Goal: Task Accomplishment & Management: Manage account settings

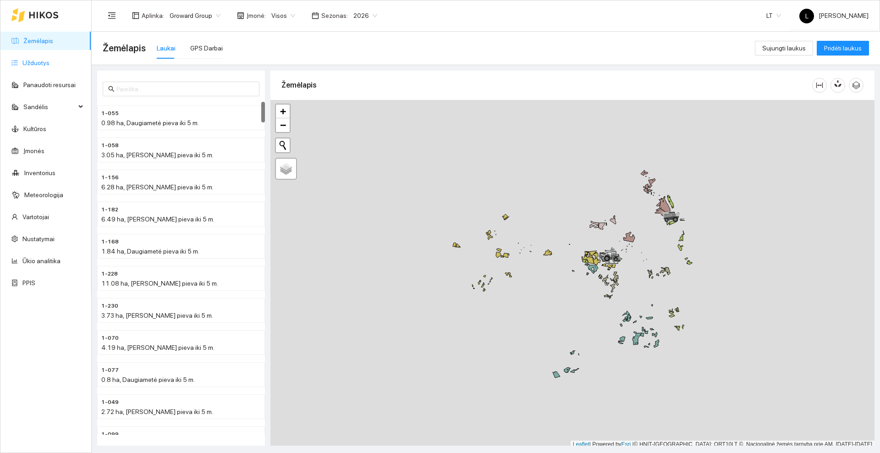
click at [34, 61] on link "Užduotys" at bounding box center [35, 62] width 27 height 7
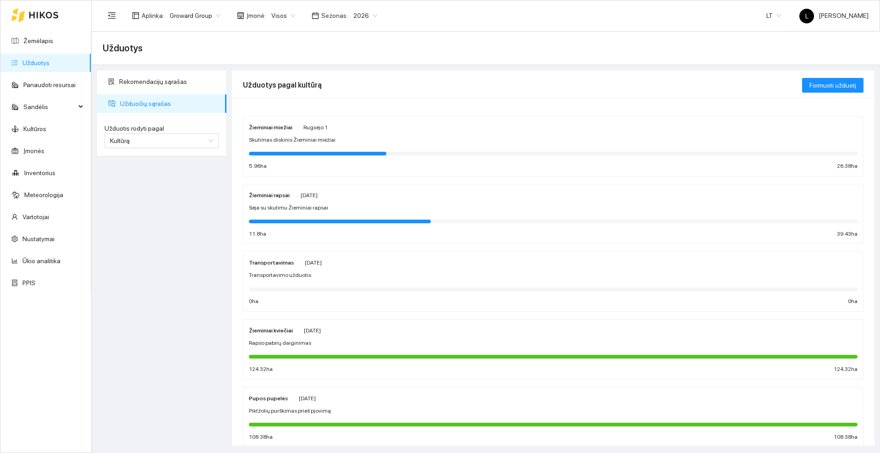
click at [366, 132] on div "Žieminiai miežiai [PERSON_NAME][DATE] Skutimas diskinis Žieminiai miežiai 5.96 …" at bounding box center [553, 146] width 609 height 49
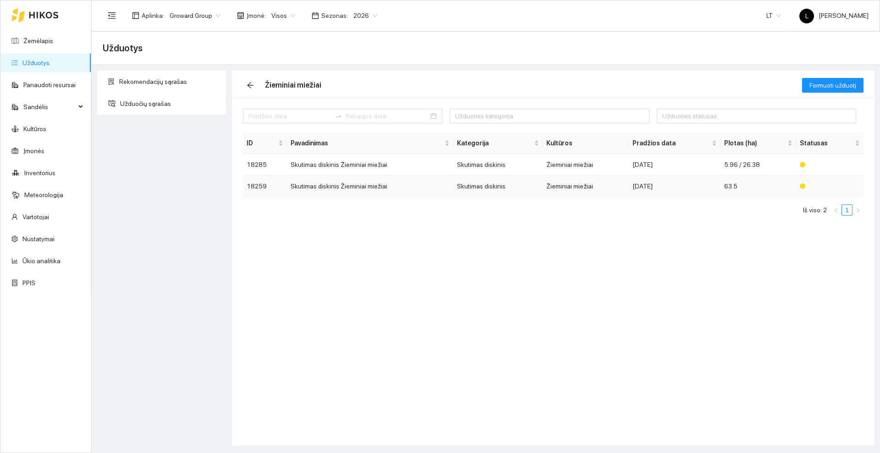
click at [371, 187] on td "Skutimas diskinis Žieminiai miežiai" at bounding box center [370, 187] width 166 height 22
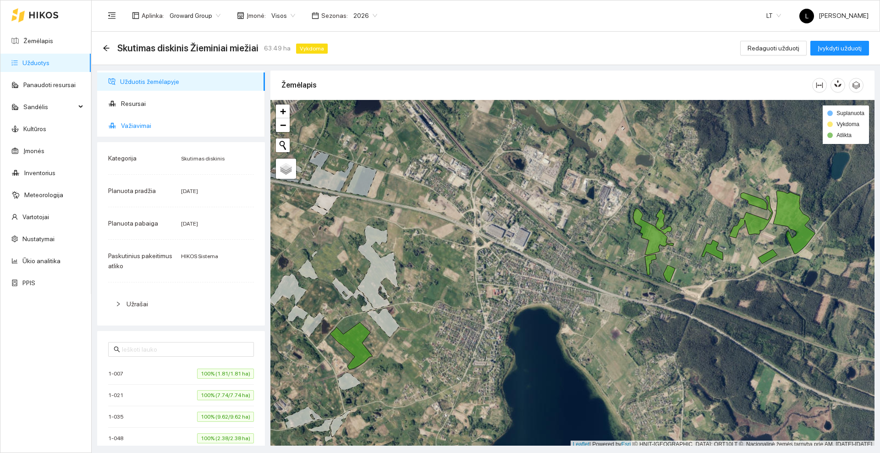
click at [143, 120] on span "Važiavimai" at bounding box center [189, 125] width 137 height 18
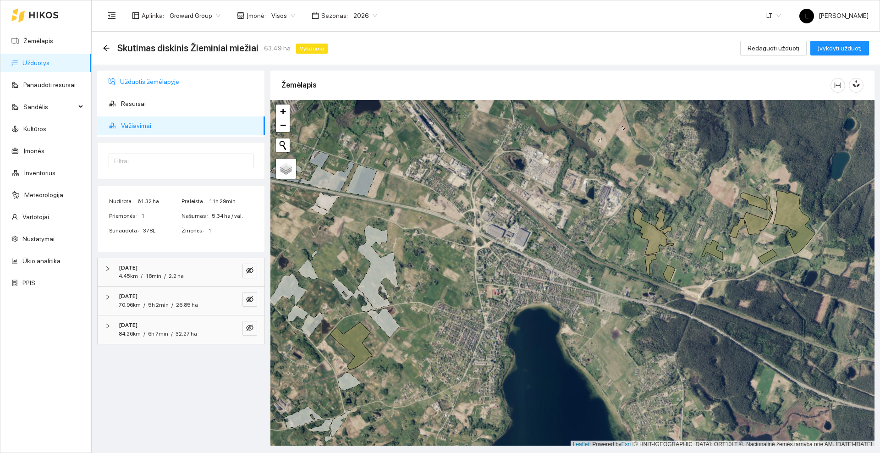
click at [155, 84] on span "Užduotis žemėlapyje" at bounding box center [188, 81] width 137 height 18
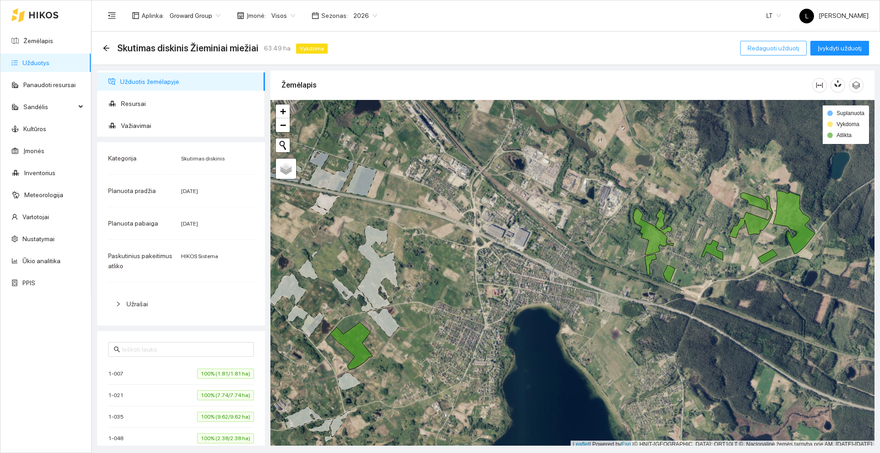
click at [753, 49] on span "Redaguoti užduotį" at bounding box center [774, 48] width 52 height 10
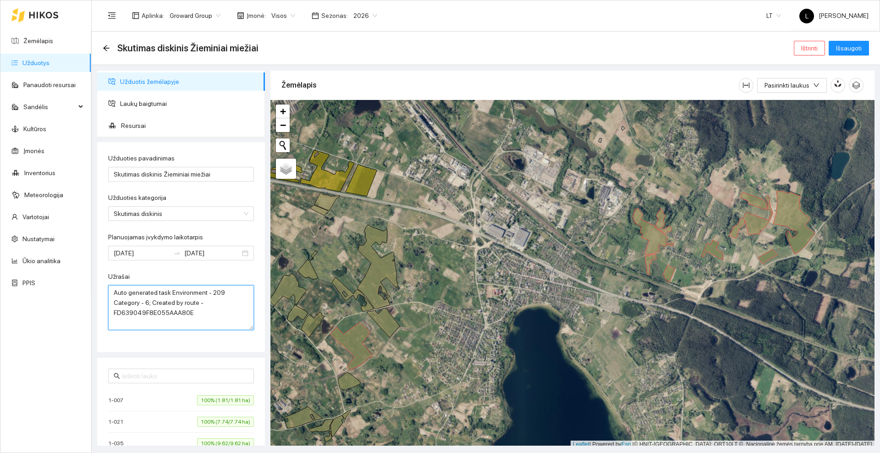
drag, startPoint x: 199, startPoint y: 311, endPoint x: 99, endPoint y: 296, distance: 101.5
click at [99, 296] on div "Užduoties pavadinimas Skutimas diskinis Žieminiai miežiai Užduoties kategorija …" at bounding box center [181, 247] width 168 height 210
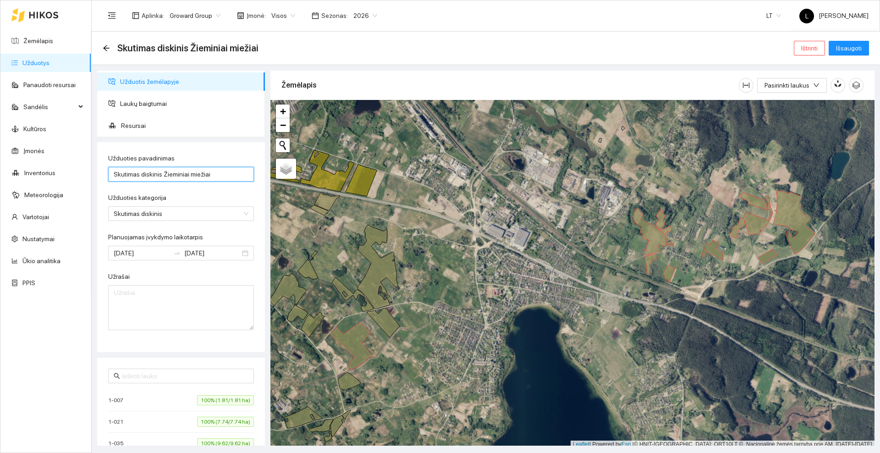
click at [218, 174] on input "Skutimas diskinis Žieminiai miežiai" at bounding box center [181, 174] width 146 height 15
type input "S"
type input "Pabirų daiginimas"
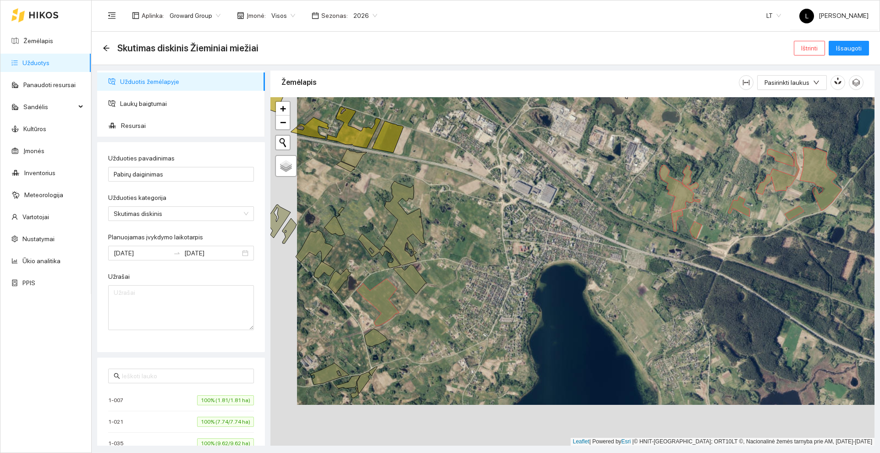
drag, startPoint x: 465, startPoint y: 367, endPoint x: 491, endPoint y: 326, distance: 48.7
click at [491, 326] on div at bounding box center [572, 271] width 604 height 348
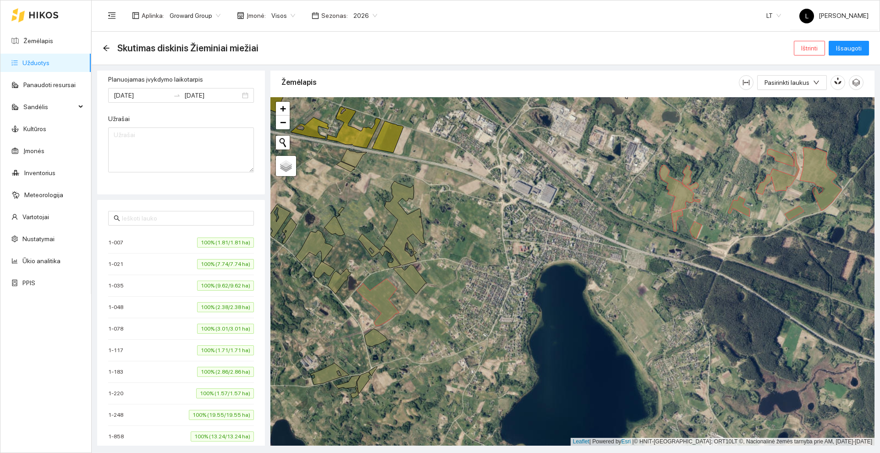
scroll to position [173, 0]
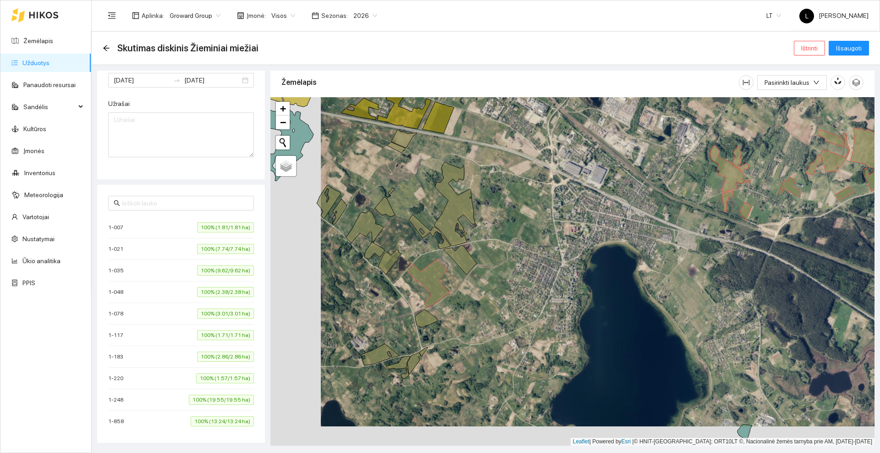
drag, startPoint x: 490, startPoint y: 327, endPoint x: 540, endPoint y: 308, distance: 54.0
click at [540, 308] on div at bounding box center [572, 271] width 604 height 348
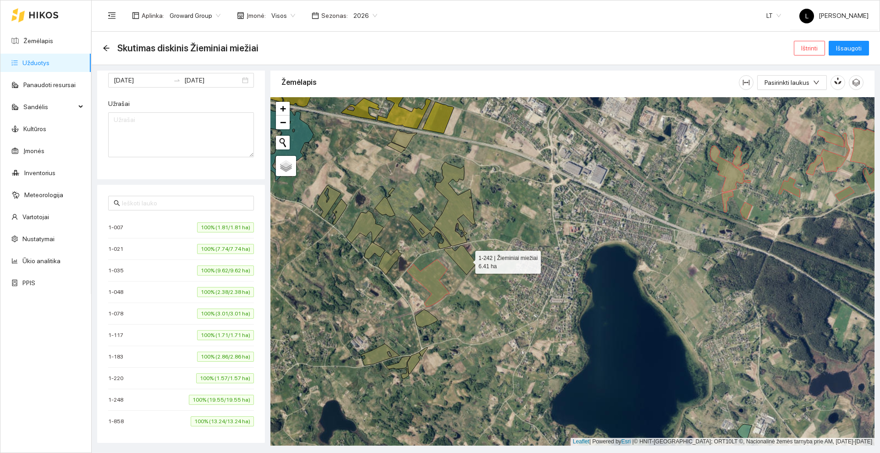
click at [467, 260] on icon at bounding box center [460, 259] width 33 height 29
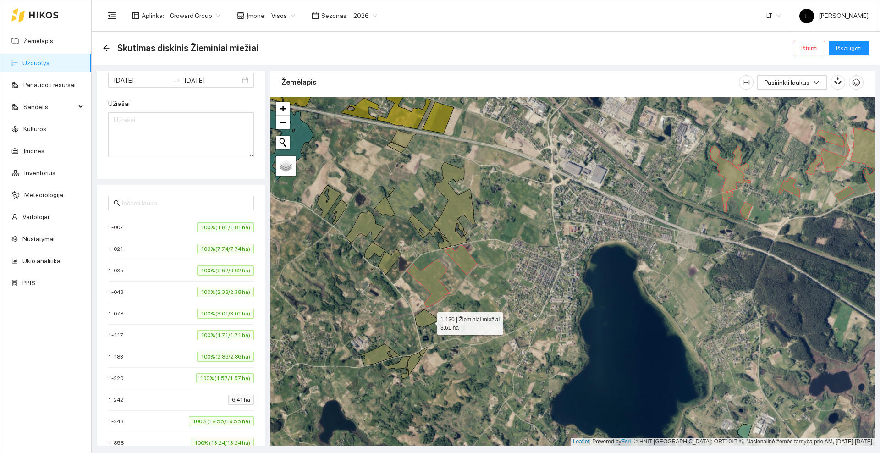
click at [428, 322] on icon at bounding box center [426, 318] width 23 height 18
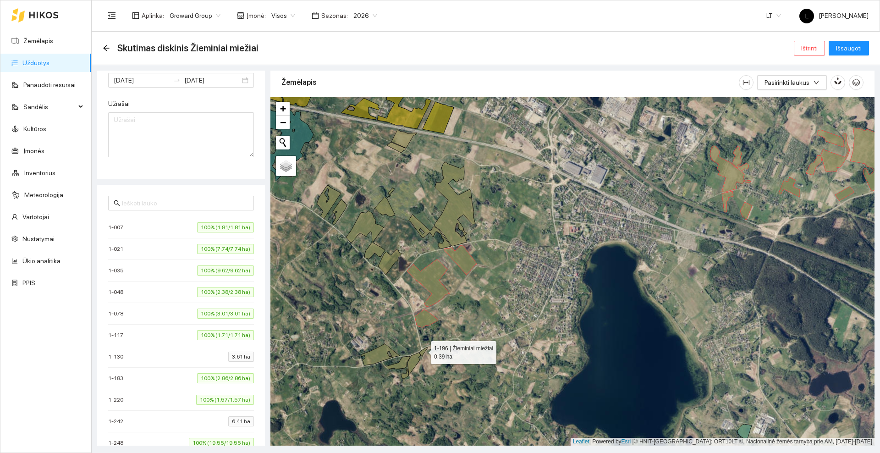
click at [423, 350] on icon at bounding box center [423, 351] width 8 height 9
click at [414, 360] on icon at bounding box center [413, 363] width 13 height 22
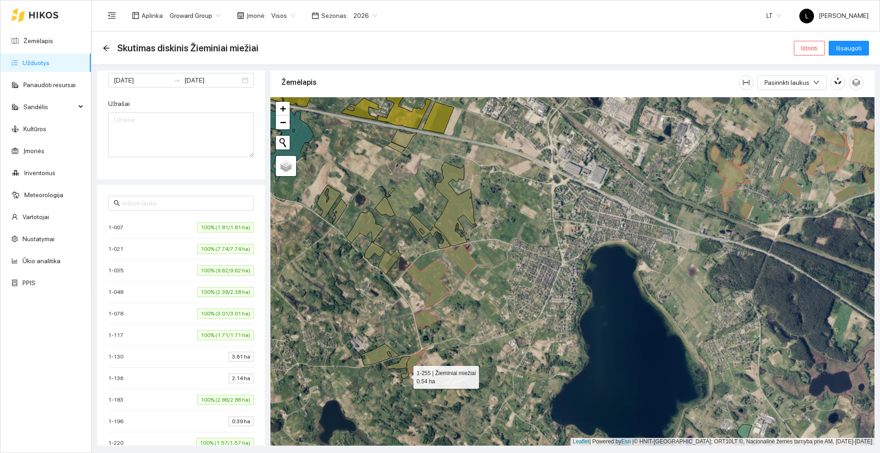
click at [406, 377] on icon at bounding box center [405, 373] width 8 height 10
click at [401, 363] on icon at bounding box center [398, 362] width 24 height 13
click at [384, 355] on icon at bounding box center [380, 355] width 39 height 22
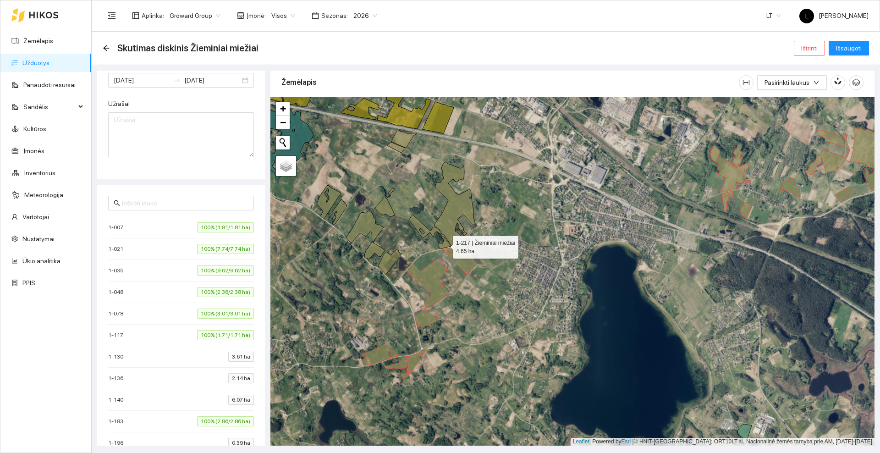
click at [445, 245] on icon at bounding box center [430, 231] width 42 height 34
click at [450, 217] on icon at bounding box center [454, 204] width 41 height 84
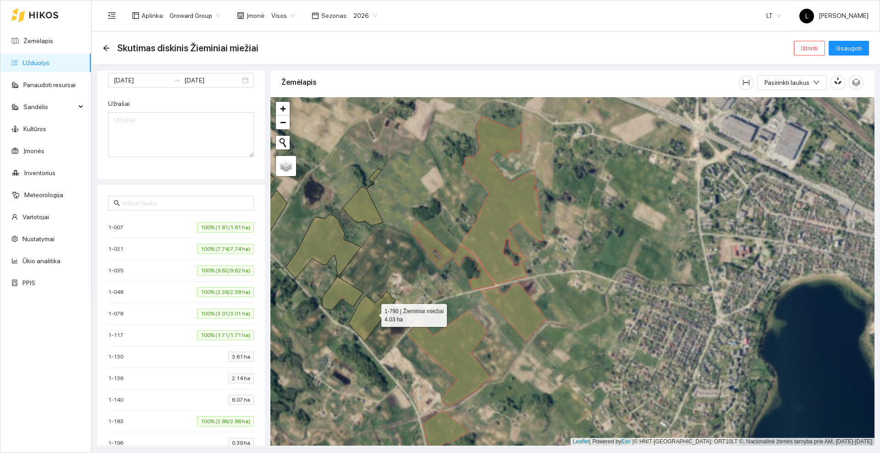
click at [373, 313] on icon at bounding box center [372, 316] width 47 height 50
click at [344, 293] on icon at bounding box center [325, 261] width 78 height 95
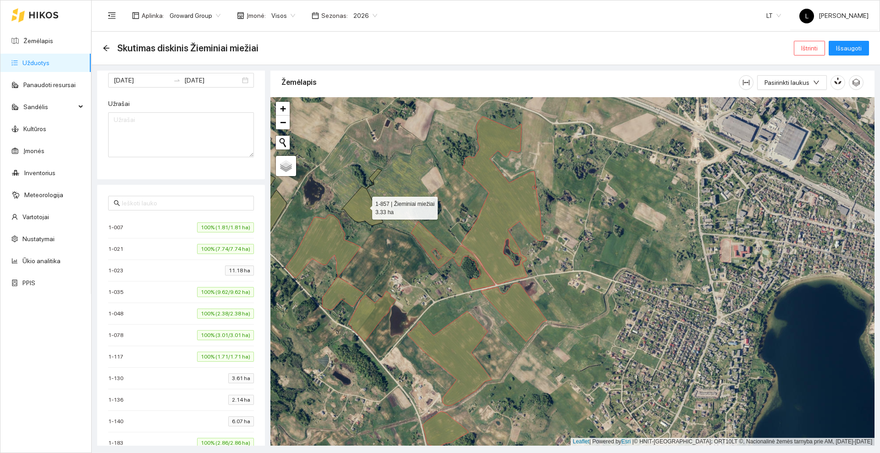
click at [367, 197] on icon at bounding box center [362, 197] width 42 height 57
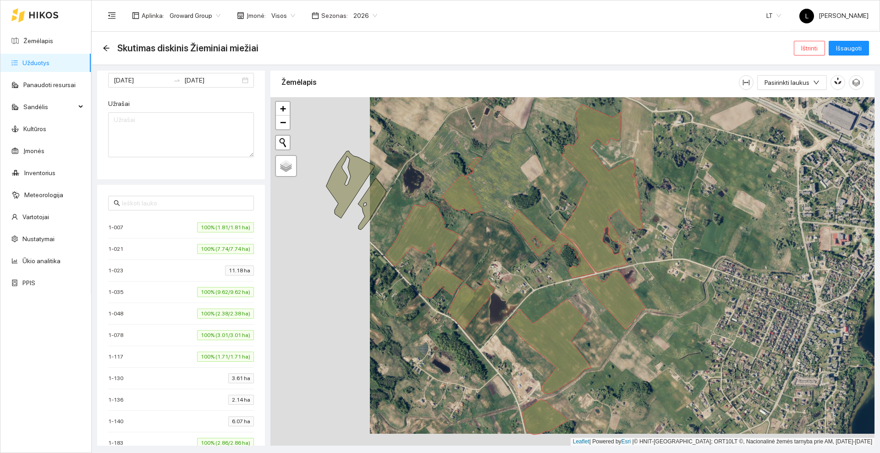
drag, startPoint x: 503, startPoint y: 177, endPoint x: 508, endPoint y: 176, distance: 5.1
click at [508, 176] on div at bounding box center [572, 271] width 604 height 348
click at [374, 194] on icon at bounding box center [372, 204] width 28 height 52
click at [334, 187] on icon at bounding box center [350, 184] width 49 height 67
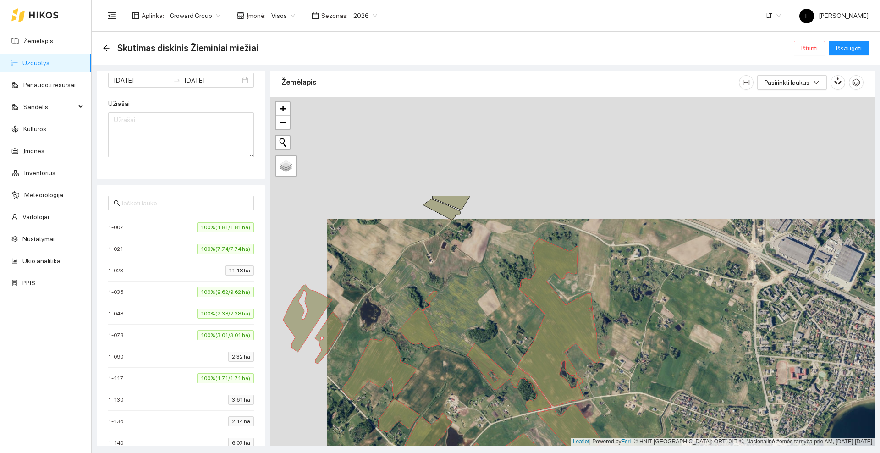
drag, startPoint x: 434, startPoint y: 137, endPoint x: 377, endPoint y: 316, distance: 188.3
click at [377, 316] on div at bounding box center [572, 271] width 604 height 348
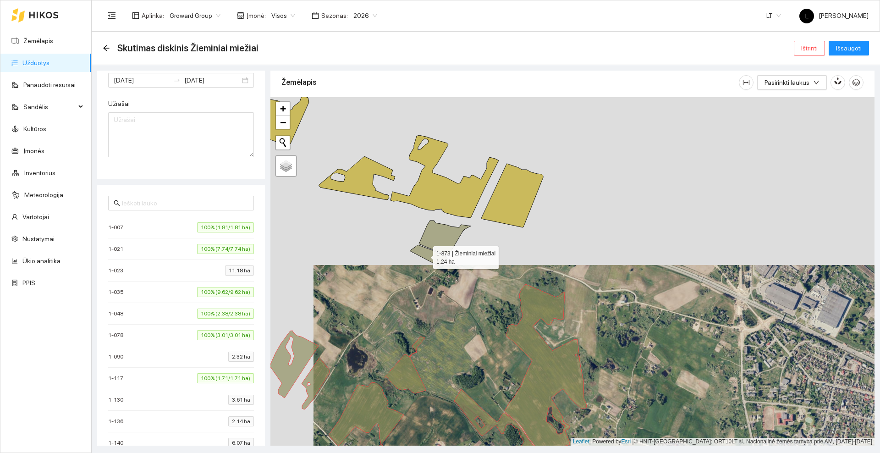
click at [425, 255] on icon at bounding box center [429, 255] width 38 height 21
click at [439, 240] on icon at bounding box center [445, 237] width 52 height 35
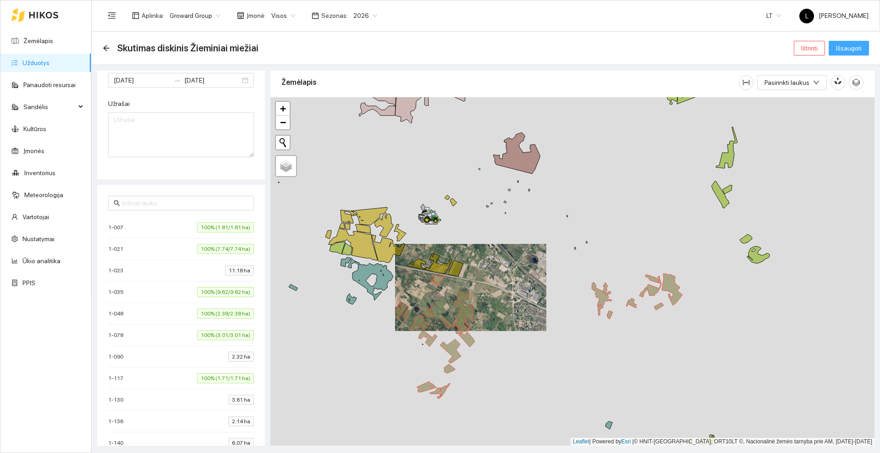
click at [838, 49] on span "Išsaugoti" at bounding box center [849, 48] width 26 height 10
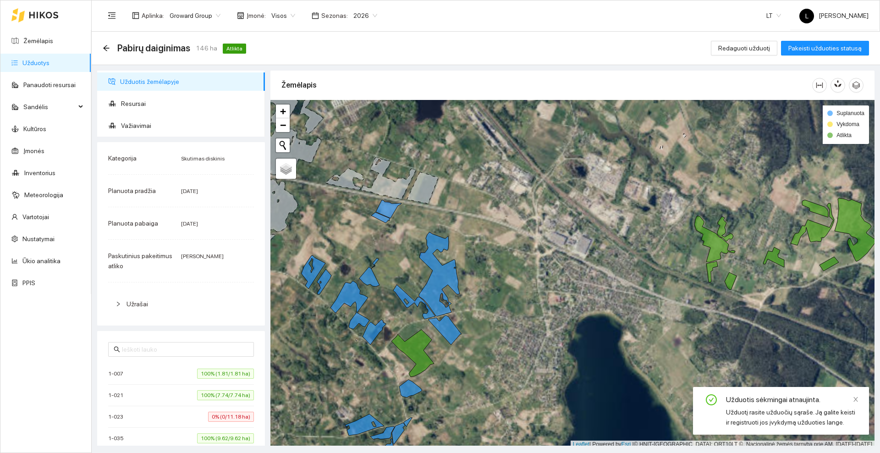
scroll to position [3, 0]
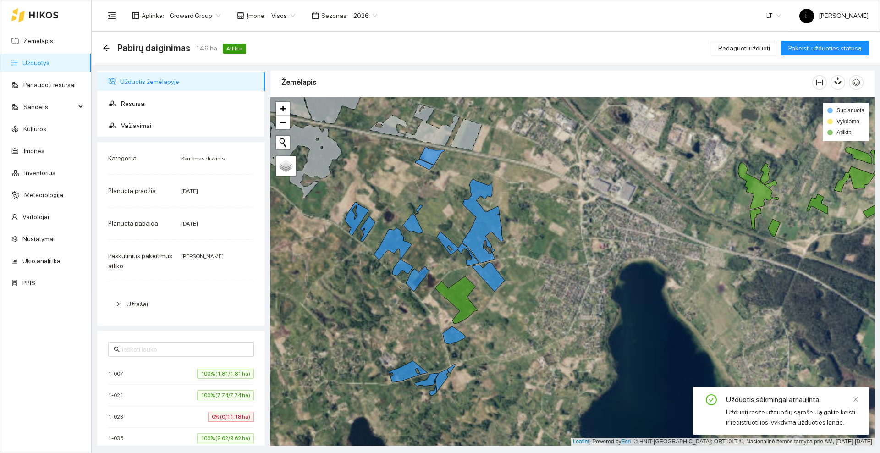
drag, startPoint x: 489, startPoint y: 354, endPoint x: 533, endPoint y: 302, distance: 68.0
click at [533, 302] on div at bounding box center [572, 271] width 604 height 348
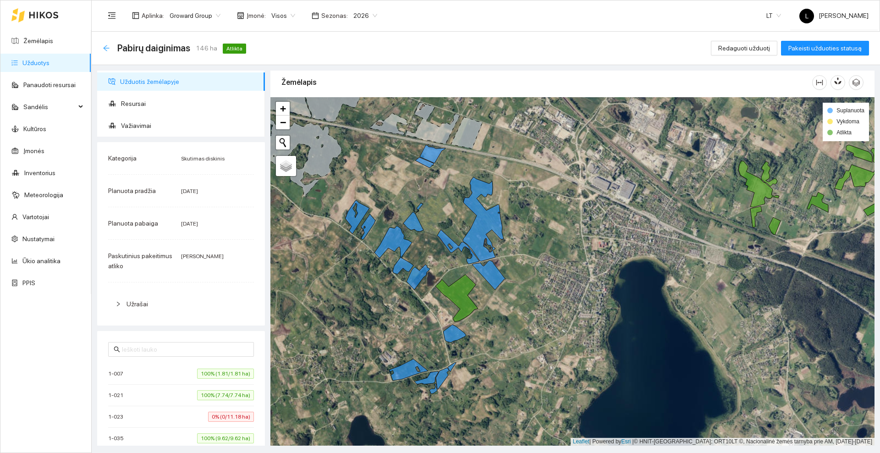
click at [107, 46] on icon "arrow-left" at bounding box center [106, 47] width 7 height 7
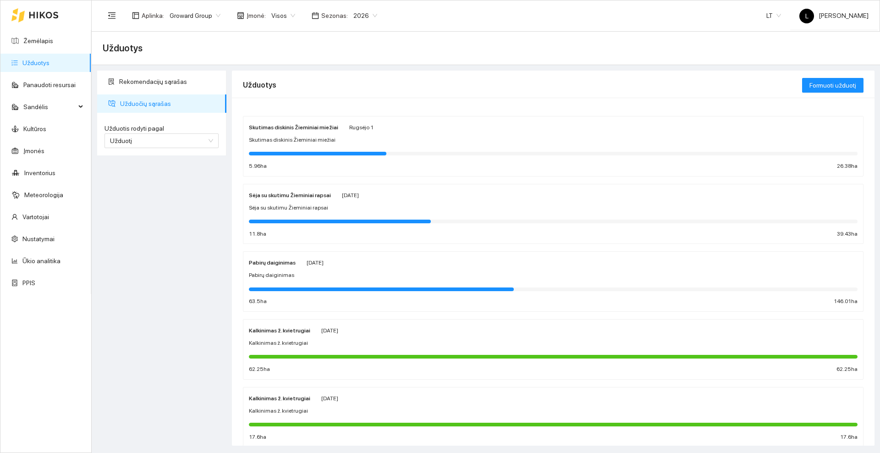
click at [405, 200] on div "Sėja su skutimu Žieminiai rapsai [DATE] Sėja su skutimu Žieminiai rapsai 11.8 h…" at bounding box center [553, 214] width 609 height 49
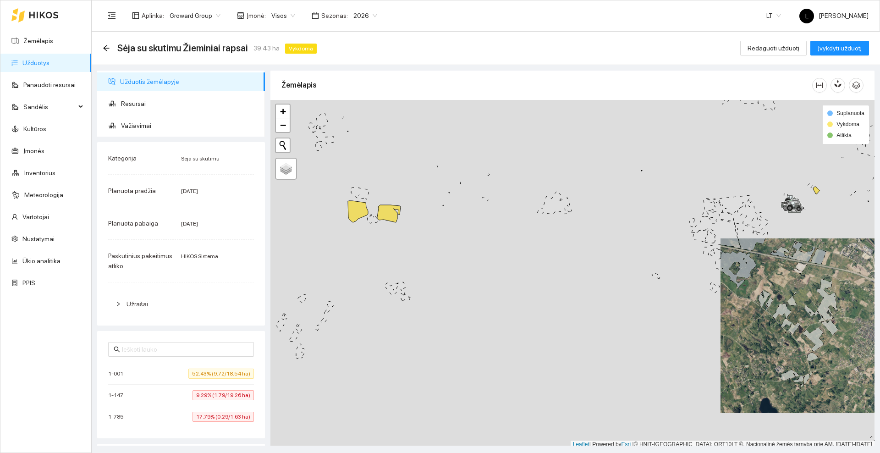
scroll to position [3, 0]
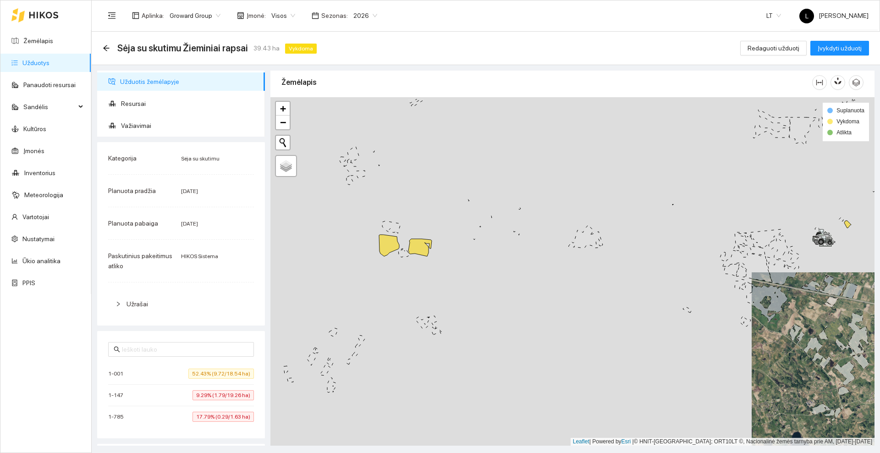
drag, startPoint x: 330, startPoint y: 209, endPoint x: 362, endPoint y: 247, distance: 49.4
click at [362, 247] on div at bounding box center [572, 271] width 604 height 348
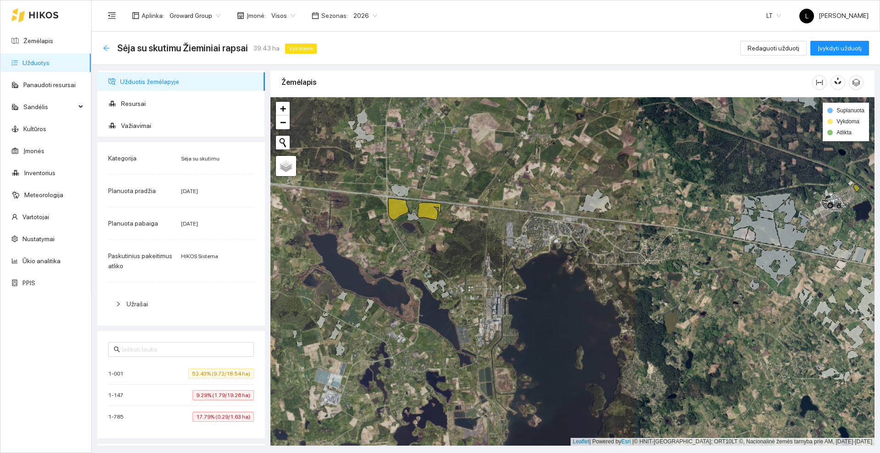
click at [104, 44] on icon "arrow-left" at bounding box center [106, 47] width 7 height 7
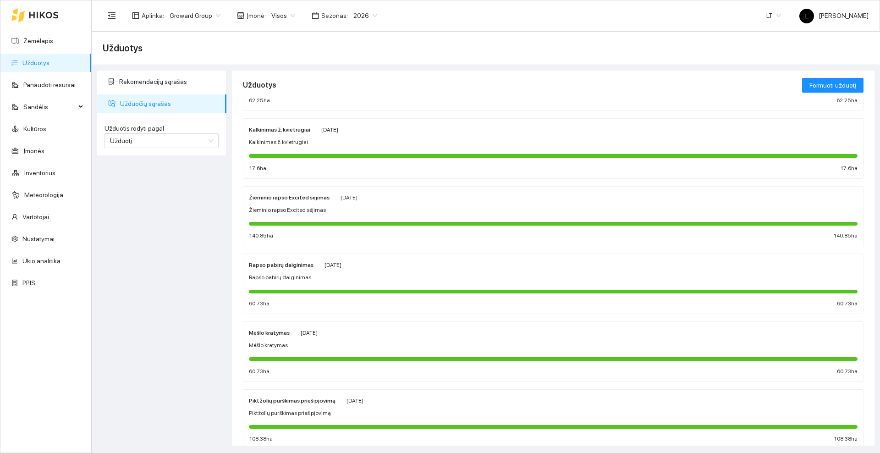
scroll to position [266, 0]
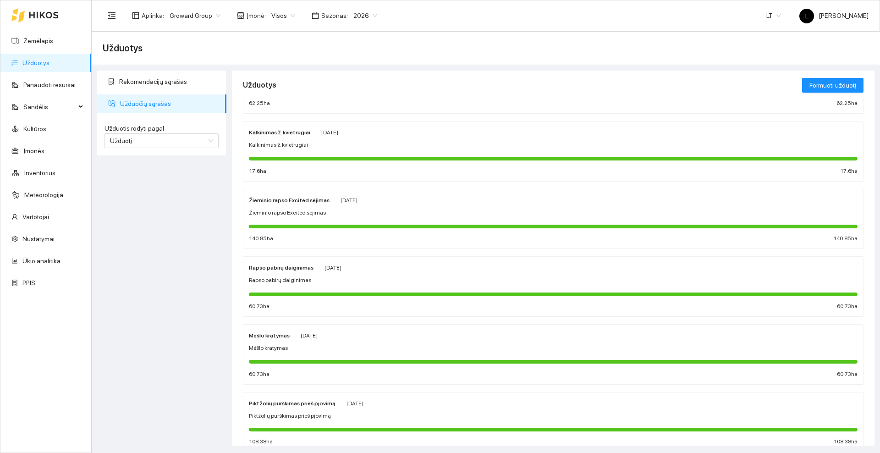
click at [344, 208] on div "Žieminio rapso Excited sėjimas [DATE] Žieminio rapso Excited sėjimas 140.85 ha …" at bounding box center [553, 219] width 609 height 49
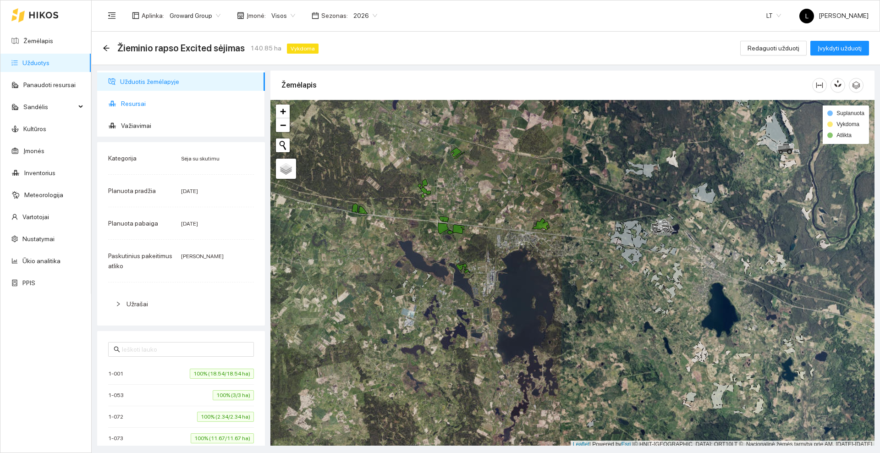
click at [170, 103] on span "Resursai" at bounding box center [189, 103] width 137 height 18
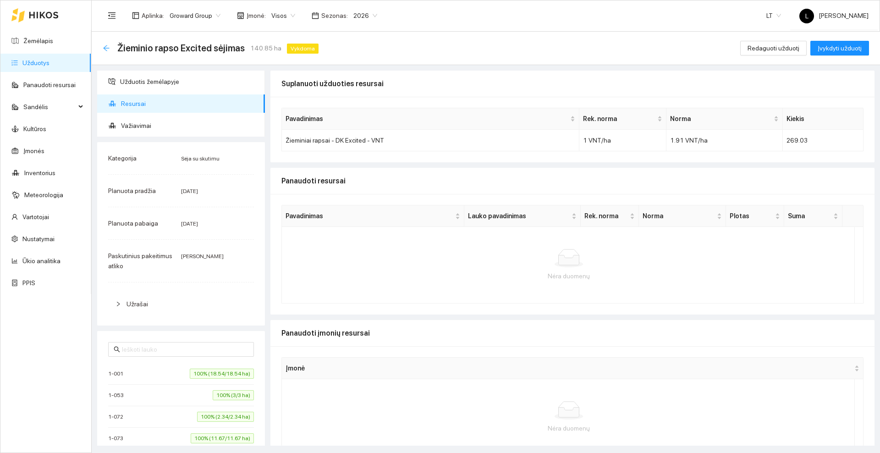
click at [105, 46] on icon "arrow-left" at bounding box center [106, 48] width 6 height 6
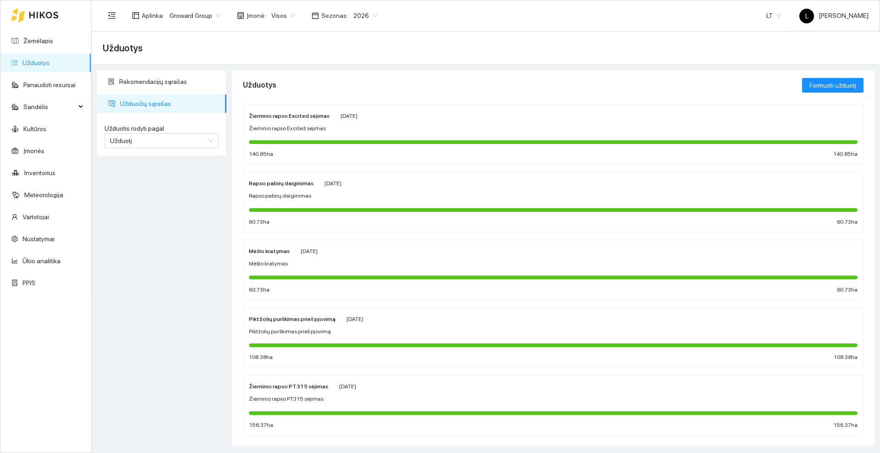
scroll to position [380, 0]
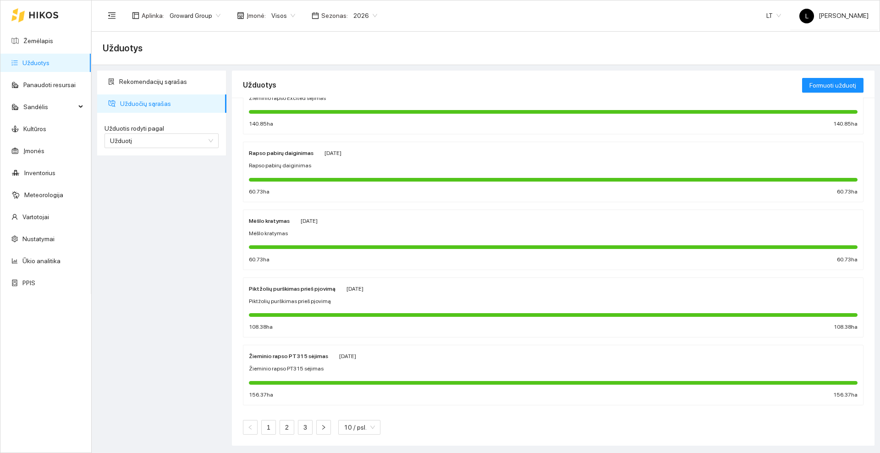
click at [356, 359] on span "[DATE]" at bounding box center [347, 356] width 17 height 6
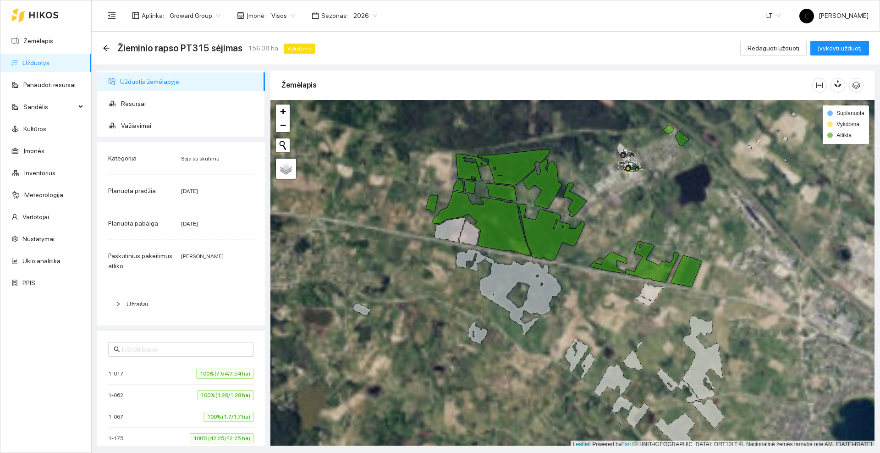
scroll to position [3, 0]
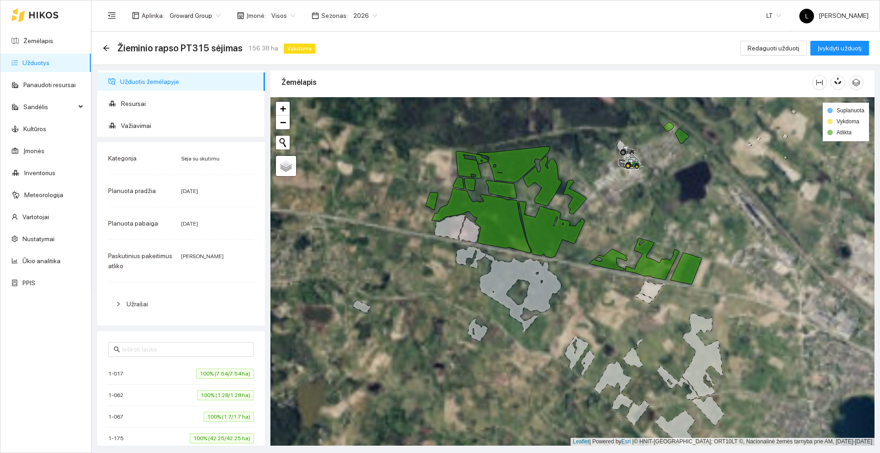
drag, startPoint x: 684, startPoint y: 205, endPoint x: 668, endPoint y: 231, distance: 30.3
click at [668, 231] on div at bounding box center [572, 271] width 604 height 348
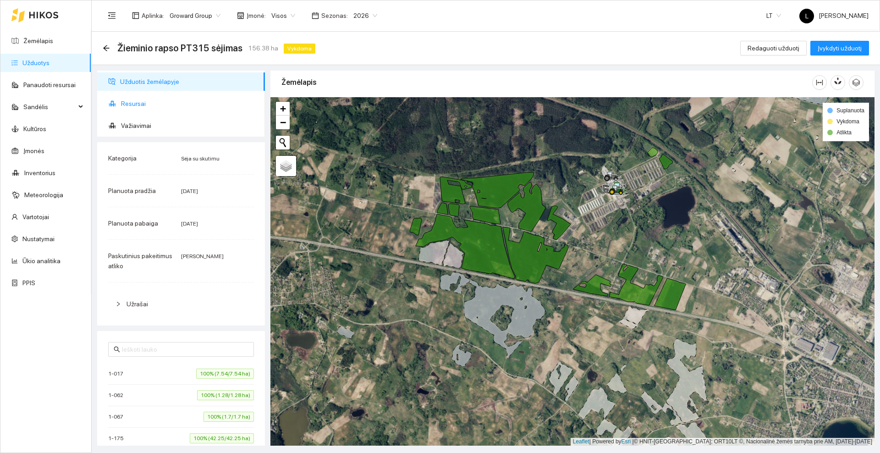
click at [149, 101] on span "Resursai" at bounding box center [189, 103] width 137 height 18
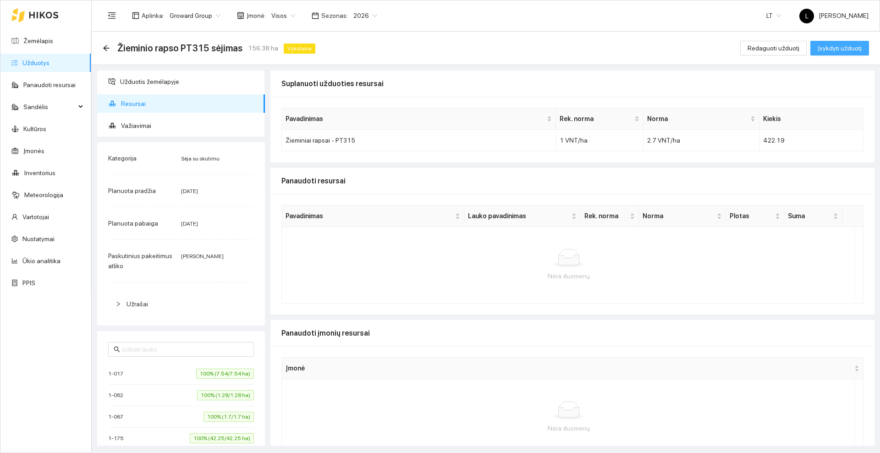
click at [851, 48] on span "Įvykdyti užduotį" at bounding box center [840, 48] width 44 height 10
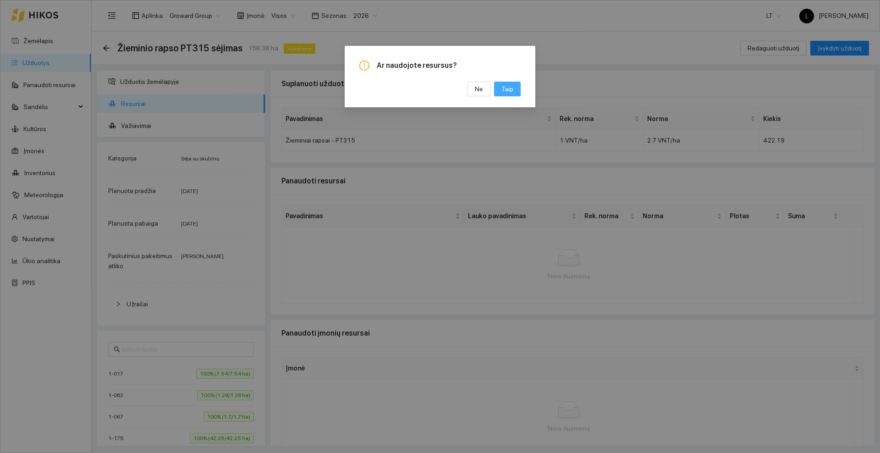
click at [506, 88] on span "Taip" at bounding box center [507, 89] width 12 height 10
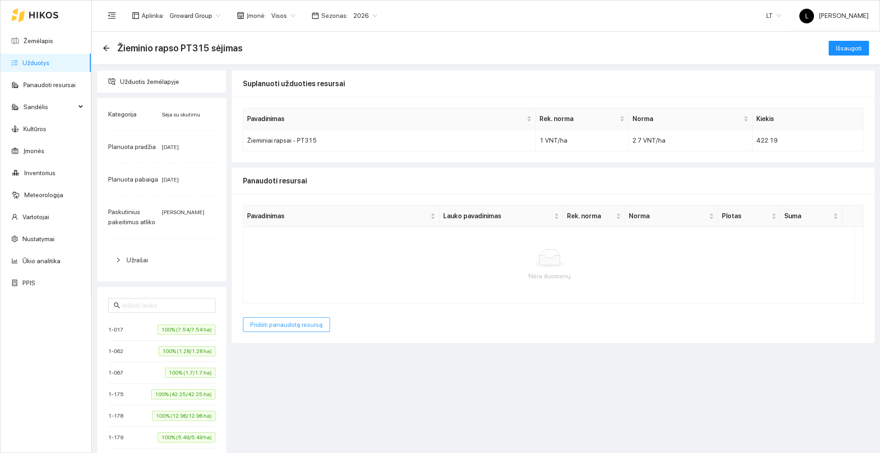
click at [294, 323] on span "Pridėti panaudotą resursą" at bounding box center [286, 324] width 72 height 10
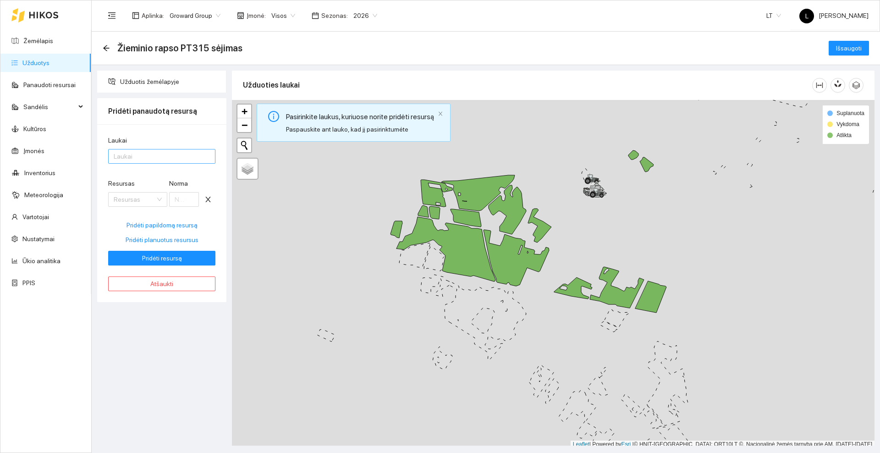
click at [165, 154] on div at bounding box center [156, 156] width 93 height 11
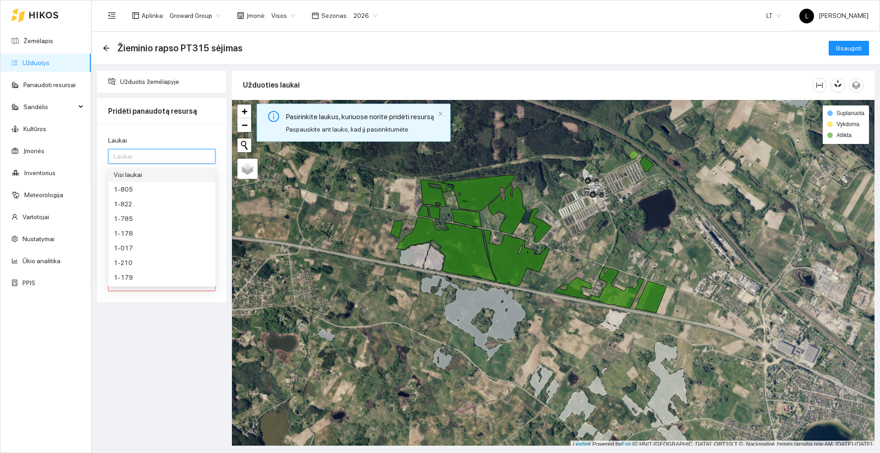
click at [141, 173] on div "Visi laukai" at bounding box center [162, 175] width 96 height 10
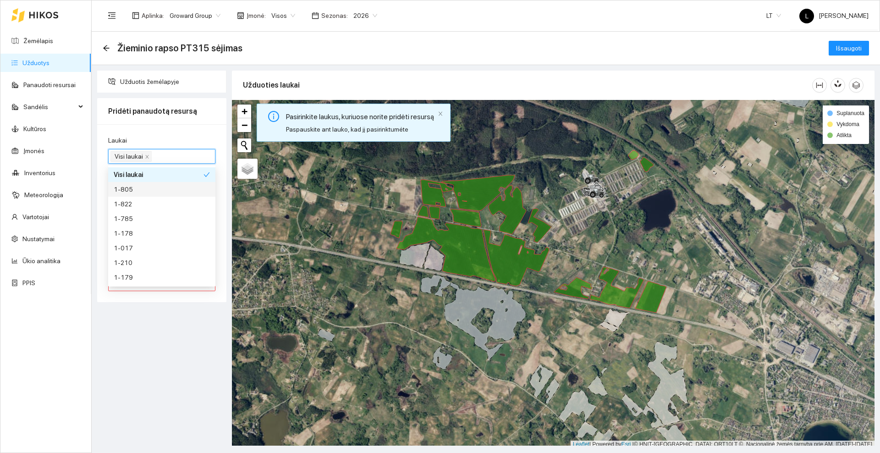
click at [194, 314] on div "Užduotis žemėlapyje Pridėti panaudotą resursą Laukai Visi laukai Resursas Resur…" at bounding box center [161, 258] width 135 height 375
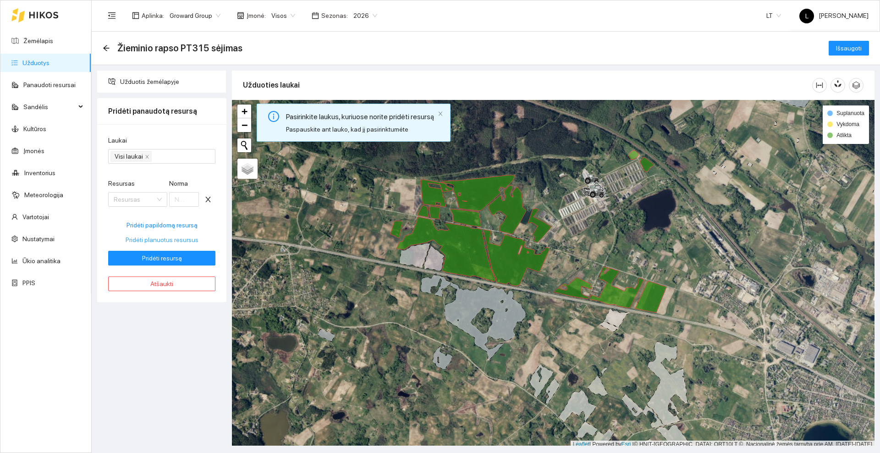
click at [172, 239] on span "Pridėti planuotus resursus" at bounding box center [162, 240] width 73 height 10
type input "2.7"
click at [157, 259] on span "Pridėti resursą" at bounding box center [162, 258] width 40 height 10
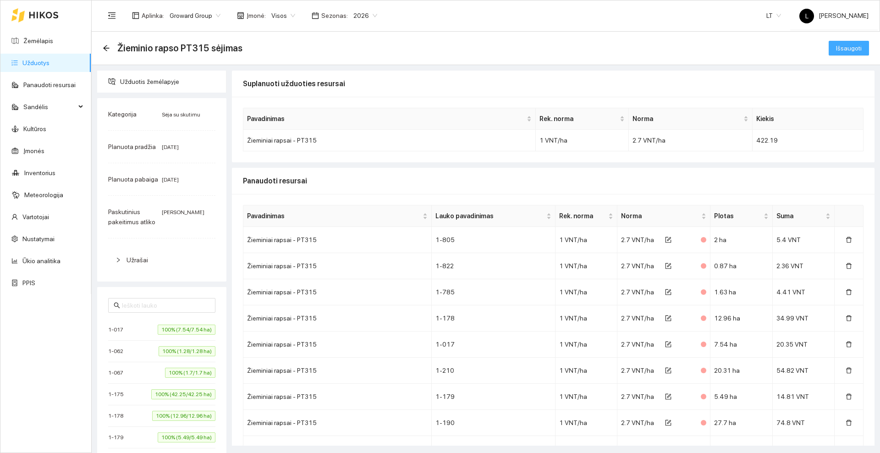
click at [840, 44] on span "Išsaugoti" at bounding box center [849, 48] width 26 height 10
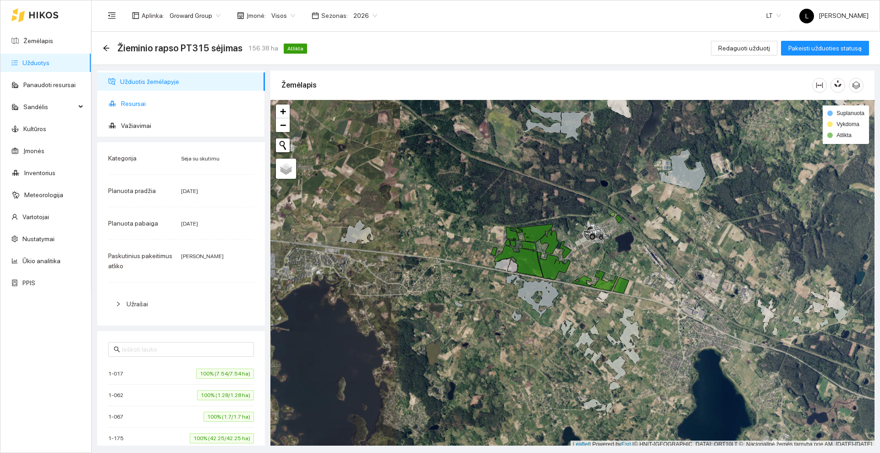
click at [148, 100] on span "Resursai" at bounding box center [189, 103] width 137 height 18
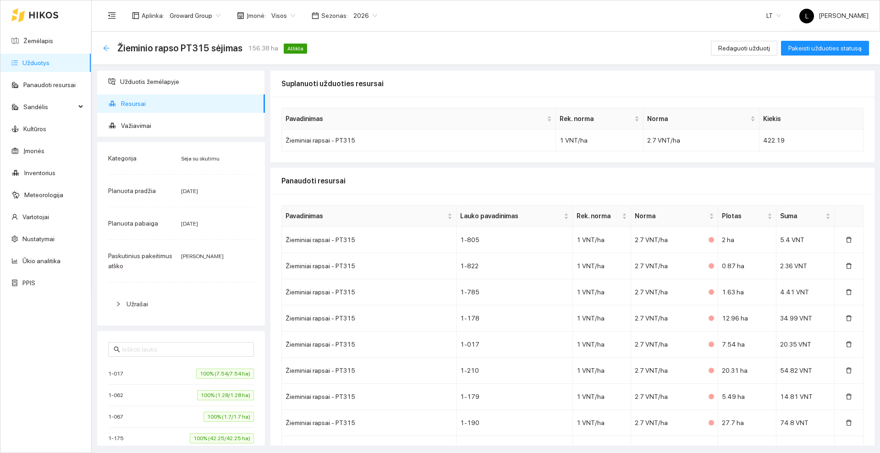
click at [104, 47] on icon "arrow-left" at bounding box center [106, 48] width 6 height 6
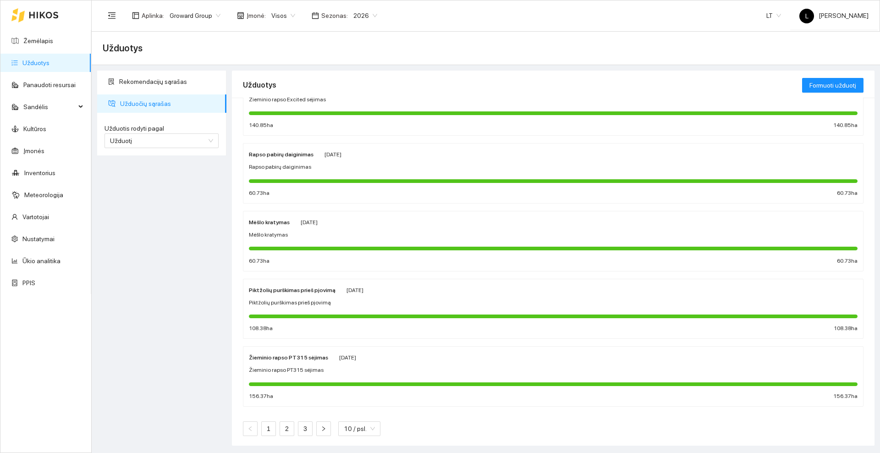
scroll to position [380, 0]
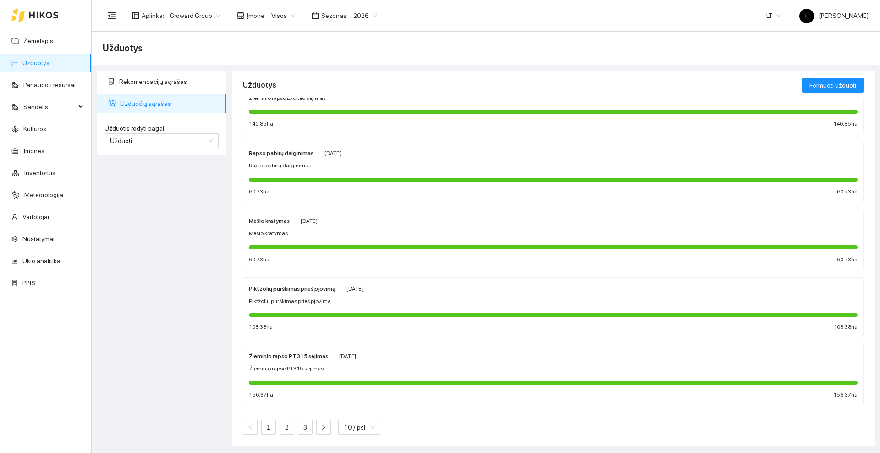
click at [308, 292] on div "Piktžolių purškimas prieš pjovimą" at bounding box center [292, 288] width 87 height 10
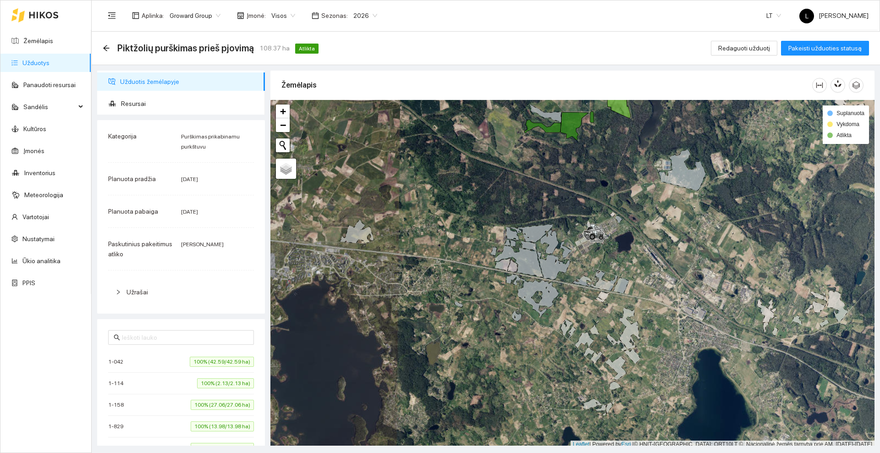
scroll to position [3, 0]
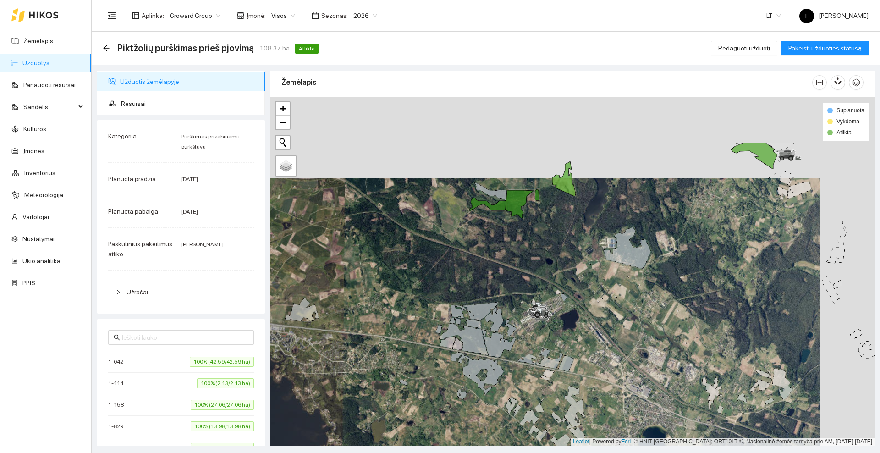
drag, startPoint x: 472, startPoint y: 192, endPoint x: 414, endPoint y: 278, distance: 104.0
click at [414, 278] on div at bounding box center [572, 271] width 604 height 348
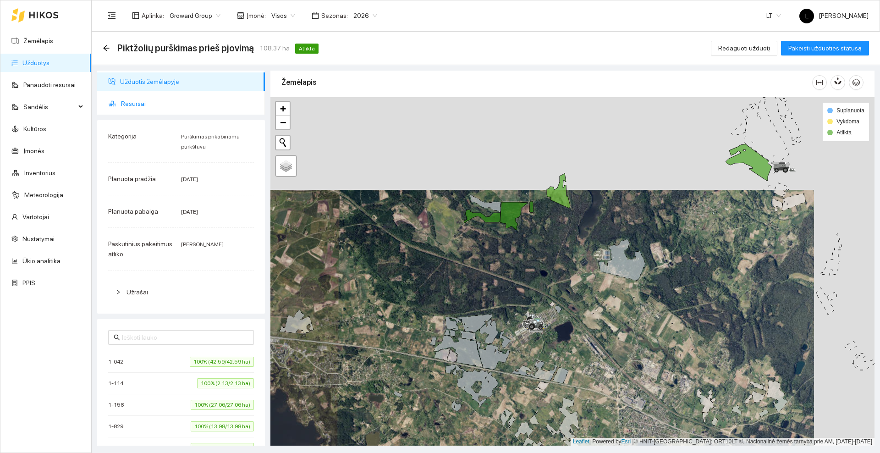
click at [148, 99] on span "Resursai" at bounding box center [189, 103] width 137 height 18
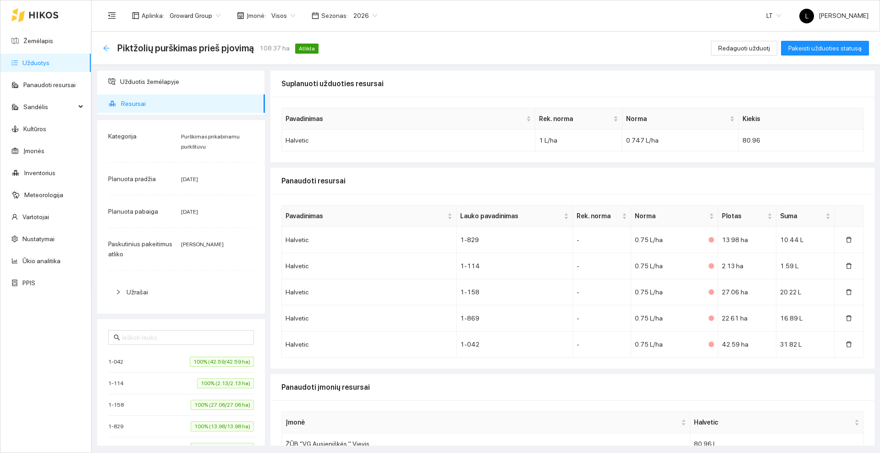
click at [109, 46] on icon "arrow-left" at bounding box center [106, 47] width 7 height 7
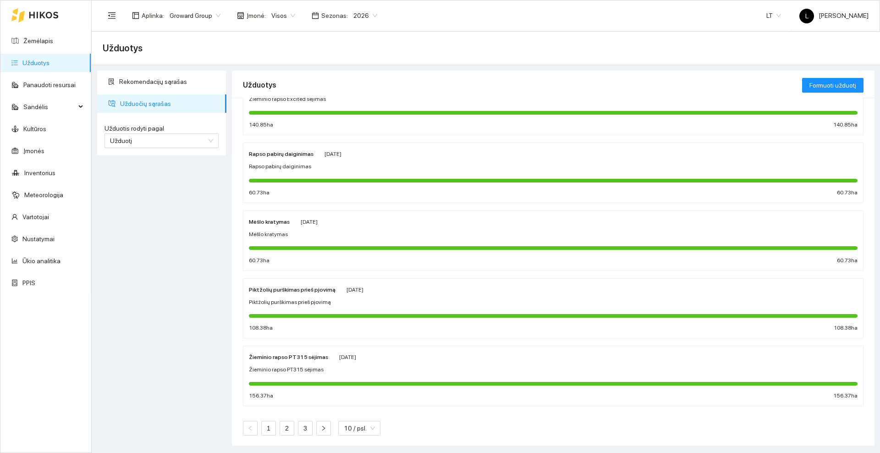
scroll to position [380, 0]
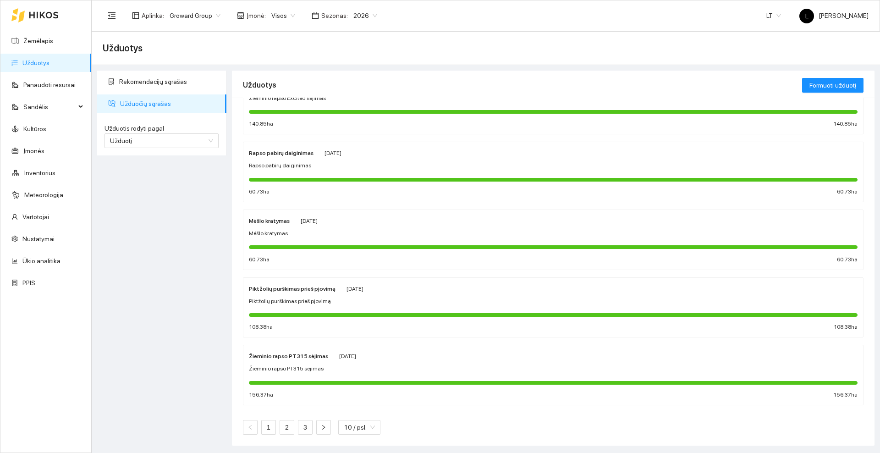
click at [285, 227] on div "Mėšlo kratymas [DATE] Mėšlo kratymas 60.73 ha 60.73 ha" at bounding box center [553, 239] width 609 height 49
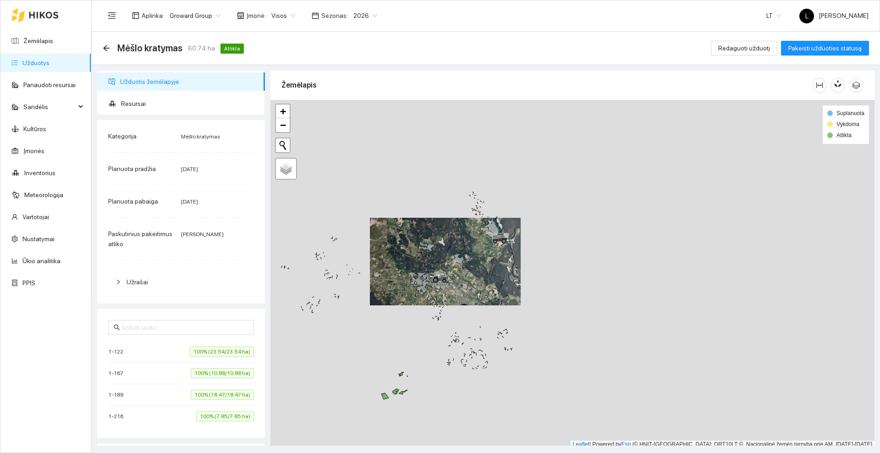
scroll to position [3, 0]
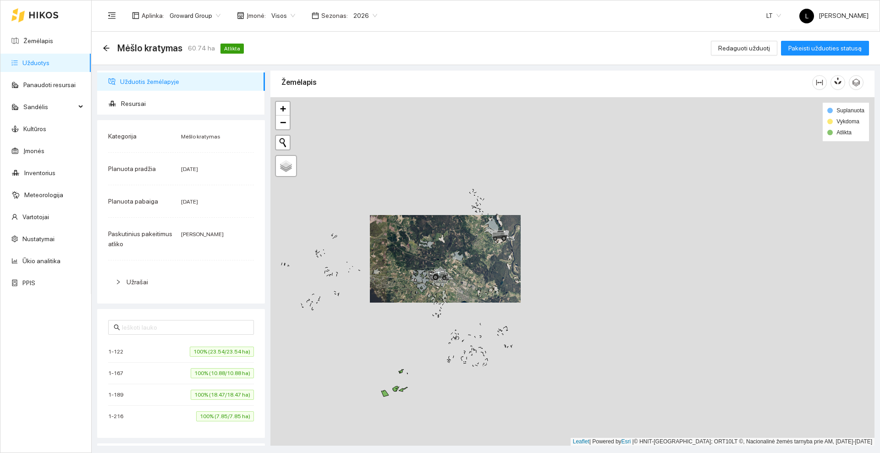
drag, startPoint x: 412, startPoint y: 328, endPoint x: 438, endPoint y: 206, distance: 124.6
click at [438, 206] on div at bounding box center [572, 271] width 604 height 348
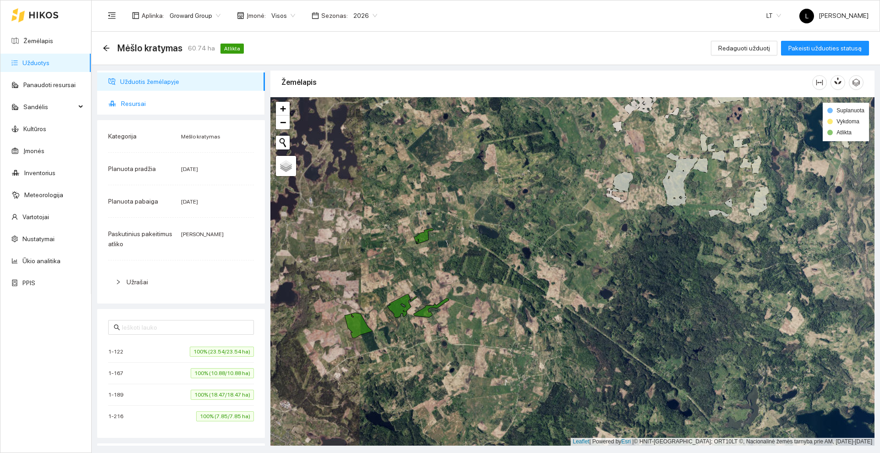
click at [127, 99] on span "Resursai" at bounding box center [189, 103] width 137 height 18
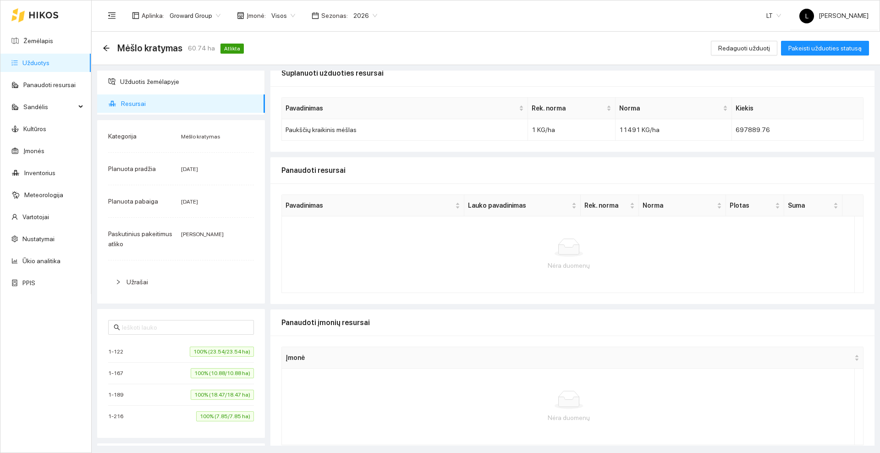
scroll to position [21, 0]
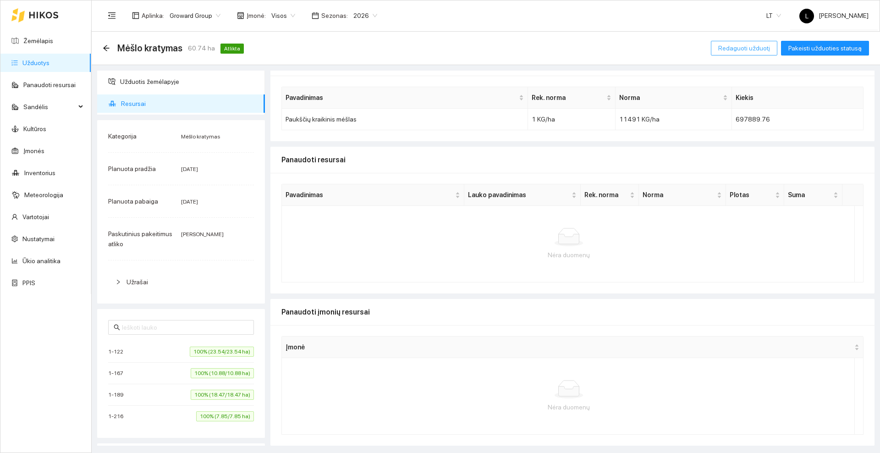
click at [730, 46] on span "Redaguoti užduotį" at bounding box center [744, 48] width 52 height 10
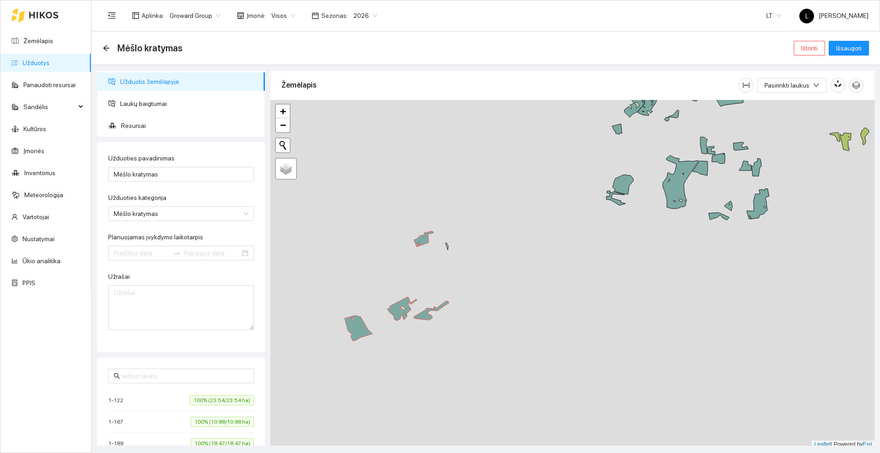
type input "[DATE]"
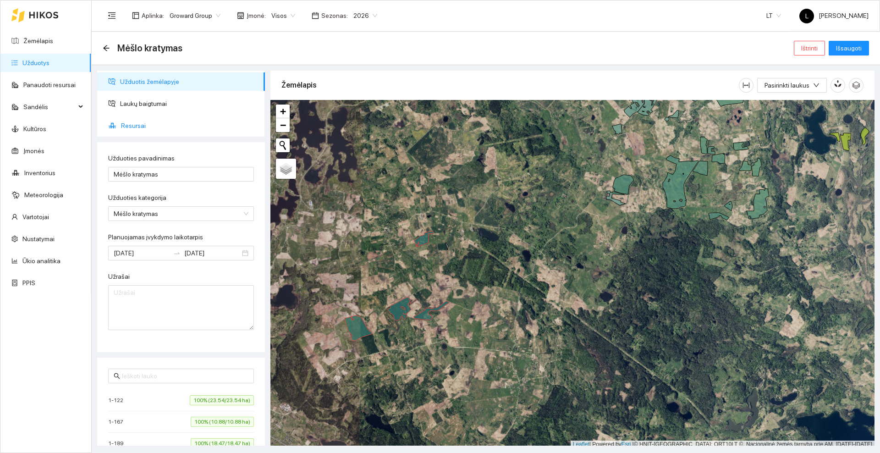
click at [132, 123] on span "Resursai" at bounding box center [189, 125] width 137 height 18
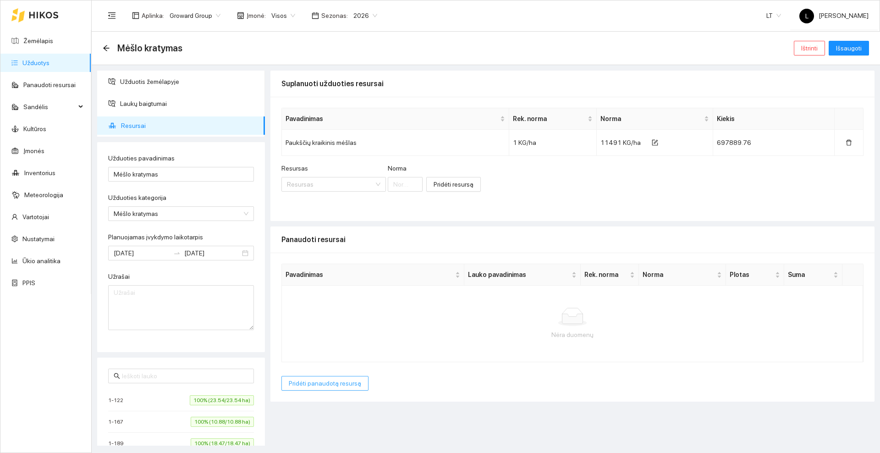
click at [326, 380] on span "Pridėti panaudotą resursą" at bounding box center [325, 383] width 72 height 10
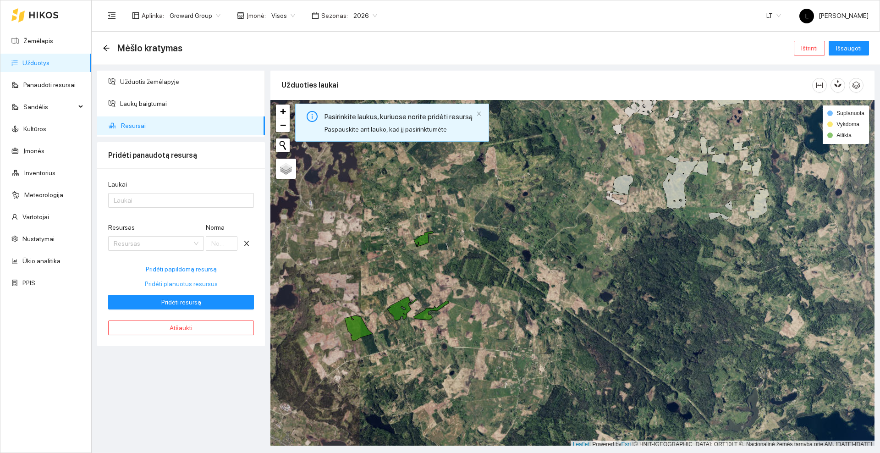
click at [194, 281] on span "Pridėti planuotus resursus" at bounding box center [181, 284] width 73 height 10
type input "11491"
click at [187, 305] on span "Pridėti resursą" at bounding box center [181, 302] width 40 height 10
click at [138, 195] on div at bounding box center [176, 200] width 132 height 11
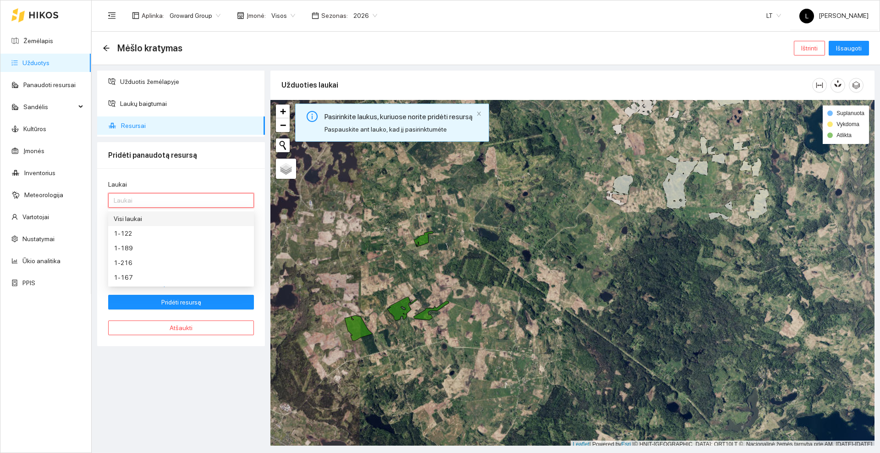
click at [136, 215] on div "Visi laukai" at bounding box center [181, 219] width 135 height 10
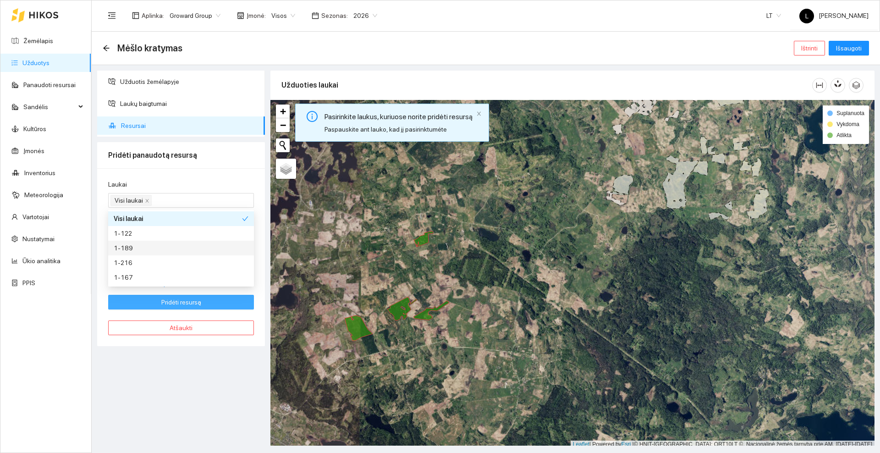
click at [189, 306] on span "Pridėti resursą" at bounding box center [181, 302] width 40 height 10
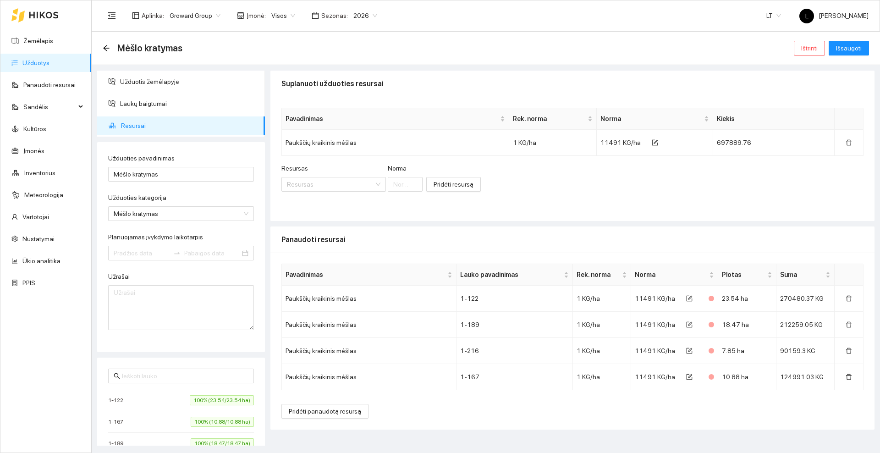
type input "[DATE]"
click at [851, 49] on span "Išsaugoti" at bounding box center [849, 48] width 26 height 10
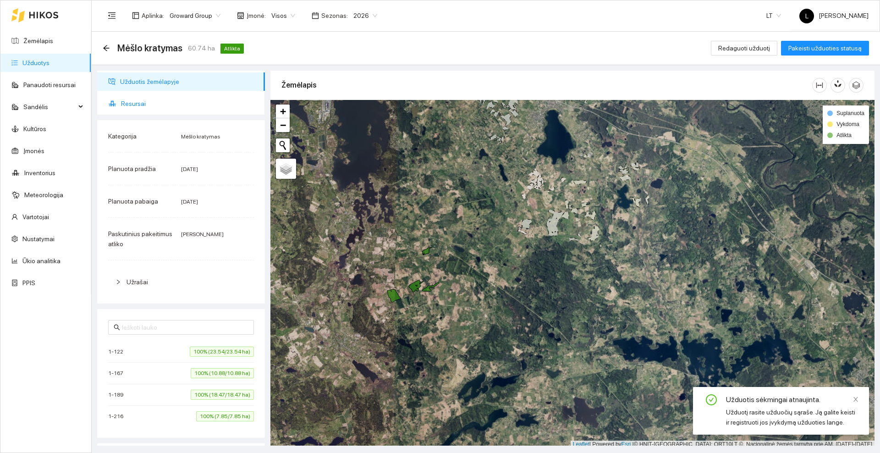
click at [128, 103] on span "Resursai" at bounding box center [189, 103] width 137 height 18
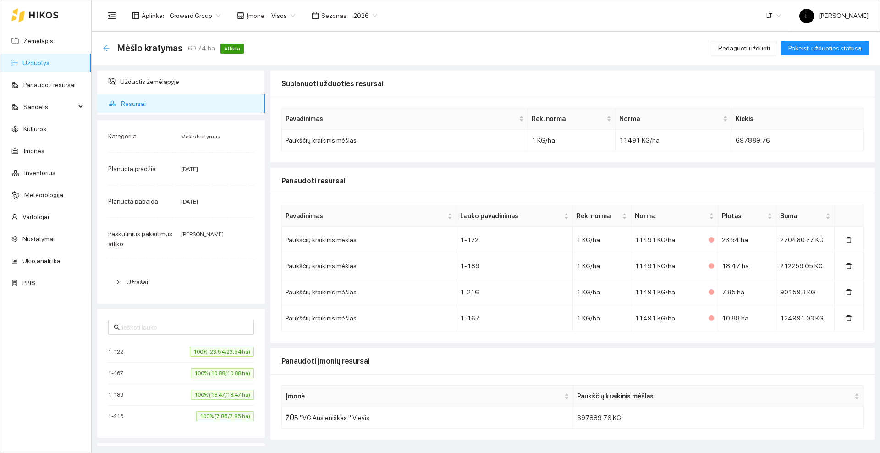
click at [107, 45] on icon "arrow-left" at bounding box center [106, 47] width 7 height 7
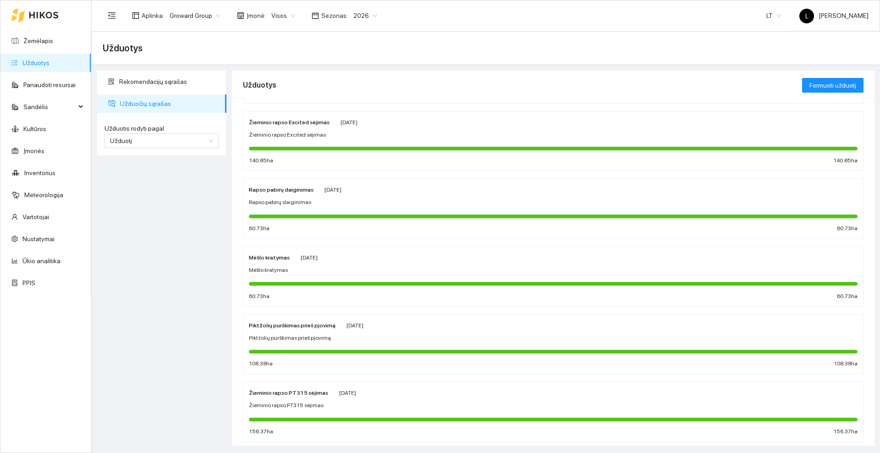
scroll to position [380, 0]
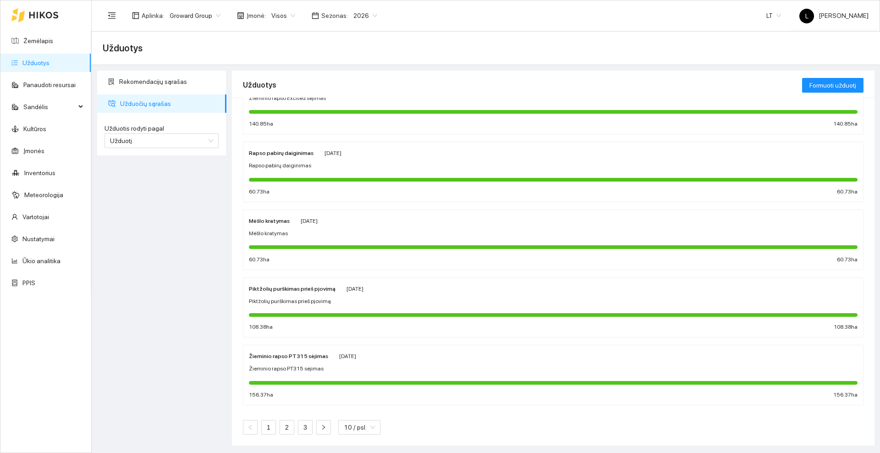
click at [293, 162] on span "Rapso pabirų daiginimas" at bounding box center [280, 165] width 62 height 9
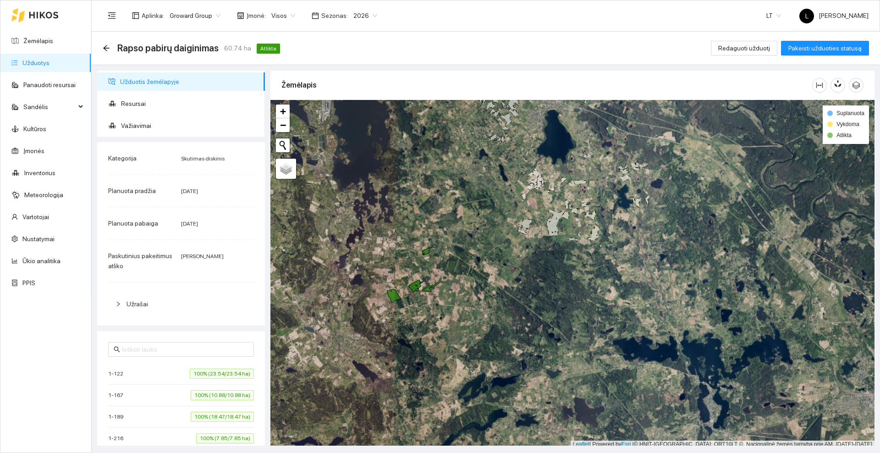
scroll to position [3, 0]
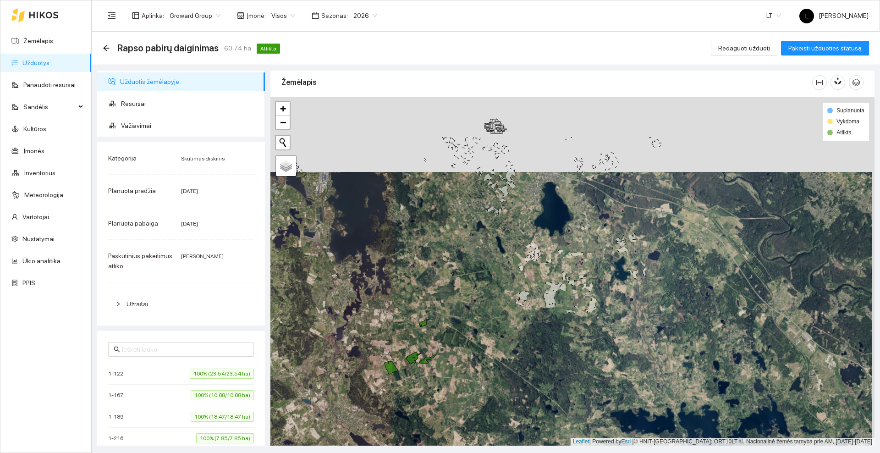
drag, startPoint x: 440, startPoint y: 194, endPoint x: 437, endPoint y: 268, distance: 74.3
click at [437, 268] on div at bounding box center [572, 271] width 604 height 348
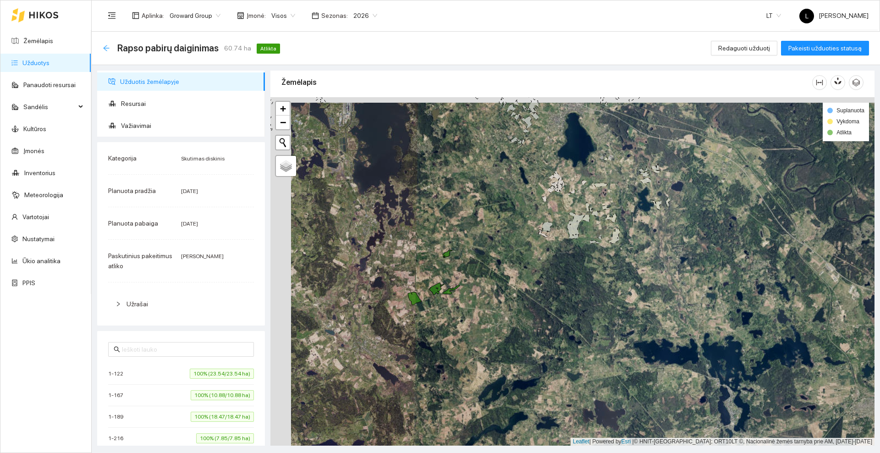
click at [105, 45] on icon "arrow-left" at bounding box center [106, 47] width 7 height 7
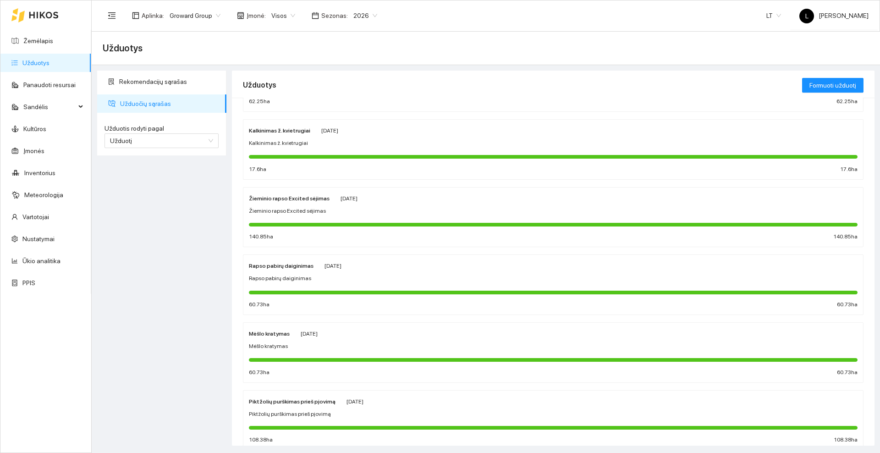
scroll to position [266, 0]
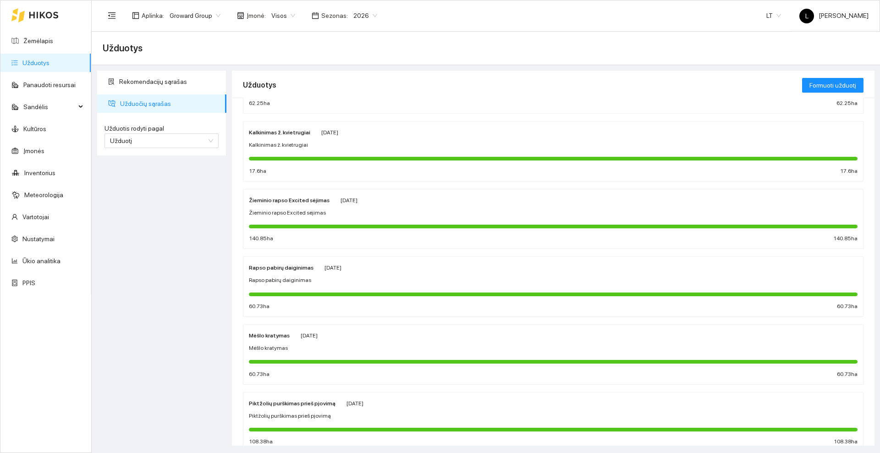
click at [303, 203] on strong "Žieminio rapso Excited sėjimas" at bounding box center [289, 200] width 81 height 6
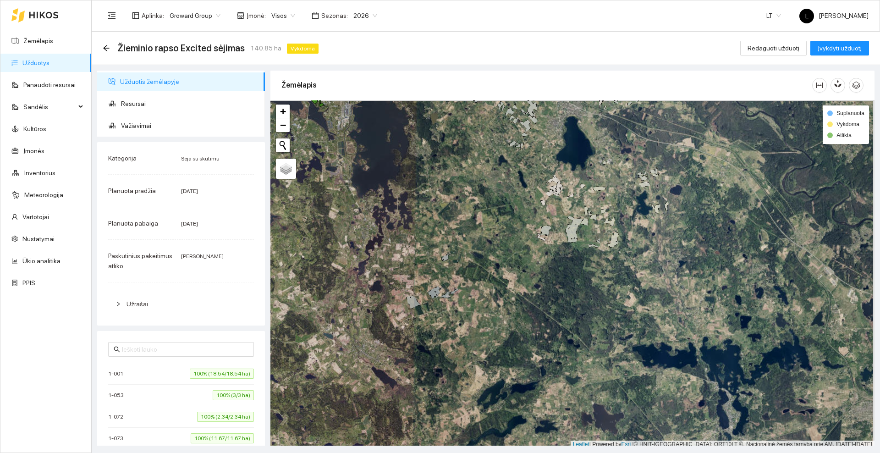
scroll to position [3, 0]
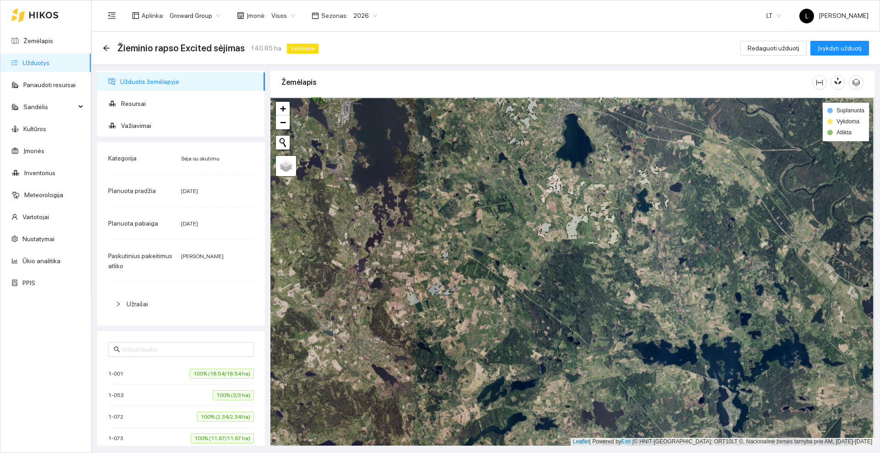
drag, startPoint x: 534, startPoint y: 171, endPoint x: 411, endPoint y: 324, distance: 196.6
click at [411, 324] on div at bounding box center [572, 271] width 604 height 348
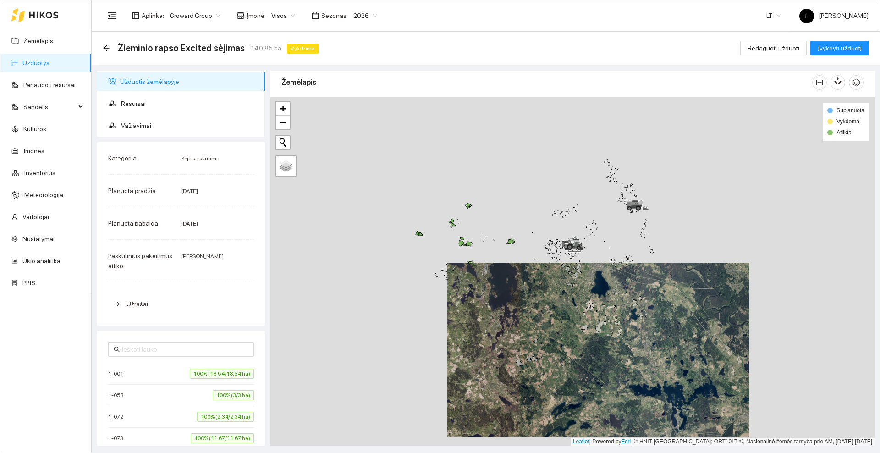
drag, startPoint x: 371, startPoint y: 258, endPoint x: 532, endPoint y: 256, distance: 160.9
click at [532, 256] on div at bounding box center [572, 271] width 604 height 348
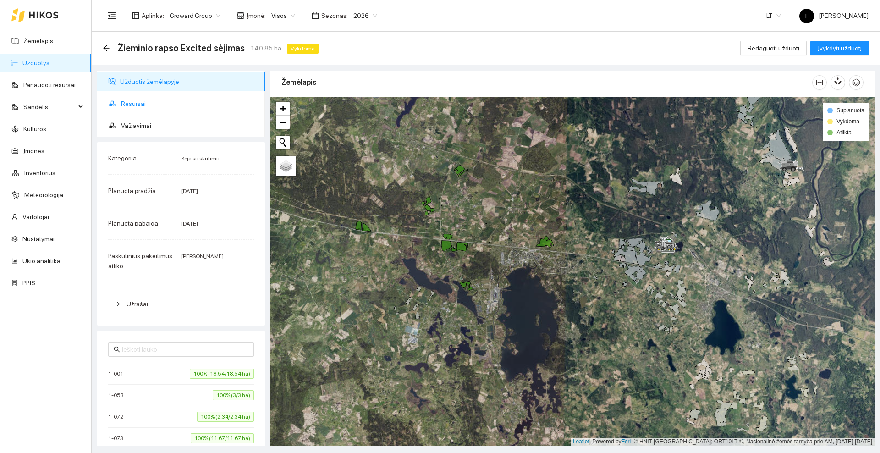
click at [139, 102] on span "Resursai" at bounding box center [189, 103] width 137 height 18
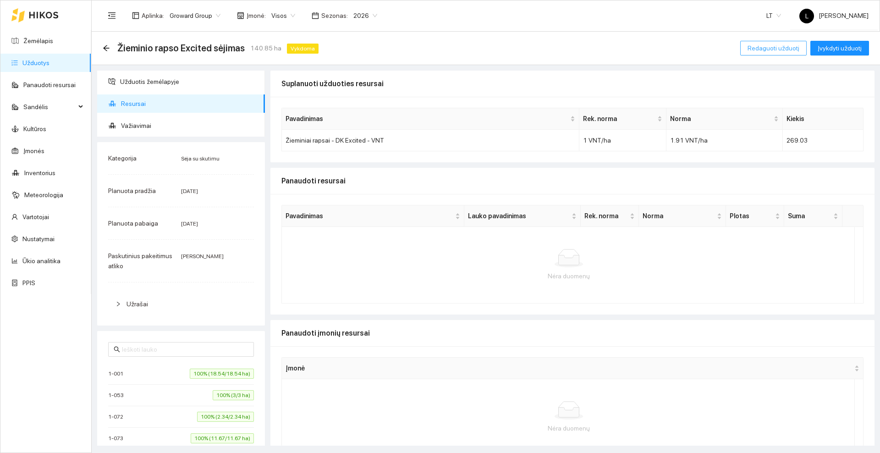
click at [772, 46] on span "Redaguoti užduotį" at bounding box center [774, 48] width 52 height 10
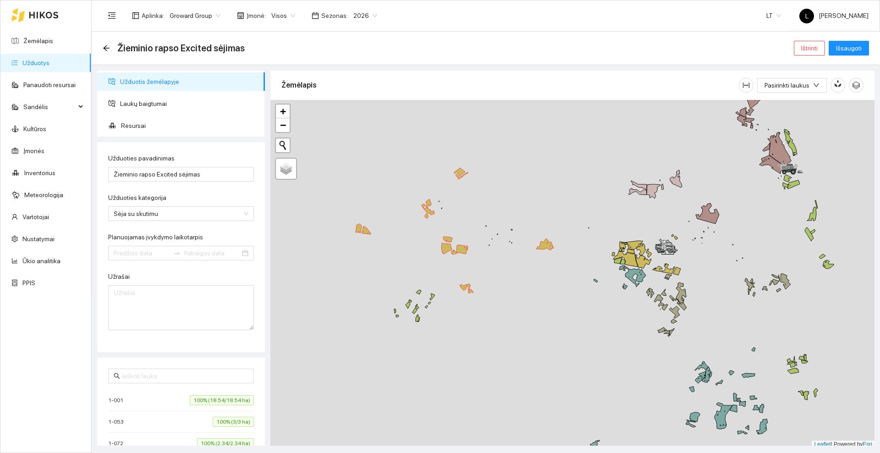
type input "[DATE]"
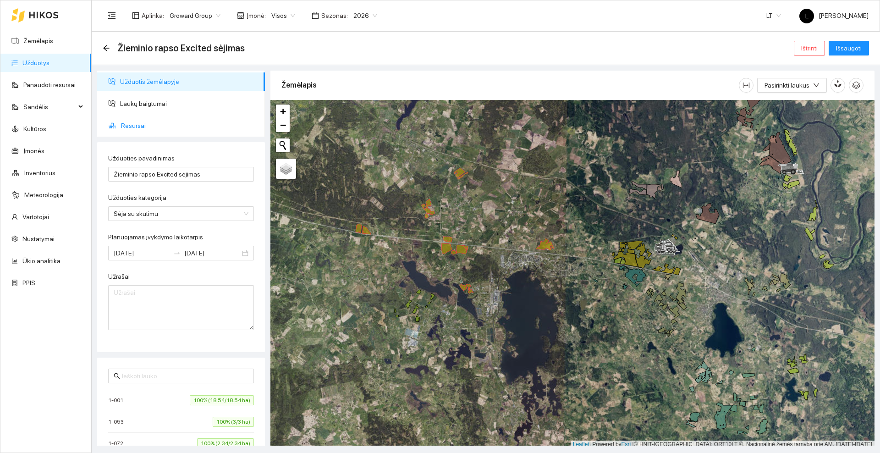
click at [136, 126] on span "Resursai" at bounding box center [189, 125] width 137 height 18
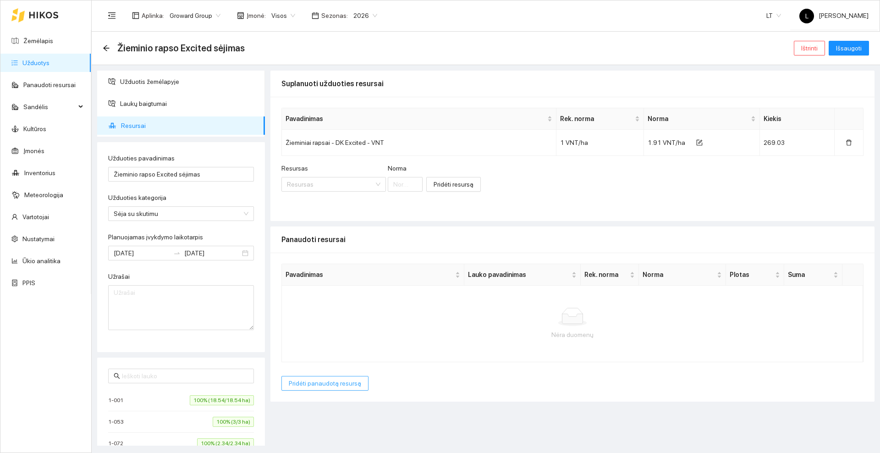
click at [346, 387] on span "Pridėti panaudotą resursą" at bounding box center [325, 383] width 72 height 10
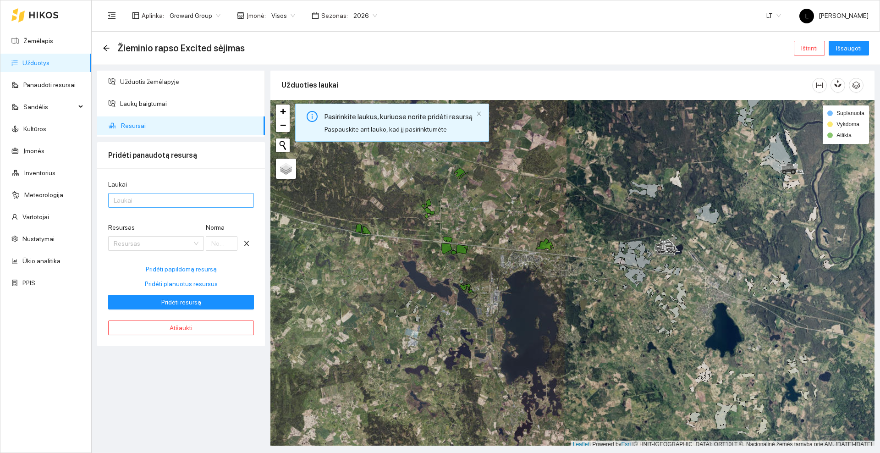
click at [156, 200] on div at bounding box center [176, 200] width 132 height 11
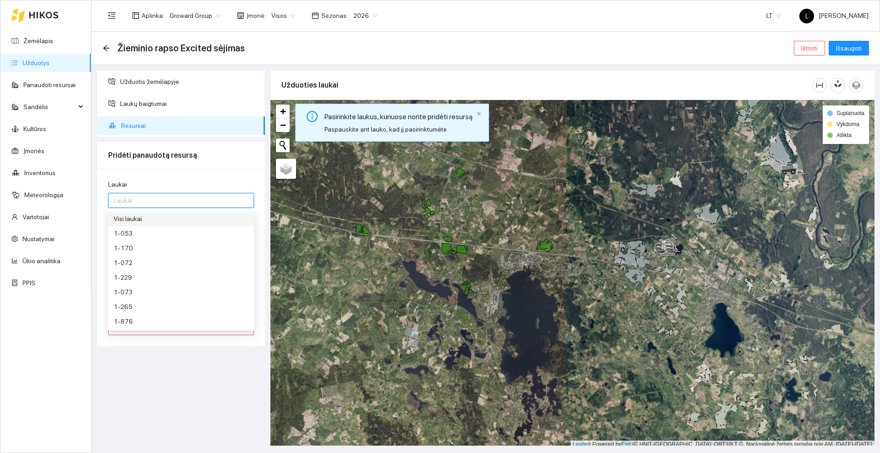
click at [149, 220] on div "Visi laukai" at bounding box center [181, 219] width 135 height 10
click at [319, 309] on div at bounding box center [572, 274] width 604 height 348
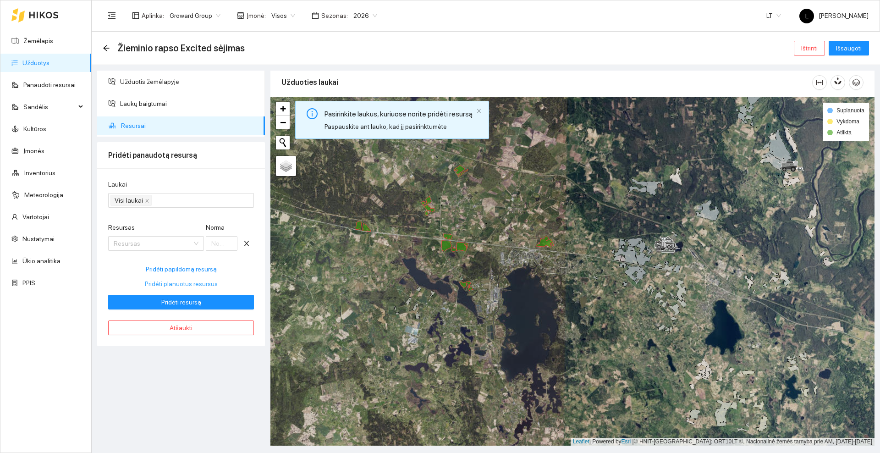
click at [175, 285] on span "Pridėti planuotus resursus" at bounding box center [181, 284] width 73 height 10
type input "1.91"
click at [177, 304] on span "Pridėti resursą" at bounding box center [181, 302] width 40 height 10
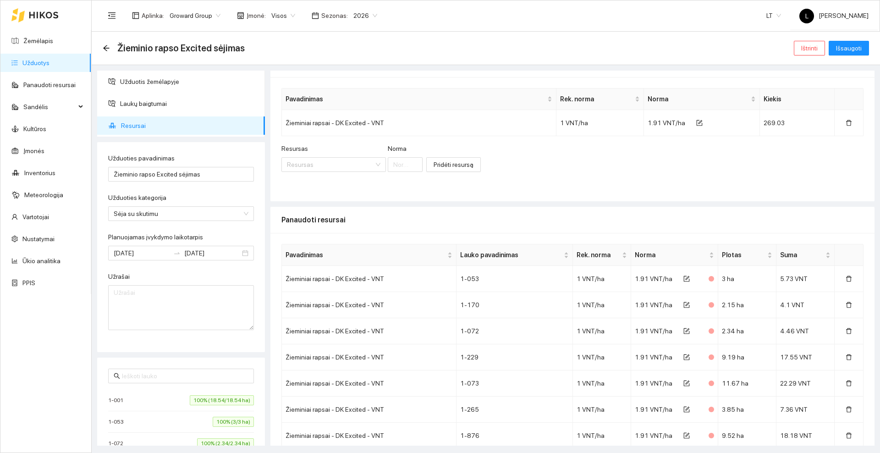
scroll to position [0, 0]
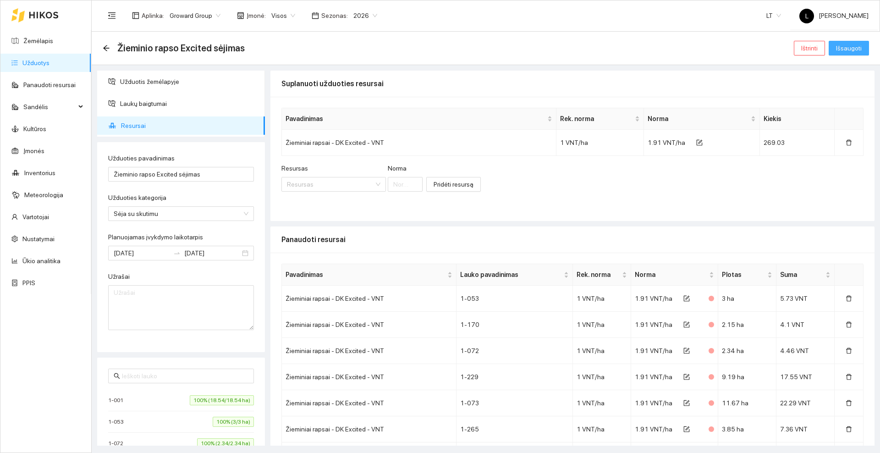
click at [854, 51] on span "Išsaugoti" at bounding box center [849, 48] width 26 height 10
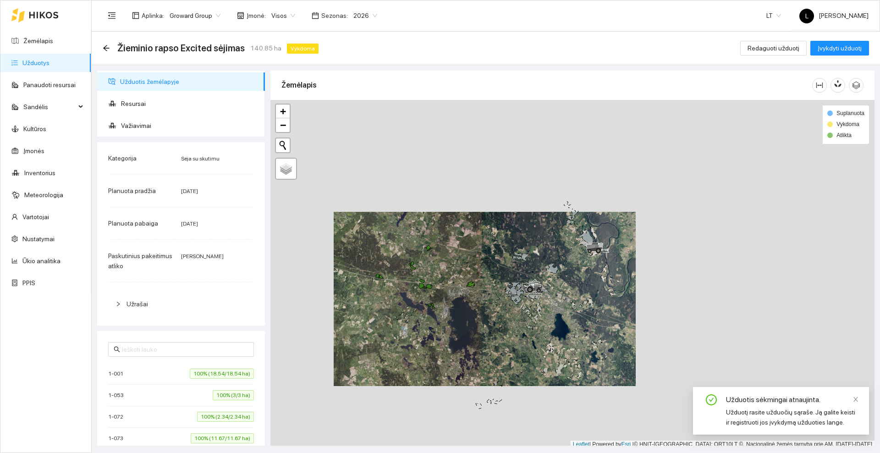
drag, startPoint x: 424, startPoint y: 312, endPoint x: 447, endPoint y: 293, distance: 30.0
click at [447, 293] on div at bounding box center [572, 274] width 604 height 348
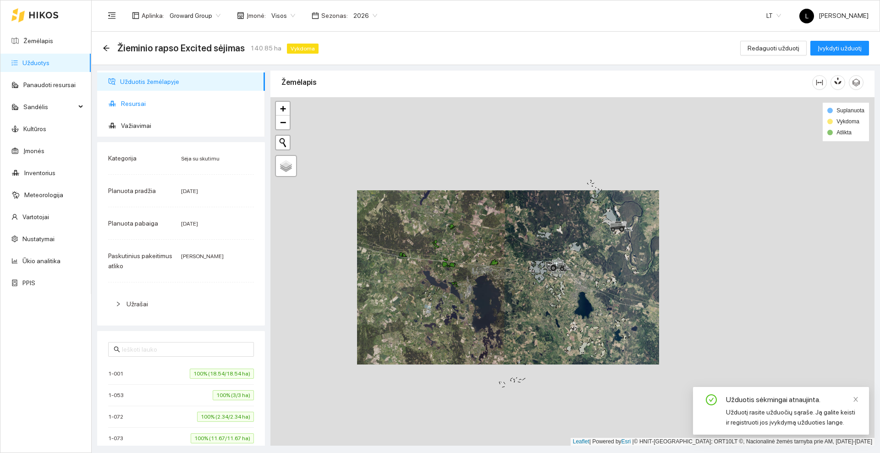
click at [131, 101] on span "Resursai" at bounding box center [189, 103] width 137 height 18
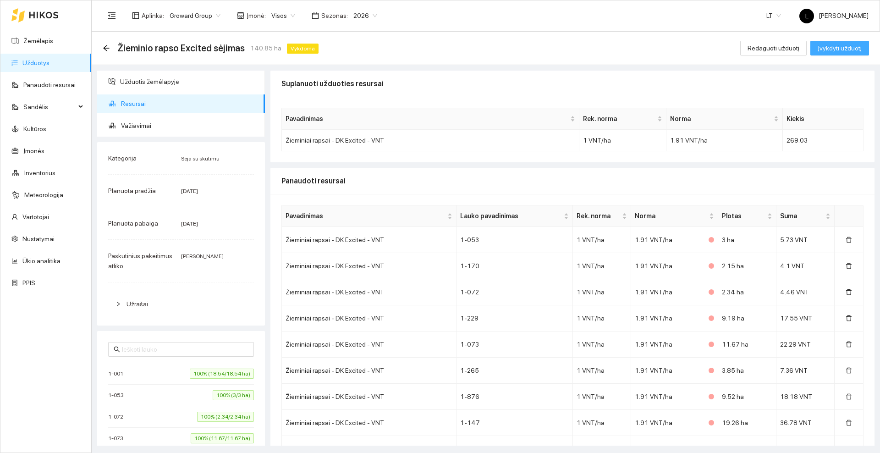
click at [830, 49] on span "Įvykdyti užduotį" at bounding box center [840, 48] width 44 height 10
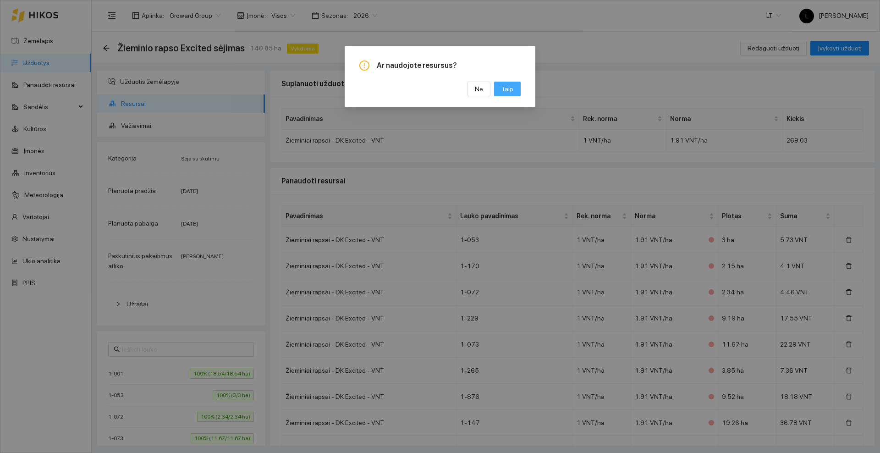
click at [506, 84] on span "Taip" at bounding box center [507, 89] width 12 height 10
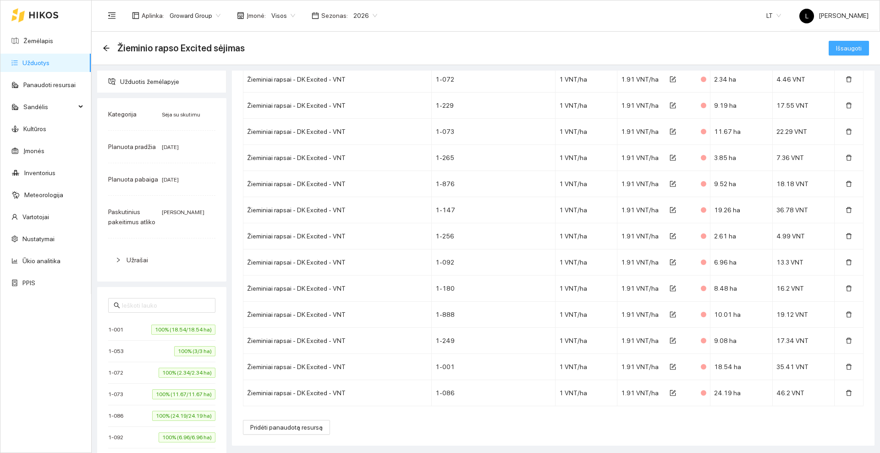
click at [846, 49] on span "Išsaugoti" at bounding box center [849, 48] width 26 height 10
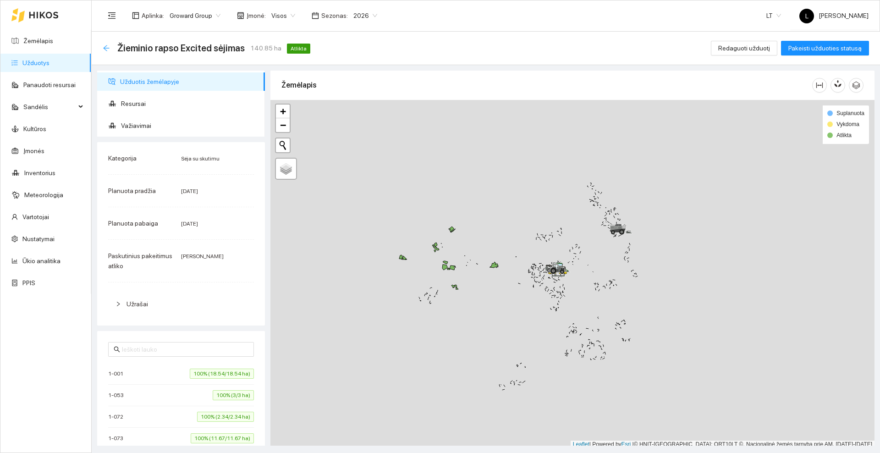
click at [104, 47] on icon "arrow-left" at bounding box center [106, 48] width 6 height 6
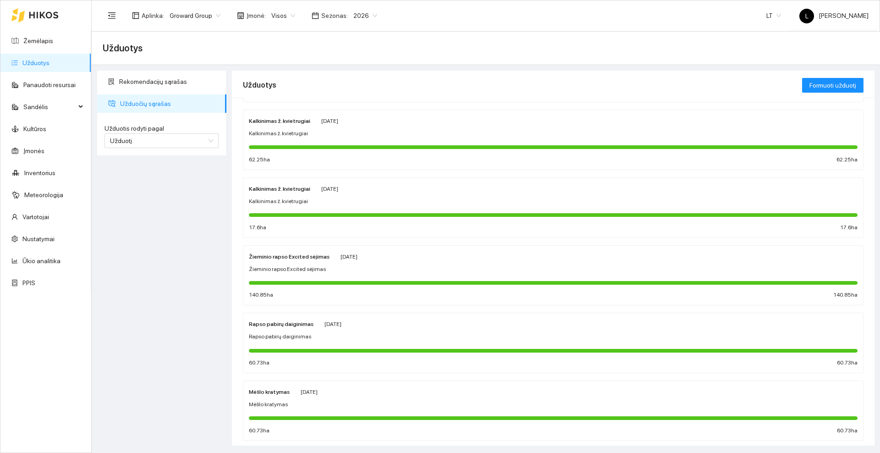
scroll to position [209, 0]
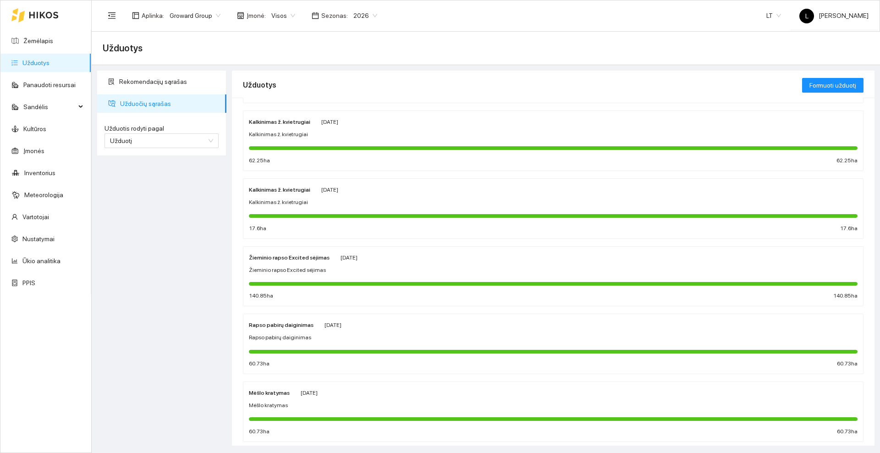
click at [302, 201] on span "Kalkinimas ž. kvietrugiai" at bounding box center [278, 202] width 59 height 9
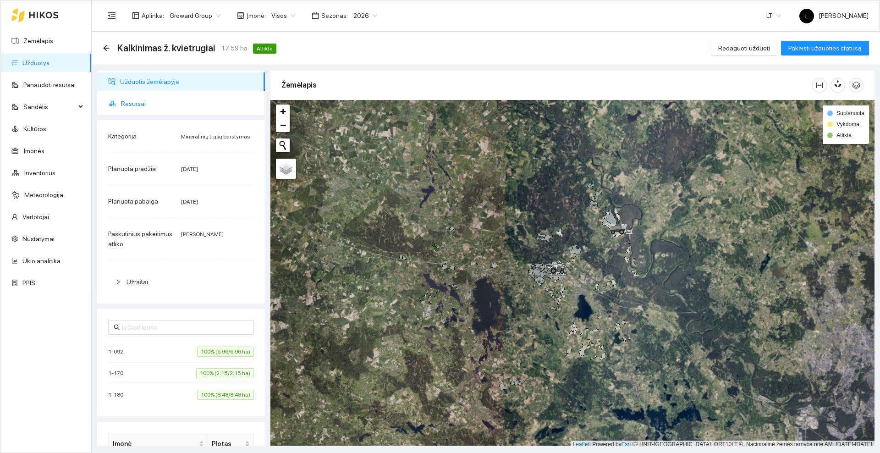
click at [145, 102] on span "Resursai" at bounding box center [189, 103] width 137 height 18
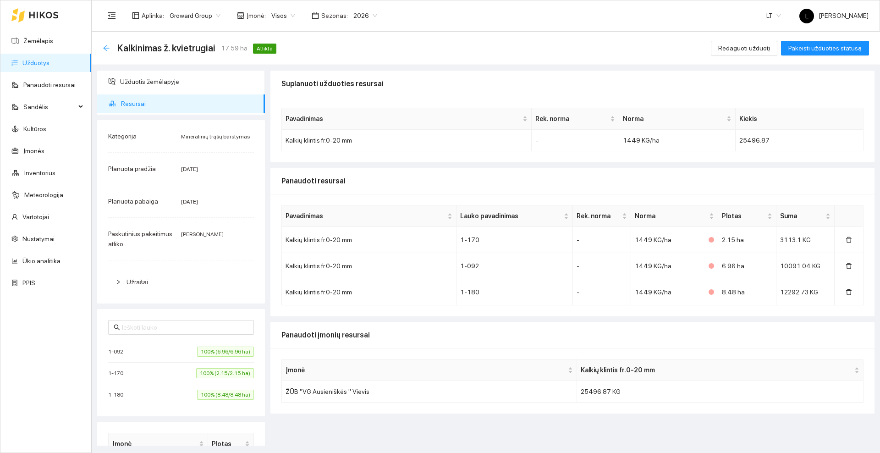
click at [109, 49] on icon "arrow-left" at bounding box center [106, 47] width 7 height 7
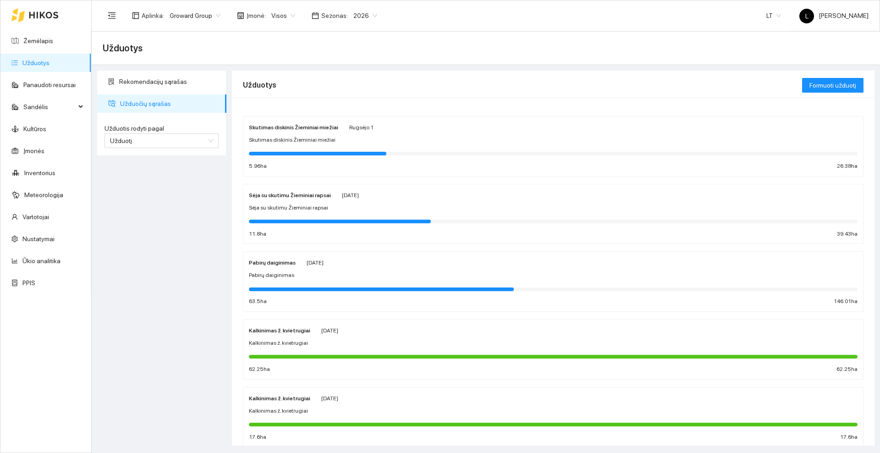
click at [304, 269] on div "Pabirų daiginimas [DATE] Pabirų daiginimas 63.5 ha 146.01 ha" at bounding box center [553, 281] width 609 height 49
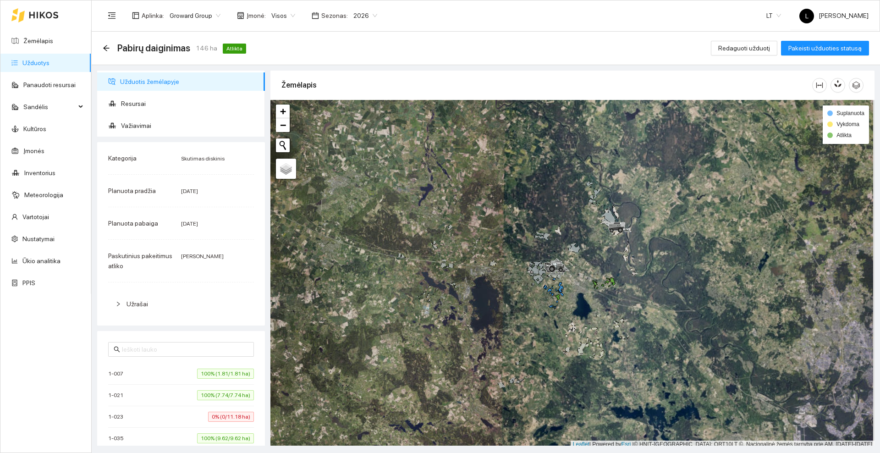
scroll to position [3, 0]
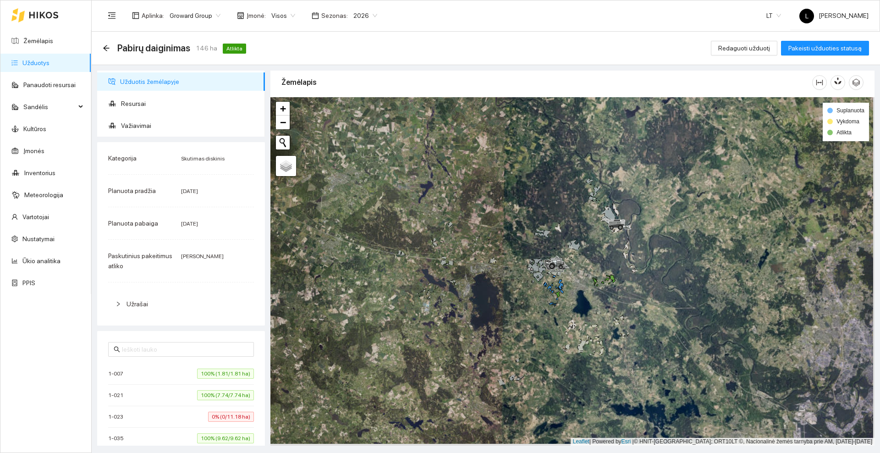
drag, startPoint x: 533, startPoint y: 309, endPoint x: 486, endPoint y: 259, distance: 68.4
click at [484, 258] on div at bounding box center [572, 271] width 604 height 348
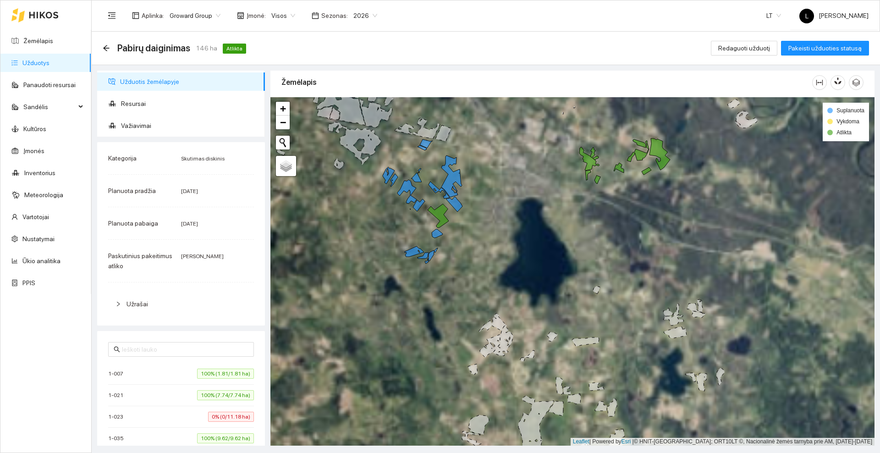
drag, startPoint x: 484, startPoint y: 248, endPoint x: 500, endPoint y: 275, distance: 31.9
click at [500, 275] on div at bounding box center [572, 271] width 604 height 348
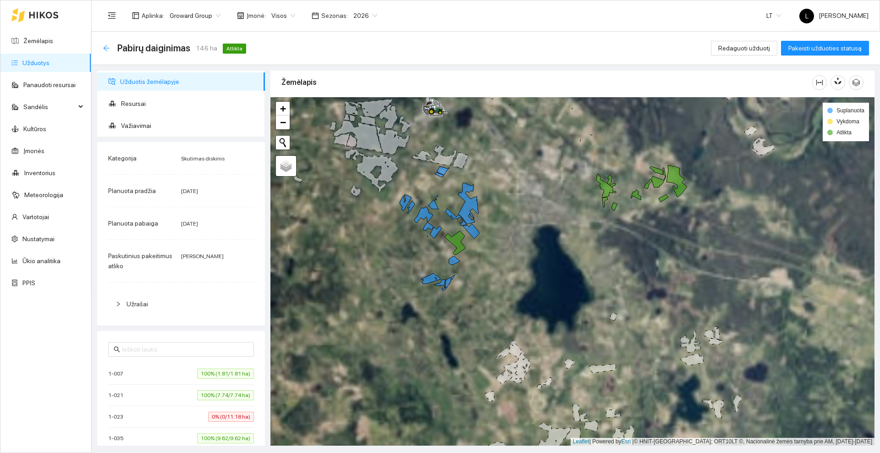
click at [107, 51] on icon "arrow-left" at bounding box center [106, 47] width 7 height 7
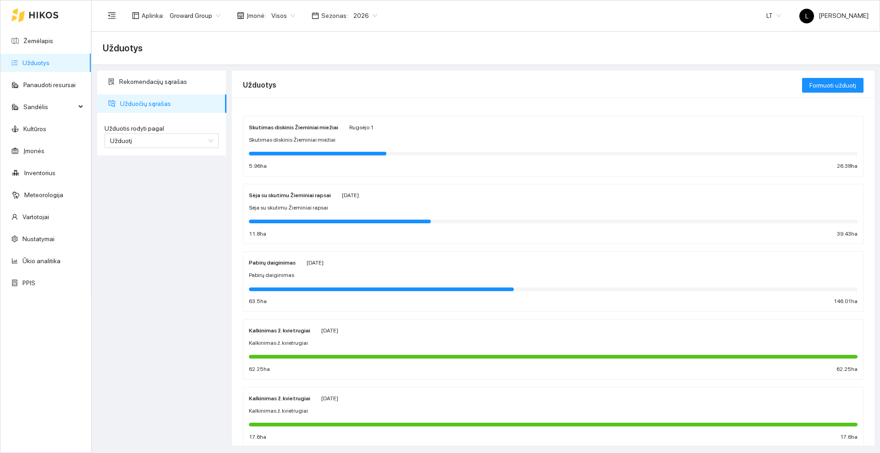
click at [293, 202] on div "Sėja su skutimu Žieminiai rapsai [DATE] Sėja su skutimu Žieminiai rapsai 11.8 h…" at bounding box center [553, 214] width 609 height 49
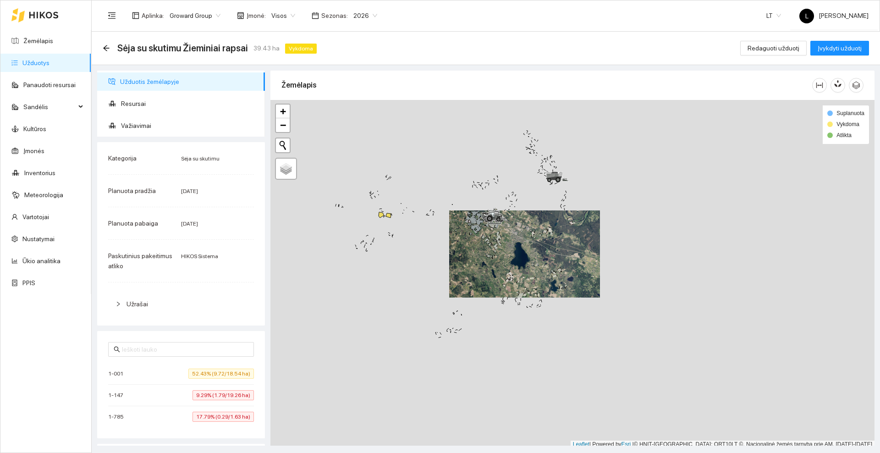
scroll to position [3, 0]
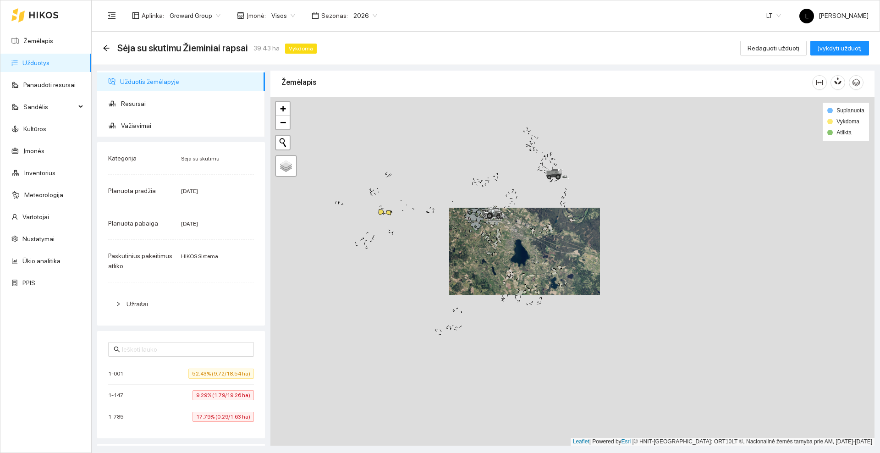
drag, startPoint x: 389, startPoint y: 243, endPoint x: 458, endPoint y: 255, distance: 70.2
click at [458, 255] on div at bounding box center [572, 271] width 604 height 348
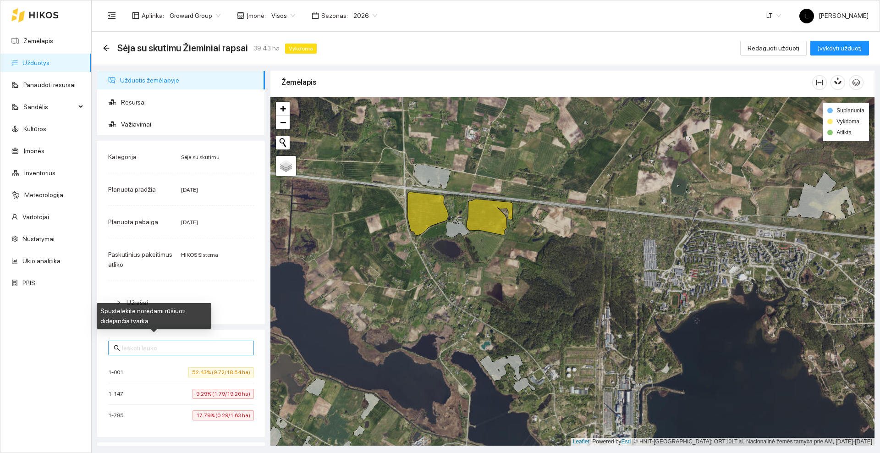
scroll to position [0, 0]
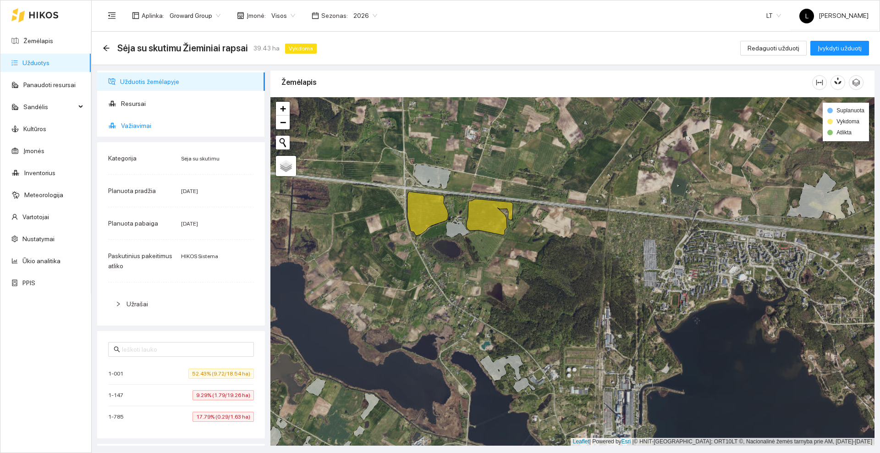
click at [150, 126] on span "Važiavimai" at bounding box center [189, 125] width 137 height 18
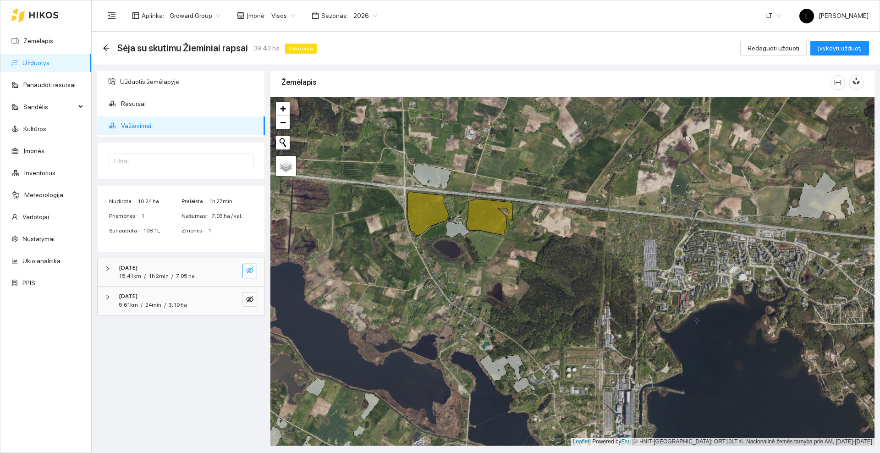
click at [249, 268] on icon "eye-invisible" at bounding box center [249, 270] width 7 height 6
click at [251, 297] on icon "eye-invisible" at bounding box center [249, 299] width 7 height 6
click at [251, 297] on icon "eye" at bounding box center [249, 299] width 7 height 5
click at [246, 269] on icon "eye" at bounding box center [249, 270] width 7 height 7
click at [787, 49] on span "Redaguoti užduotį" at bounding box center [774, 48] width 52 height 10
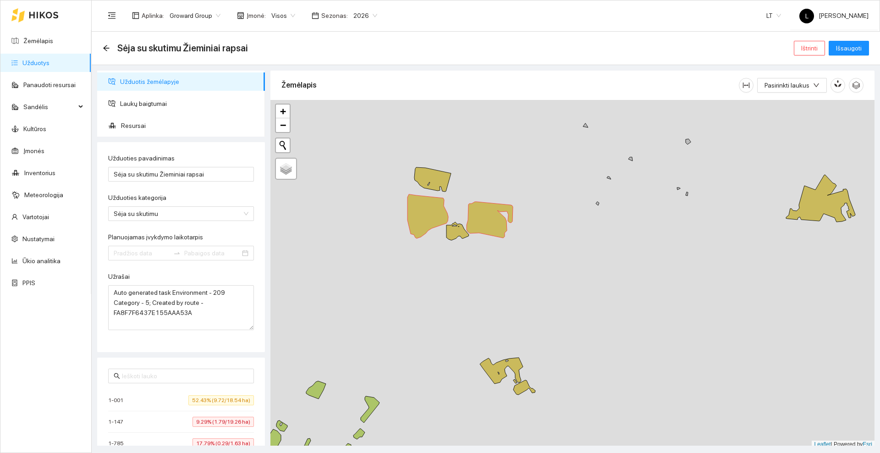
type input "[DATE]"
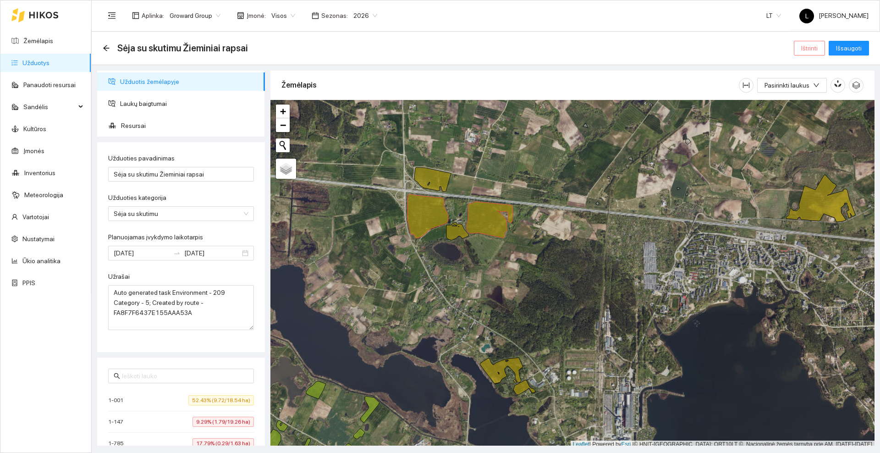
click at [812, 48] on span "Ištrinti" at bounding box center [809, 48] width 16 height 10
click at [812, 96] on span "Taip" at bounding box center [813, 93] width 12 height 10
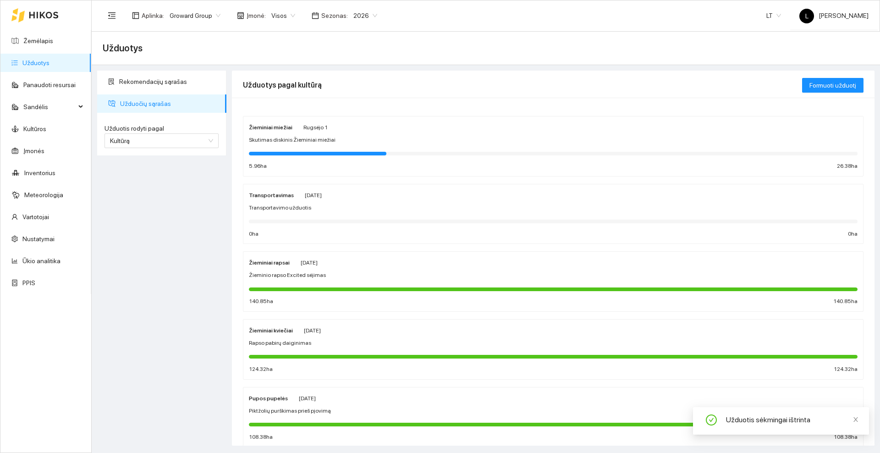
click at [300, 133] on div "Žieminiai miežiai [PERSON_NAME][DATE] Skutimas diskinis Žieminiai miežiai 5.96 …" at bounding box center [553, 146] width 609 height 49
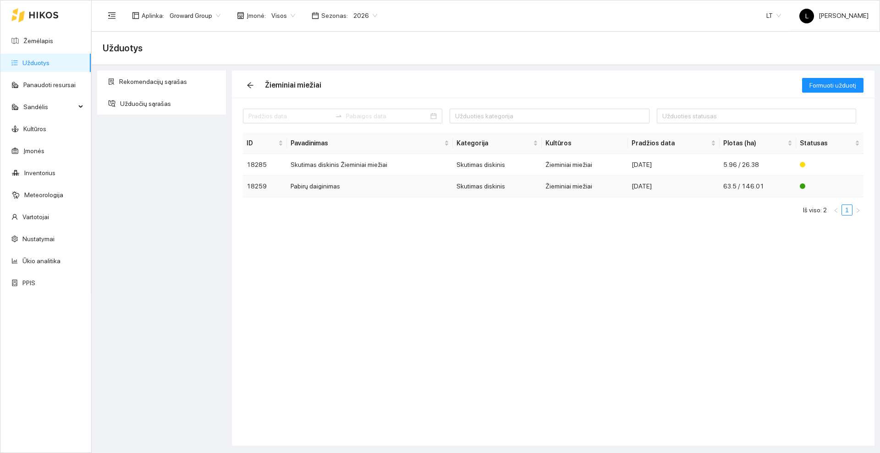
click at [342, 187] on td "Pabirų daiginimas" at bounding box center [370, 187] width 166 height 22
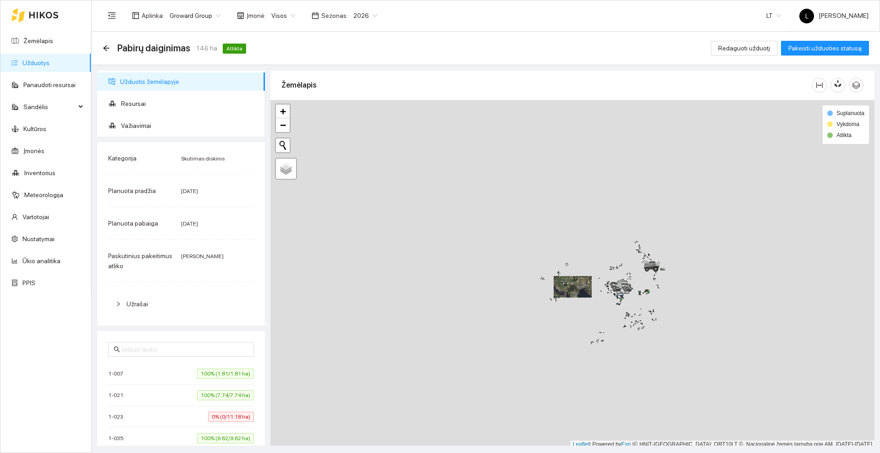
scroll to position [3, 0]
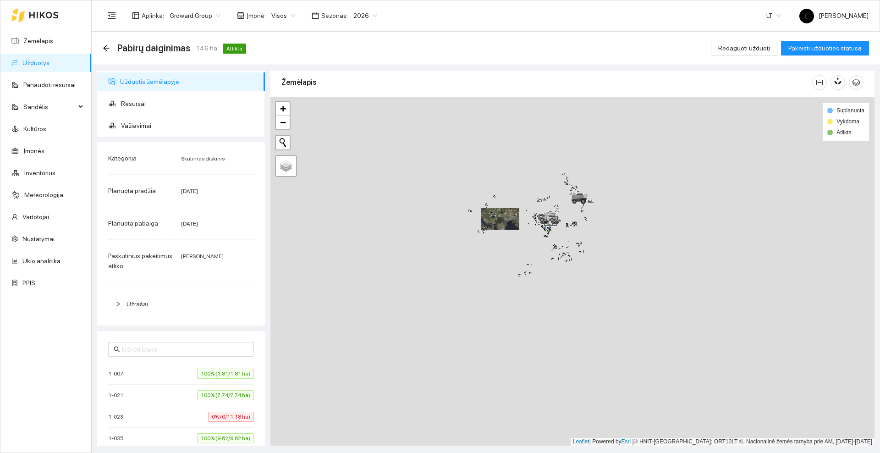
drag, startPoint x: 541, startPoint y: 260, endPoint x: 503, endPoint y: 221, distance: 54.8
click at [503, 221] on div at bounding box center [572, 271] width 604 height 348
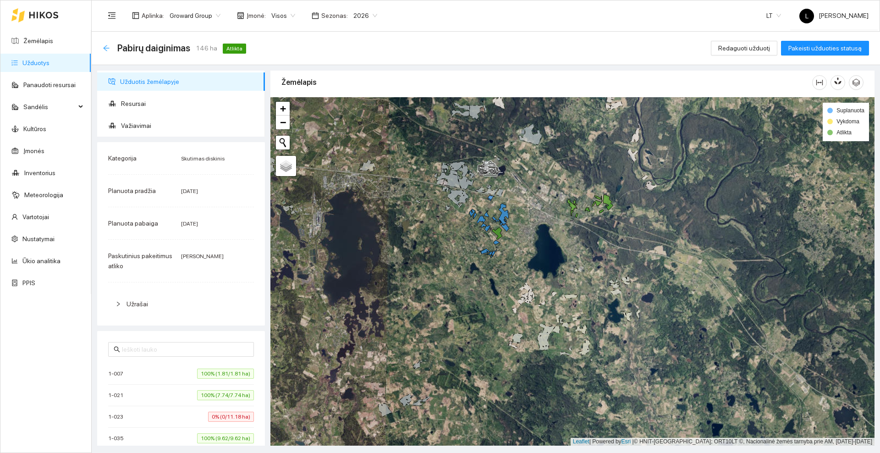
click at [109, 45] on icon "arrow-left" at bounding box center [106, 47] width 7 height 7
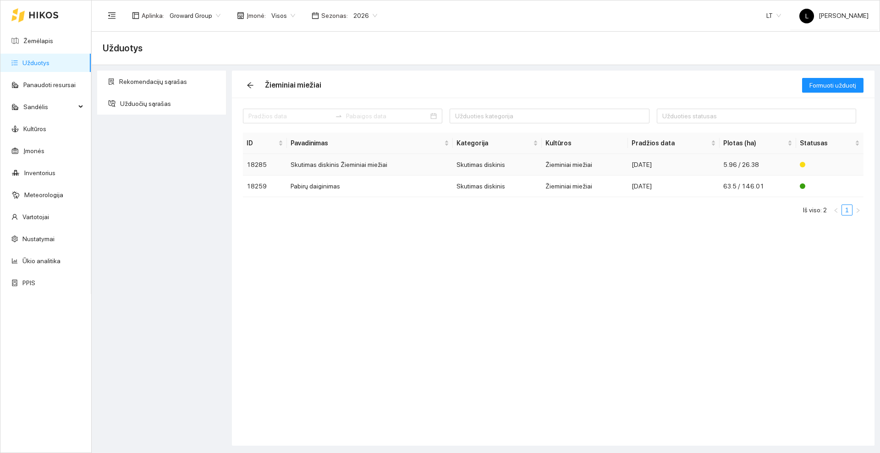
click at [334, 166] on td "Skutimas diskinis Žieminiai miežiai" at bounding box center [370, 165] width 166 height 22
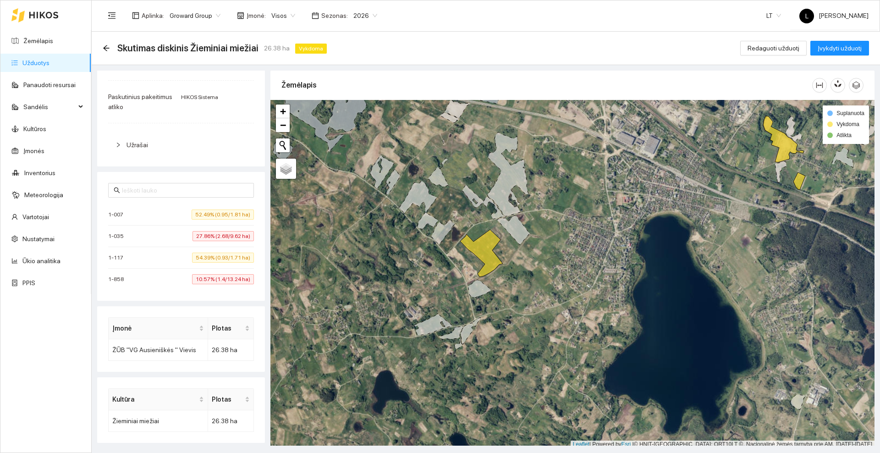
scroll to position [3, 0]
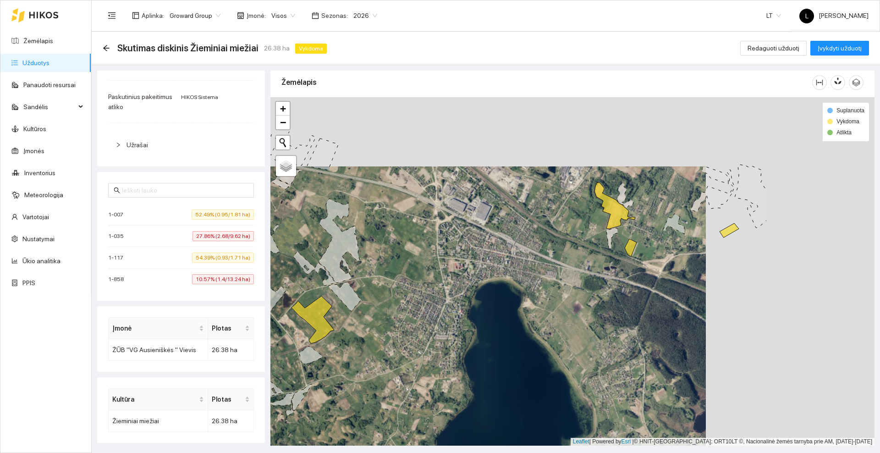
drag, startPoint x: 624, startPoint y: 192, endPoint x: 451, endPoint y: 262, distance: 187.3
click at [451, 262] on div at bounding box center [572, 271] width 604 height 348
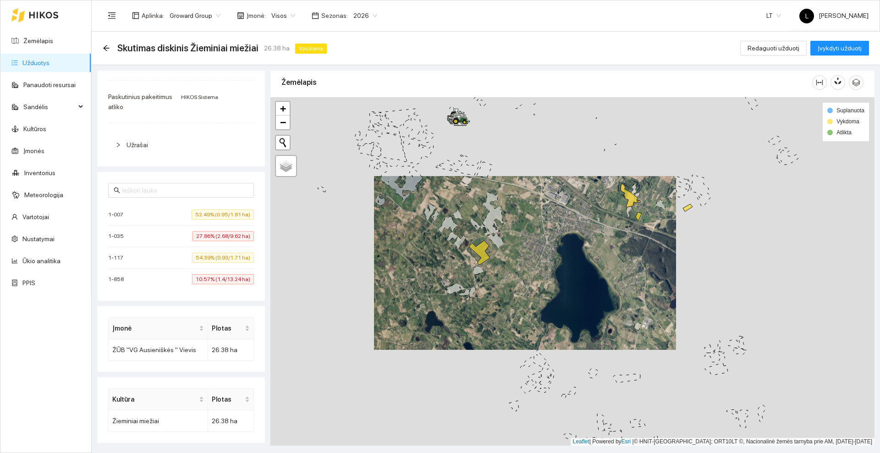
drag, startPoint x: 460, startPoint y: 281, endPoint x: 546, endPoint y: 249, distance: 91.5
click at [546, 249] on div at bounding box center [572, 271] width 604 height 348
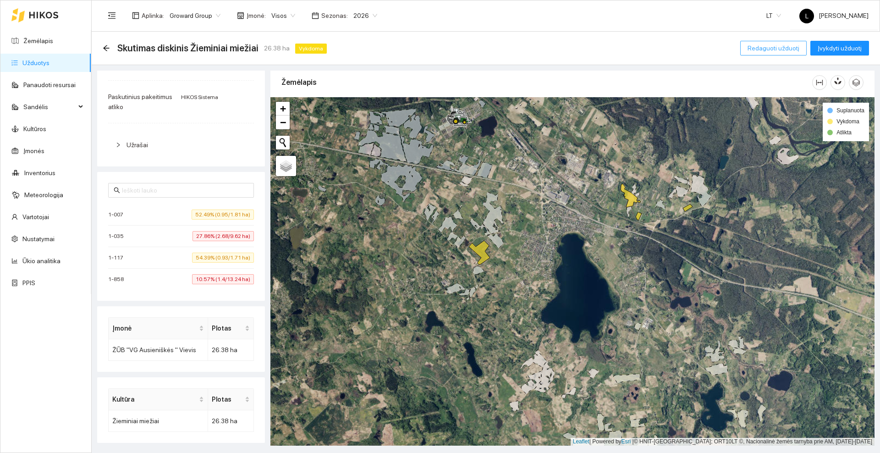
click at [792, 46] on span "Redaguoti užduotį" at bounding box center [774, 48] width 52 height 10
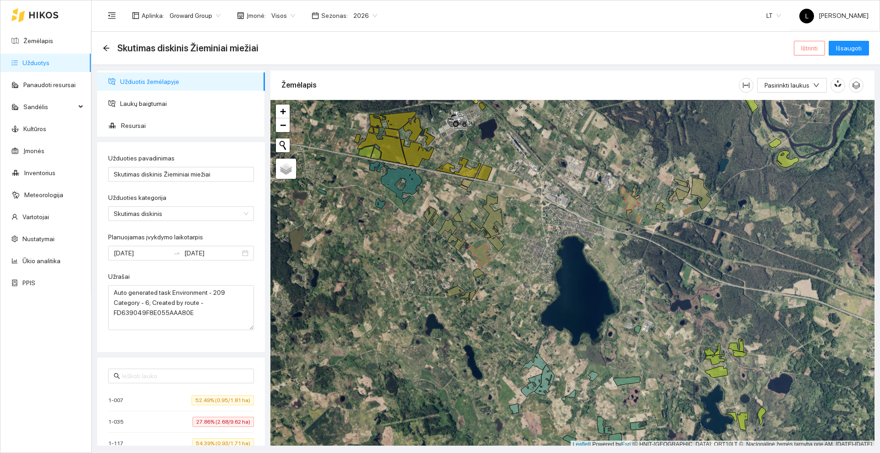
click at [813, 53] on span "Ištrinti" at bounding box center [809, 48] width 16 height 10
click at [809, 92] on span "Taip" at bounding box center [813, 93] width 12 height 10
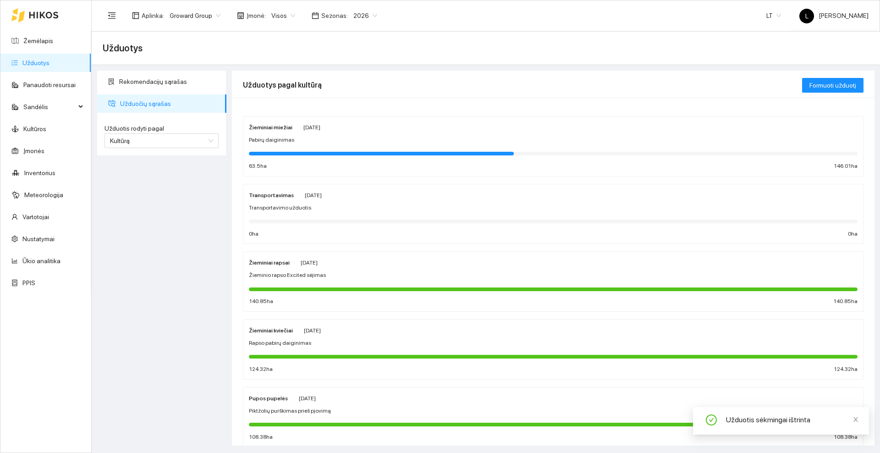
click at [312, 137] on div "Pabirų daiginimas" at bounding box center [553, 140] width 609 height 9
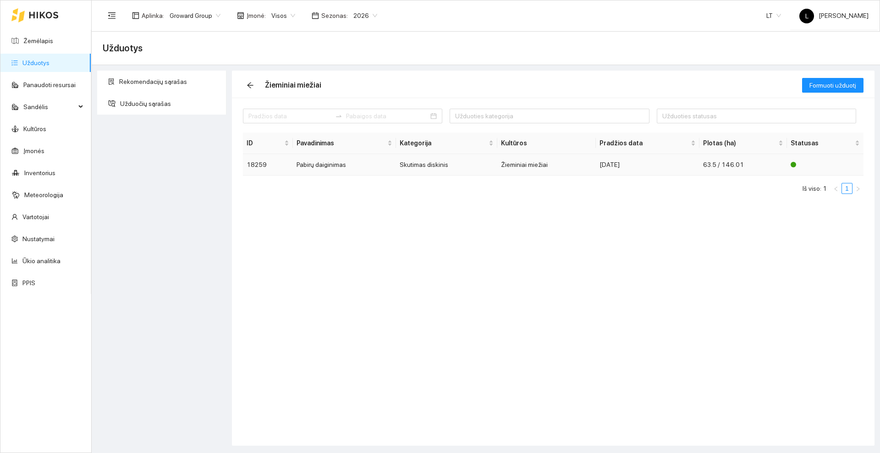
click at [346, 165] on td "Pabirų daiginimas" at bounding box center [344, 165] width 103 height 22
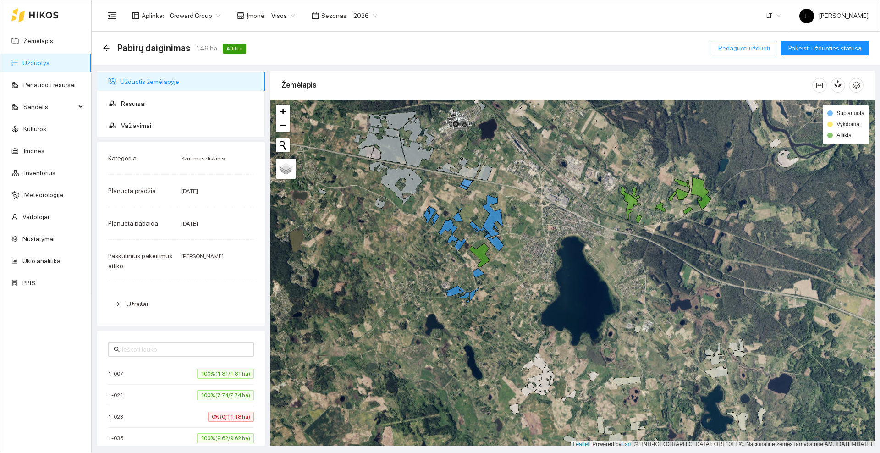
click at [739, 49] on span "Redaguoti užduotį" at bounding box center [744, 48] width 52 height 10
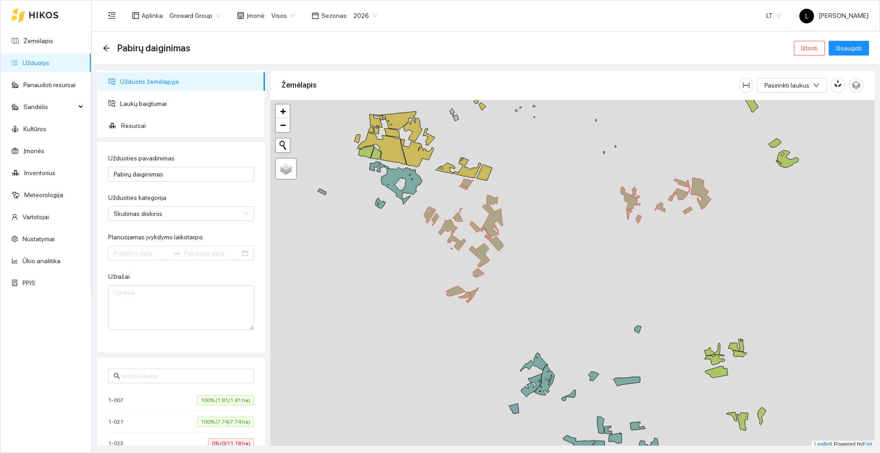
type input "[DATE]"
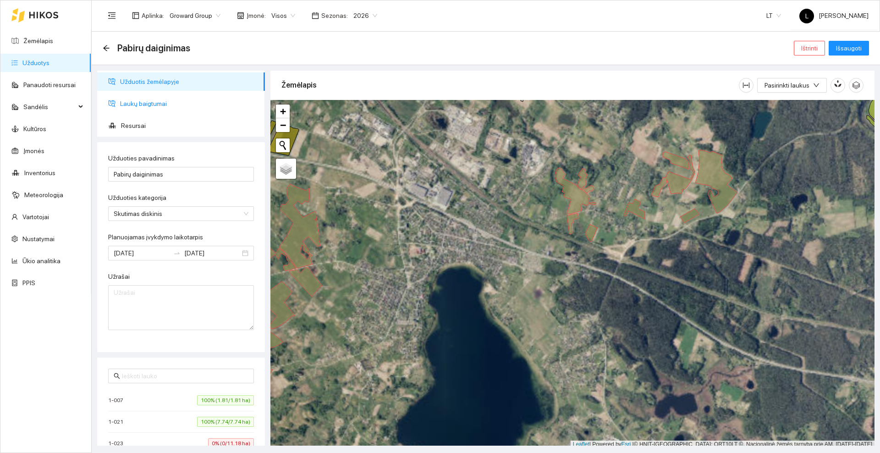
click at [126, 103] on span "Laukų baigtumai" at bounding box center [188, 103] width 137 height 18
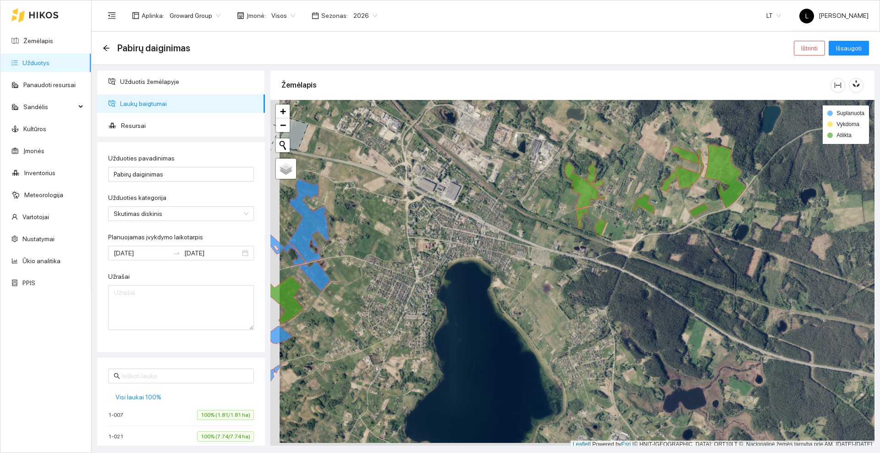
scroll to position [3, 0]
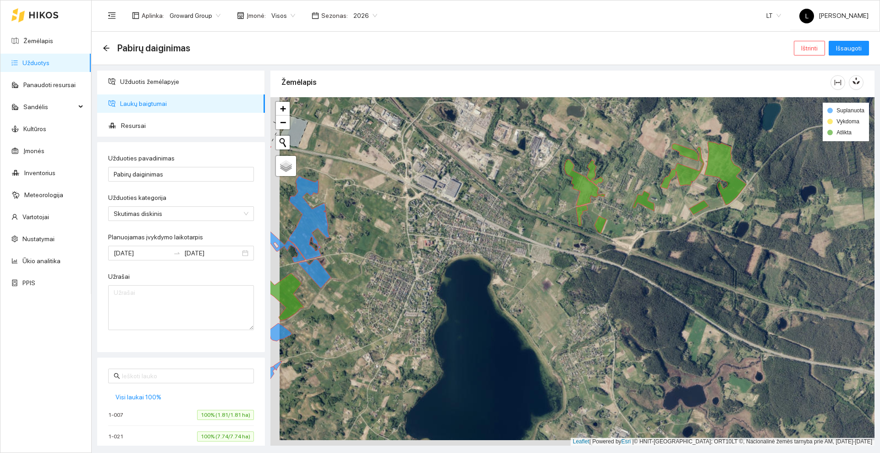
drag, startPoint x: 478, startPoint y: 245, endPoint x: 690, endPoint y: 159, distance: 228.4
click at [690, 159] on div at bounding box center [572, 271] width 604 height 348
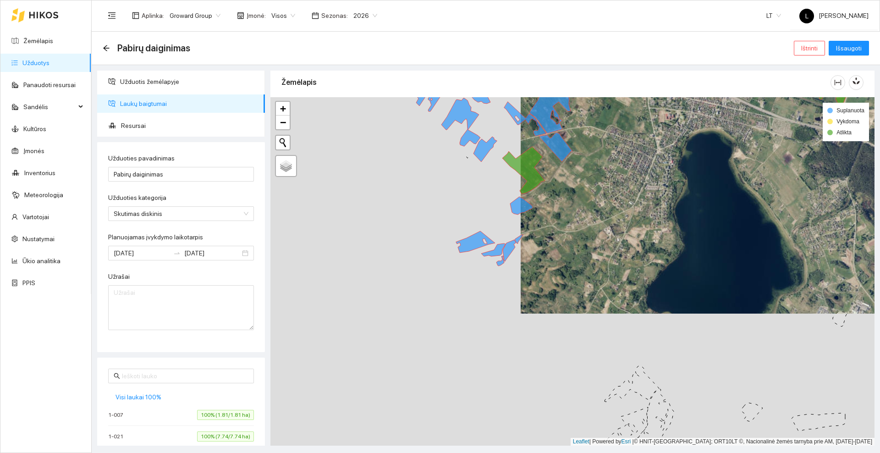
drag, startPoint x: 548, startPoint y: 294, endPoint x: 593, endPoint y: 222, distance: 84.4
click at [593, 223] on div at bounding box center [572, 271] width 604 height 348
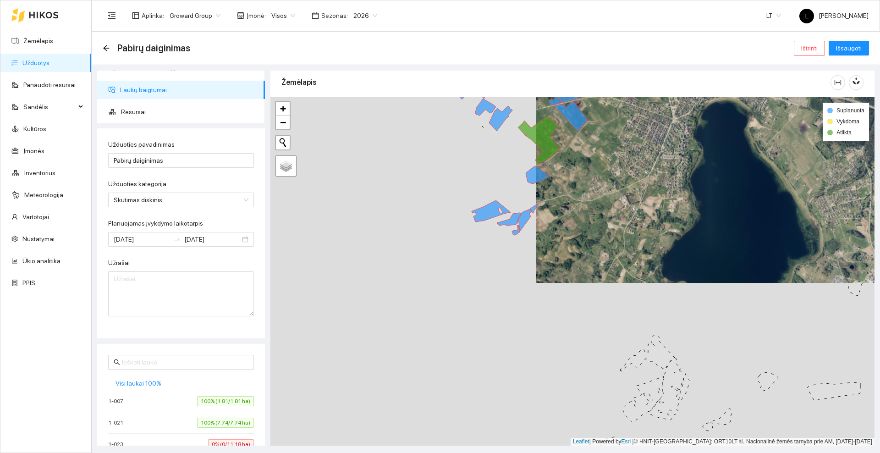
scroll to position [0, 0]
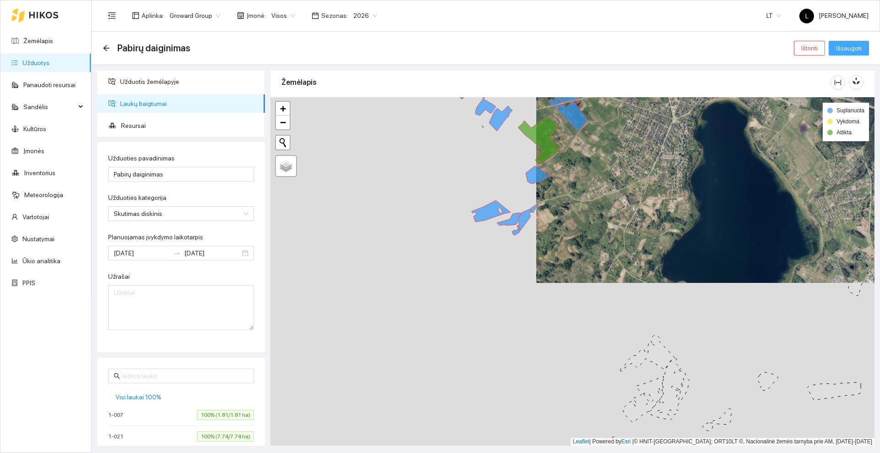
click at [851, 49] on span "Išsaugoti" at bounding box center [849, 48] width 26 height 10
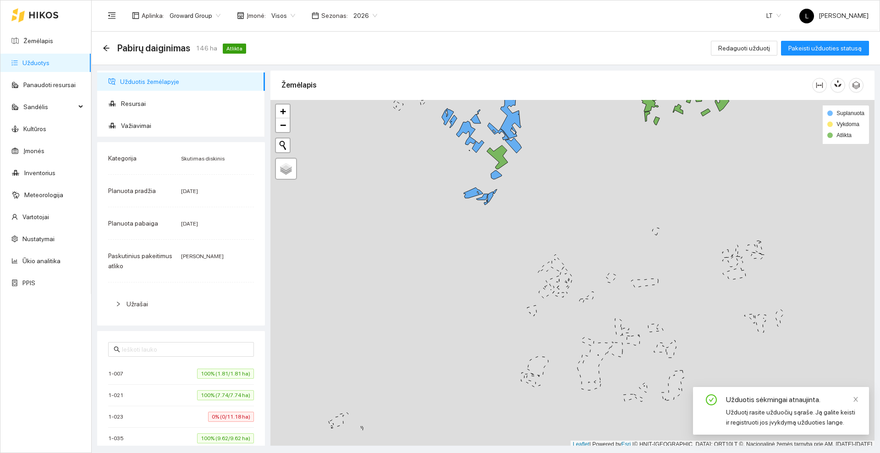
scroll to position [3, 0]
drag, startPoint x: 443, startPoint y: 178, endPoint x: 434, endPoint y: 247, distance: 70.2
click at [434, 247] on div at bounding box center [572, 271] width 604 height 348
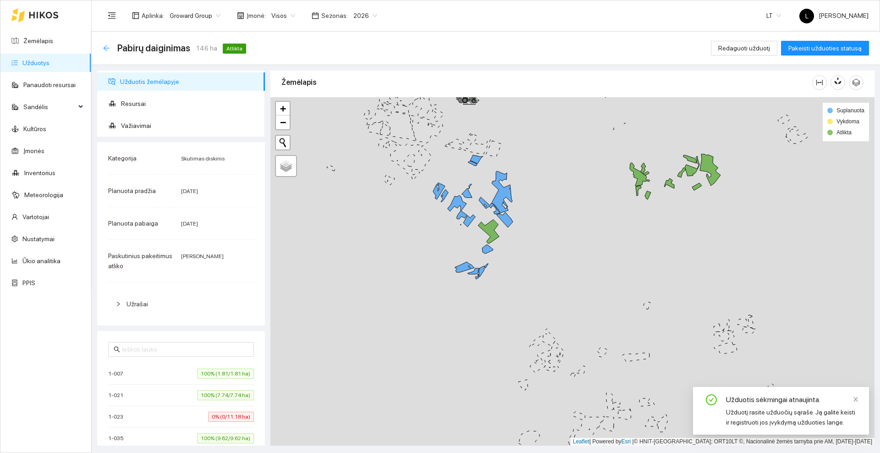
click at [105, 47] on icon "arrow-left" at bounding box center [106, 47] width 7 height 7
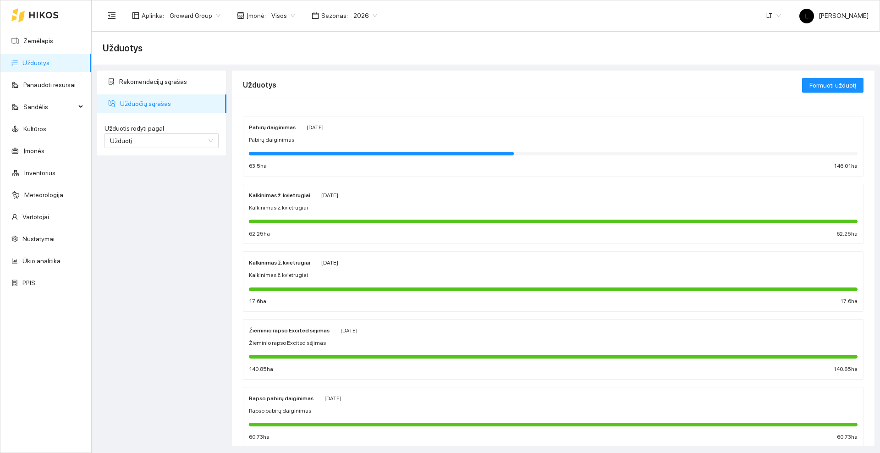
click at [44, 16] on icon at bounding box center [44, 14] width 30 height 7
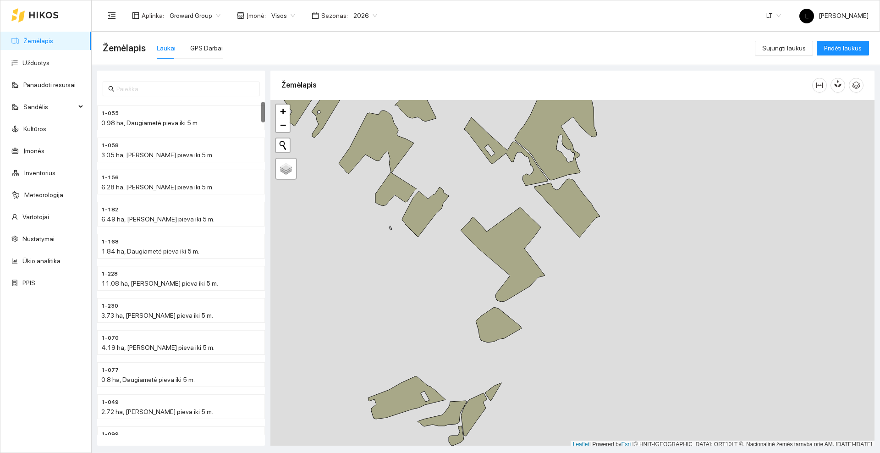
scroll to position [3, 0]
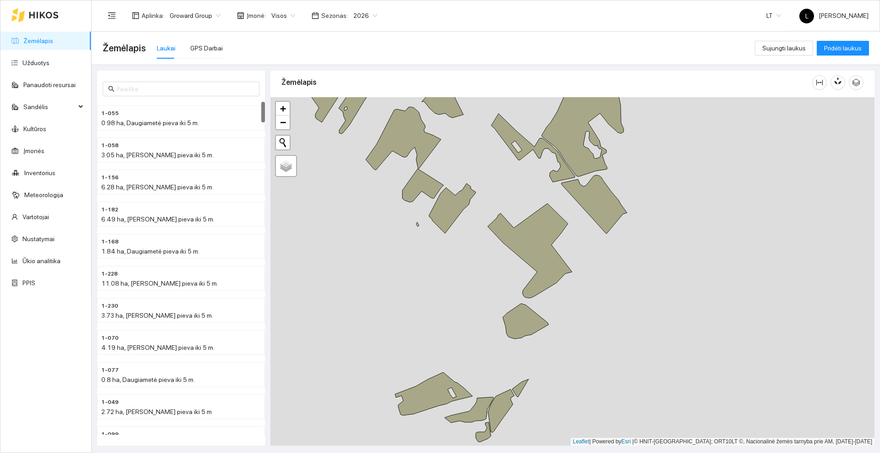
drag, startPoint x: 439, startPoint y: 242, endPoint x: 456, endPoint y: 229, distance: 21.6
click at [466, 240] on div at bounding box center [572, 271] width 604 height 348
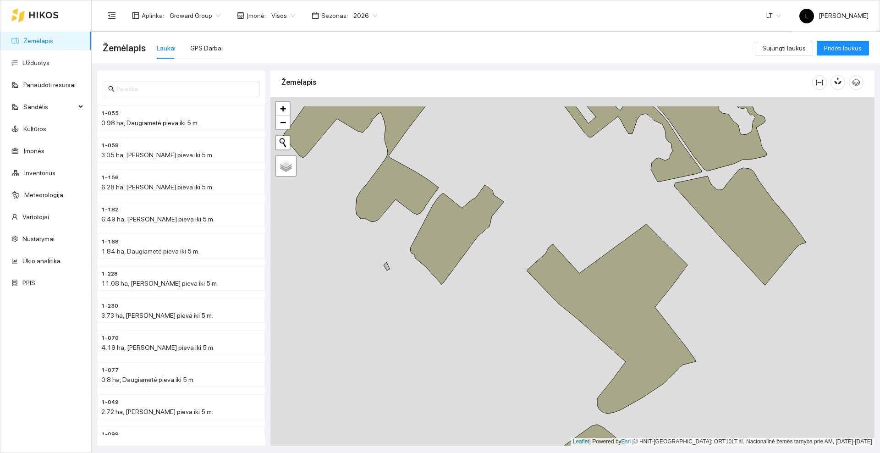
drag, startPoint x: 481, startPoint y: 236, endPoint x: 489, endPoint y: 280, distance: 44.8
click at [489, 280] on div at bounding box center [572, 271] width 604 height 348
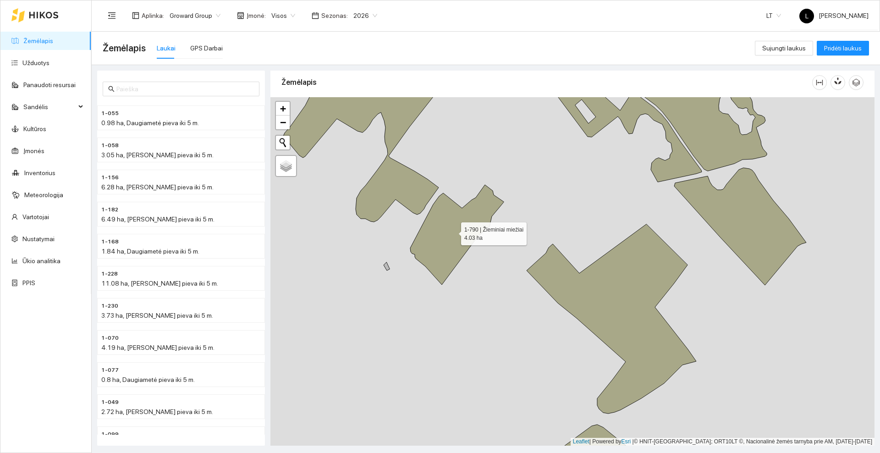
click at [446, 231] on icon at bounding box center [456, 235] width 93 height 100
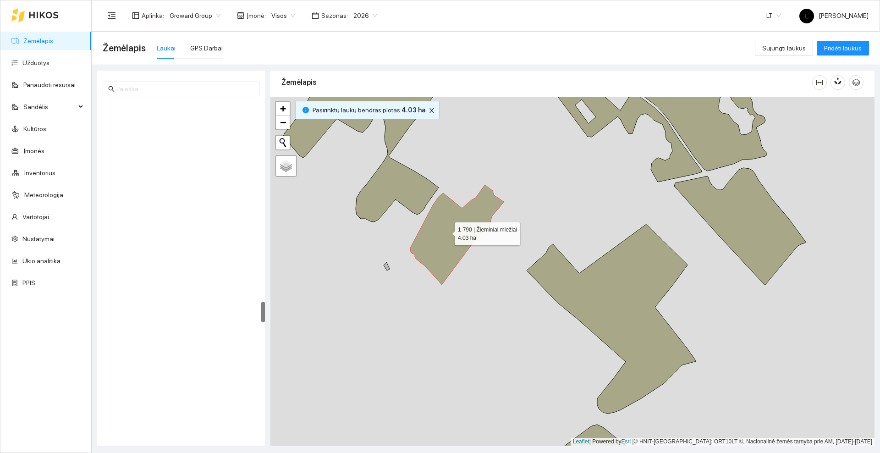
scroll to position [3168, 0]
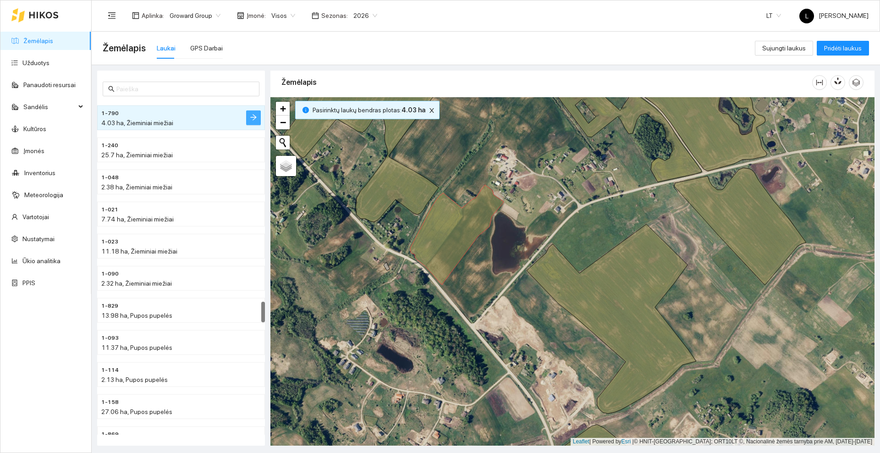
click at [250, 115] on icon "arrow-right" at bounding box center [253, 117] width 7 height 7
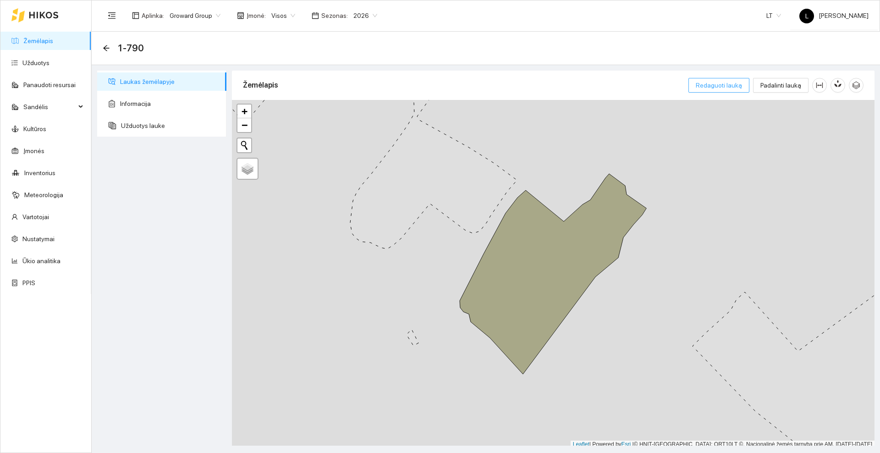
click at [721, 87] on span "Redaguoti lauką" at bounding box center [719, 85] width 46 height 10
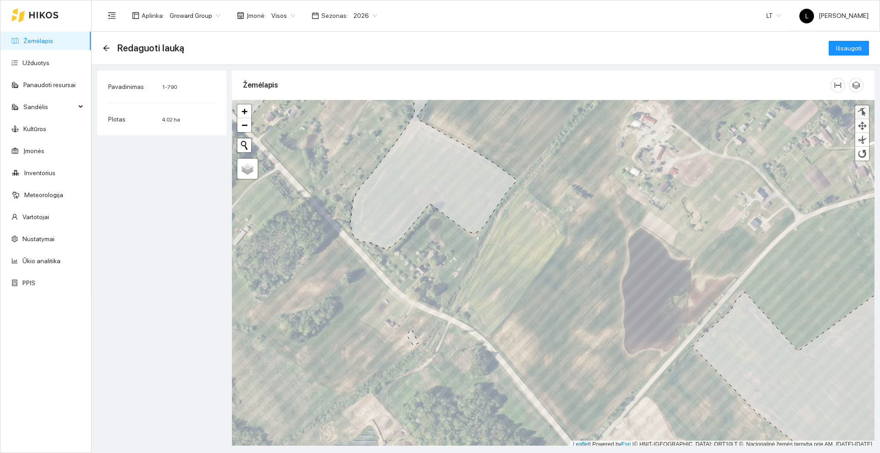
click at [866, 114] on div at bounding box center [862, 112] width 9 height 9
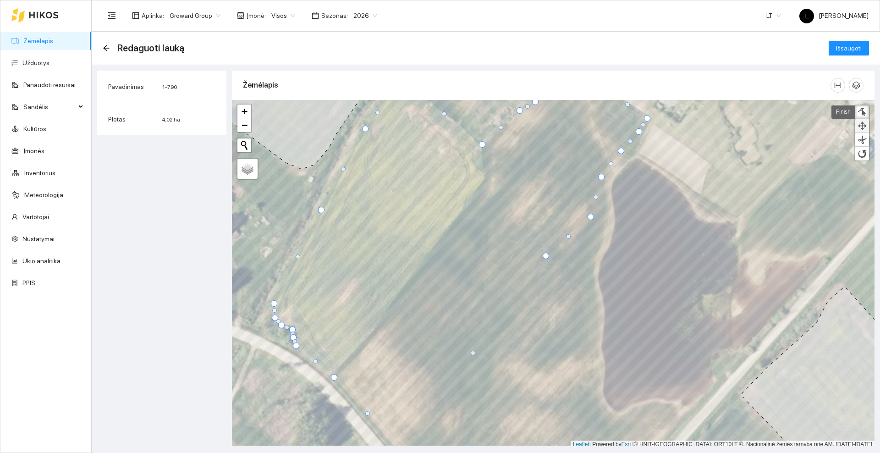
scroll to position [3, 0]
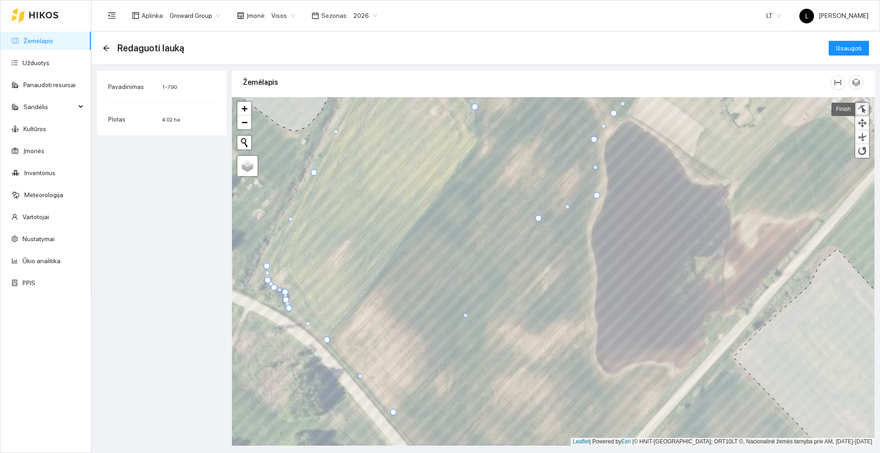
drag, startPoint x: 583, startPoint y: 180, endPoint x: 596, endPoint y: 196, distance: 20.5
click at [596, 196] on div at bounding box center [597, 195] width 6 height 6
drag, startPoint x: 595, startPoint y: 168, endPoint x: 599, endPoint y: 171, distance: 5.9
click at [599, 171] on div at bounding box center [600, 171] width 5 height 5
drag, startPoint x: 537, startPoint y: 218, endPoint x: 589, endPoint y: 297, distance: 94.7
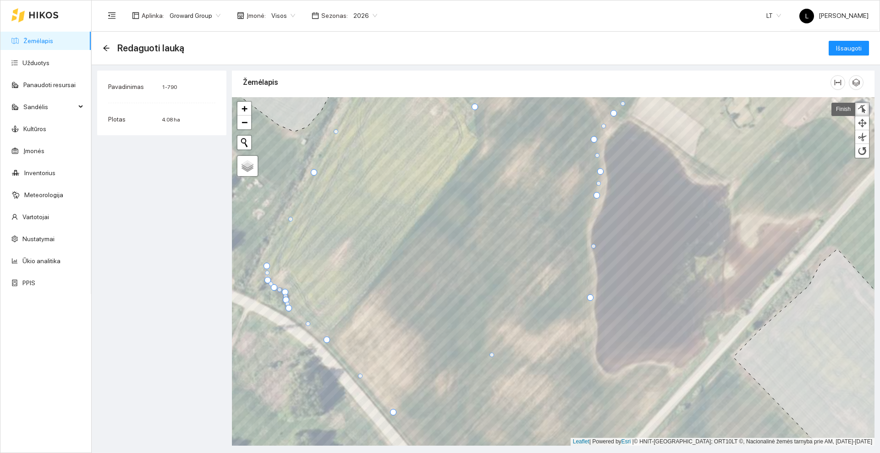
click at [589, 297] on div at bounding box center [590, 297] width 6 height 6
drag, startPoint x: 593, startPoint y: 247, endPoint x: 583, endPoint y: 235, distance: 15.4
click at [583, 235] on div at bounding box center [584, 233] width 5 height 5
drag, startPoint x: 588, startPoint y: 264, endPoint x: 591, endPoint y: 268, distance: 4.9
click at [591, 268] on div at bounding box center [591, 268] width 5 height 5
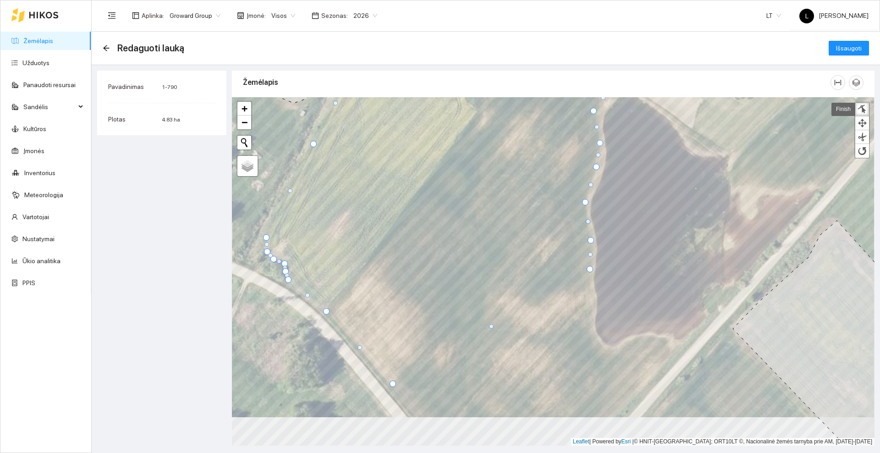
click at [585, 201] on div at bounding box center [585, 202] width 6 height 6
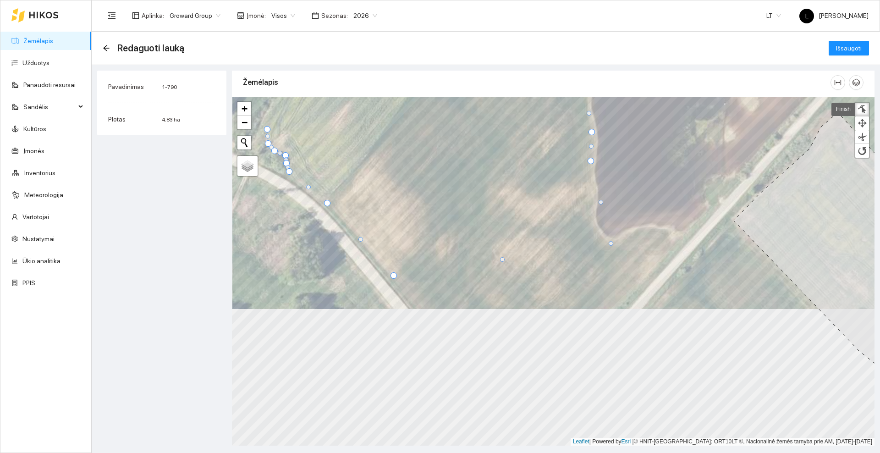
drag, startPoint x: 494, startPoint y: 219, endPoint x: 613, endPoint y: 243, distance: 121.7
click at [613, 243] on div at bounding box center [611, 243] width 5 height 5
drag, startPoint x: 601, startPoint y: 201, endPoint x: 595, endPoint y: 222, distance: 21.8
click at [595, 222] on div at bounding box center [596, 222] width 5 height 5
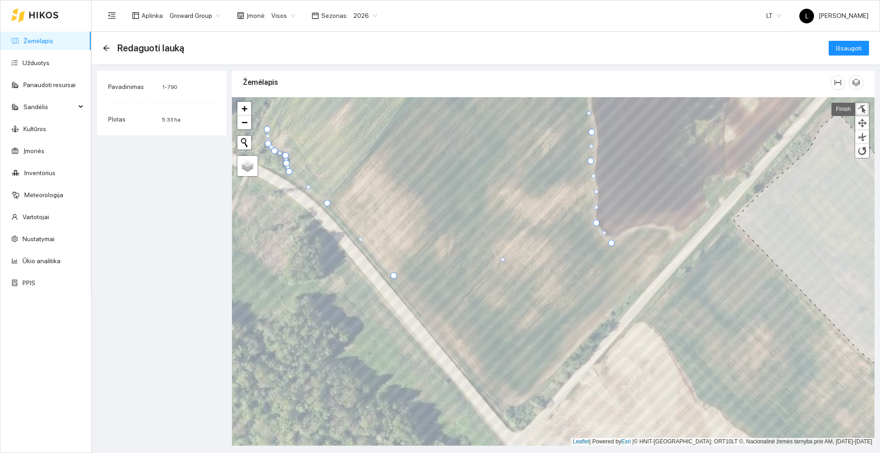
click at [596, 192] on div at bounding box center [596, 191] width 5 height 5
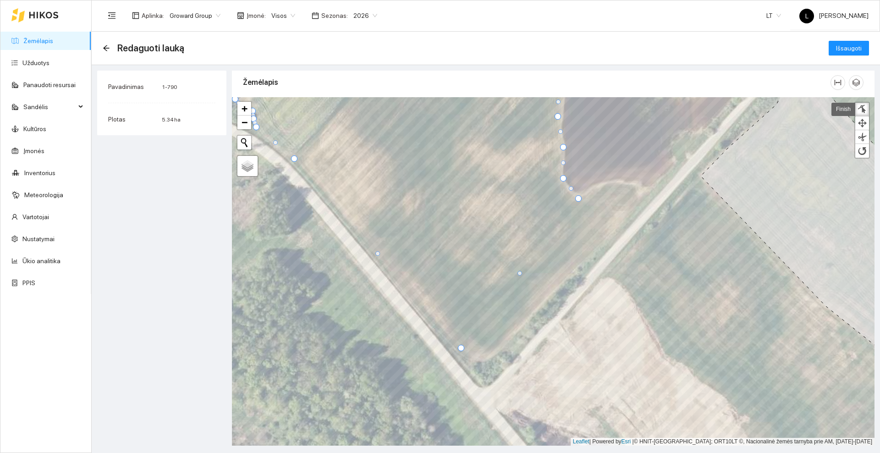
drag, startPoint x: 361, startPoint y: 233, endPoint x: 462, endPoint y: 349, distance: 153.7
click at [462, 349] on div at bounding box center [461, 348] width 6 height 6
drag, startPoint x: 521, startPoint y: 274, endPoint x: 552, endPoint y: 293, distance: 36.9
click at [552, 293] on div at bounding box center [551, 293] width 5 height 5
drag, startPoint x: 506, startPoint y: 321, endPoint x: 513, endPoint y: 332, distance: 13.2
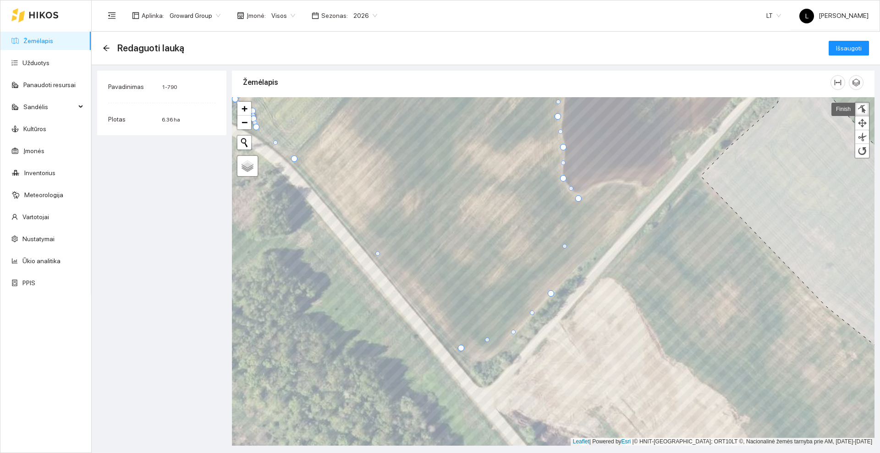
click at [513, 332] on div at bounding box center [513, 332] width 5 height 5
drag, startPoint x: 487, startPoint y: 340, endPoint x: 487, endPoint y: 358, distance: 18.3
click at [487, 358] on div at bounding box center [486, 358] width 5 height 5
drag, startPoint x: 472, startPoint y: 352, endPoint x: 472, endPoint y: 357, distance: 5.1
click at [472, 357] on div at bounding box center [474, 358] width 5 height 5
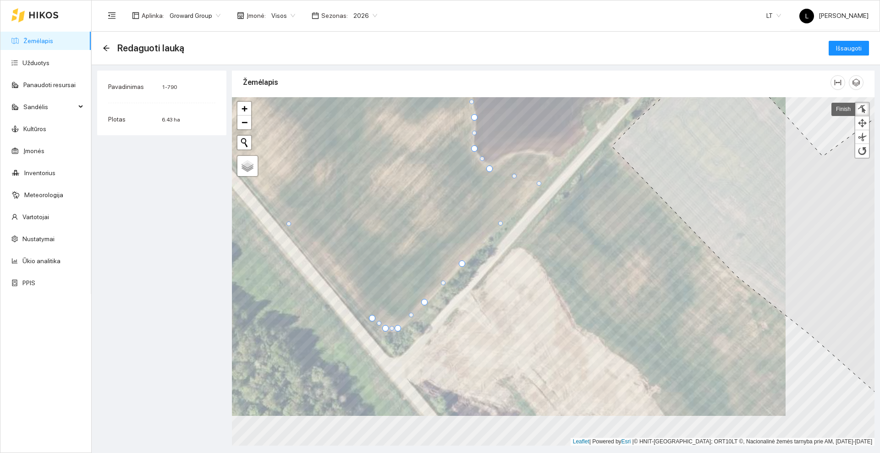
drag, startPoint x: 475, startPoint y: 215, endPoint x: 539, endPoint y: 182, distance: 71.3
click at [539, 182] on div at bounding box center [539, 183] width 5 height 5
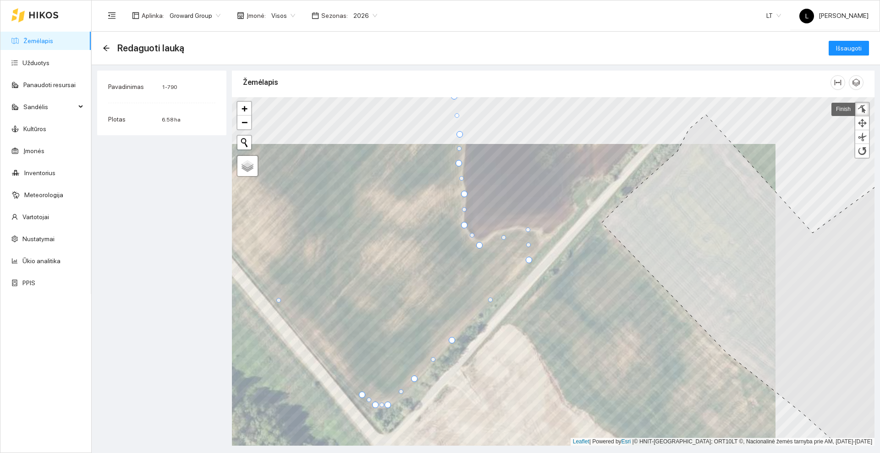
drag, startPoint x: 504, startPoint y: 252, endPoint x: 528, endPoint y: 229, distance: 33.4
click at [528, 229] on div at bounding box center [528, 229] width 5 height 5
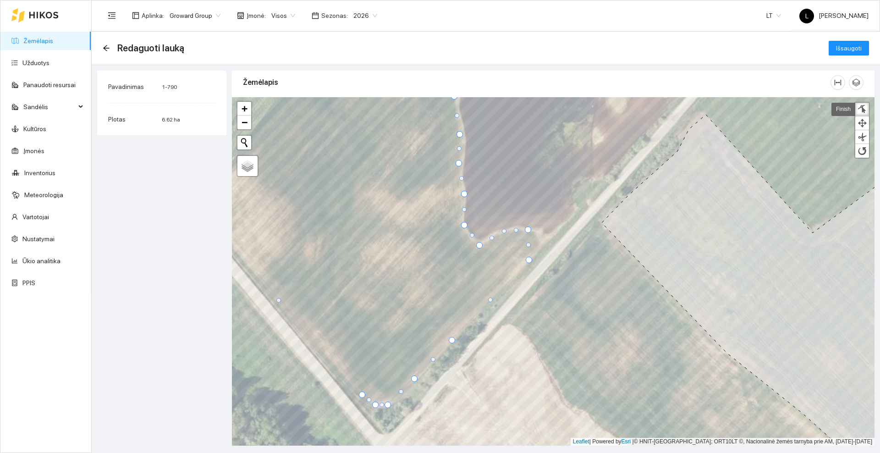
drag, startPoint x: 503, startPoint y: 236, endPoint x: 504, endPoint y: 231, distance: 5.1
click at [504, 231] on div at bounding box center [504, 231] width 5 height 5
drag, startPoint x: 529, startPoint y: 245, endPoint x: 539, endPoint y: 247, distance: 9.8
click at [539, 247] on div at bounding box center [538, 246] width 5 height 5
drag, startPoint x: 534, startPoint y: 237, endPoint x: 539, endPoint y: 234, distance: 5.5
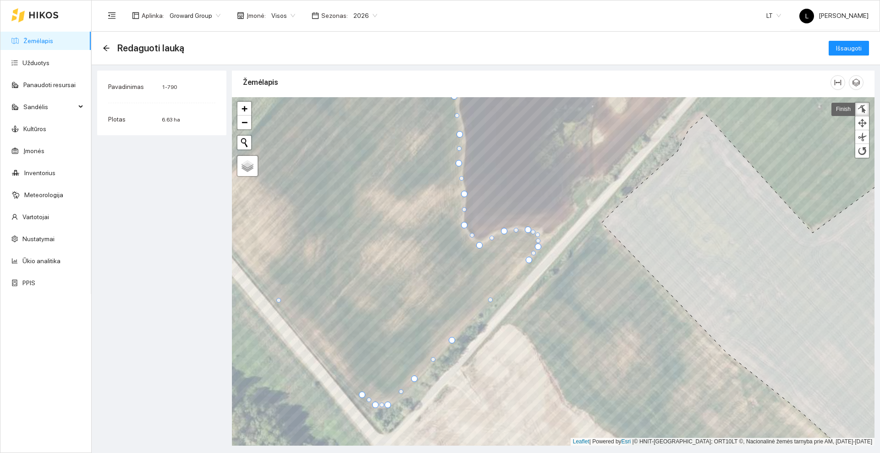
click at [539, 234] on div at bounding box center [537, 234] width 5 height 5
drag, startPoint x: 528, startPoint y: 231, endPoint x: 523, endPoint y: 230, distance: 4.7
click at [523, 230] on div at bounding box center [523, 228] width 6 height 6
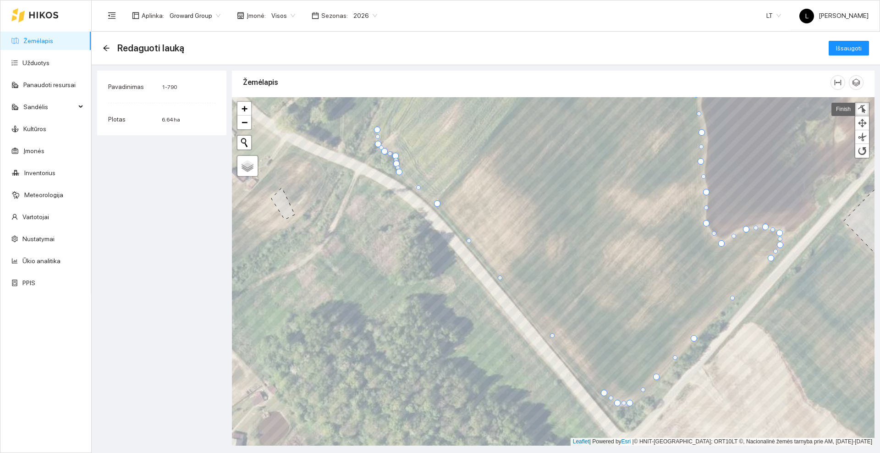
drag, startPoint x: 521, startPoint y: 299, endPoint x: 500, endPoint y: 278, distance: 29.2
click at [500, 278] on div at bounding box center [500, 277] width 5 height 5
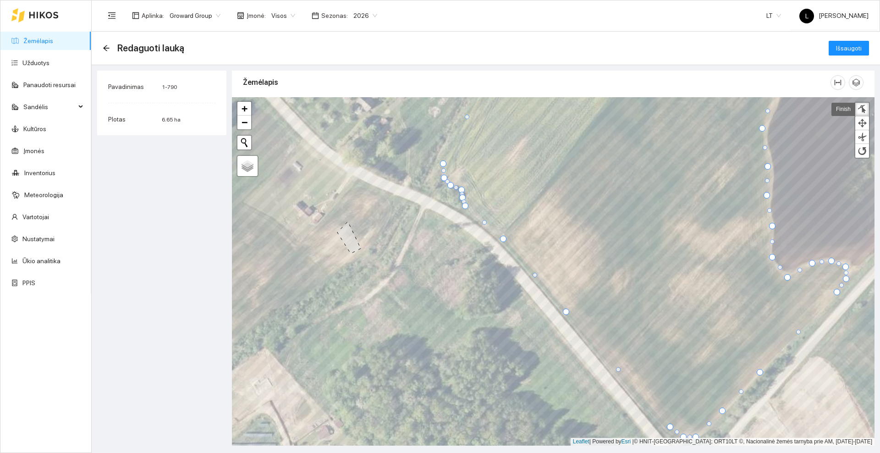
click at [502, 236] on div at bounding box center [503, 239] width 6 height 6
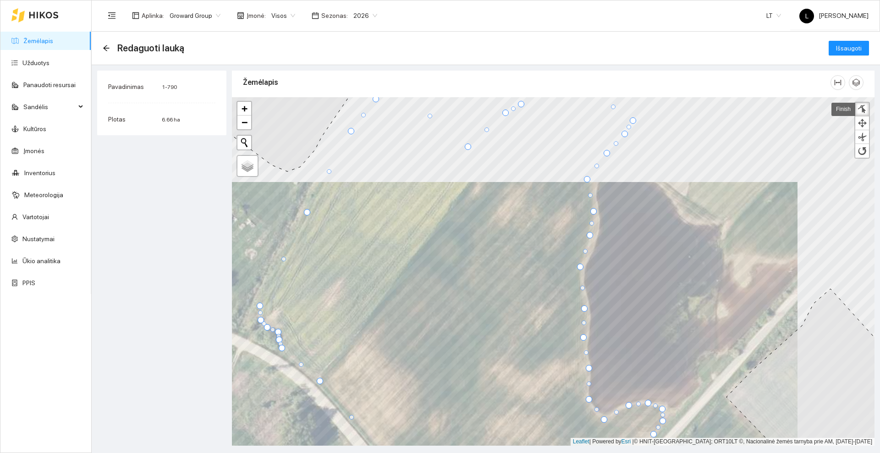
click at [579, 267] on div at bounding box center [580, 267] width 6 height 6
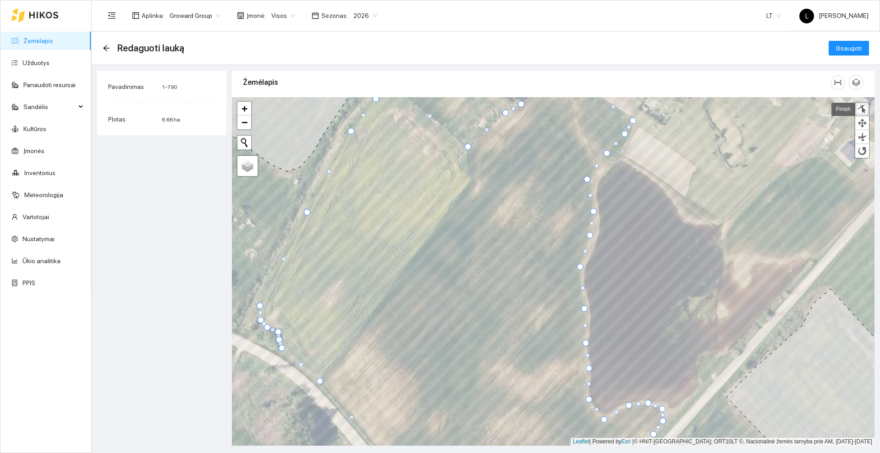
drag, startPoint x: 583, startPoint y: 340, endPoint x: 586, endPoint y: 344, distance: 5.1
click at [586, 344] on div at bounding box center [586, 343] width 6 height 6
drag, startPoint x: 585, startPoint y: 326, endPoint x: 588, endPoint y: 323, distance: 4.9
click at [588, 323] on div at bounding box center [589, 322] width 5 height 5
drag, startPoint x: 583, startPoint y: 308, endPoint x: 584, endPoint y: 299, distance: 8.5
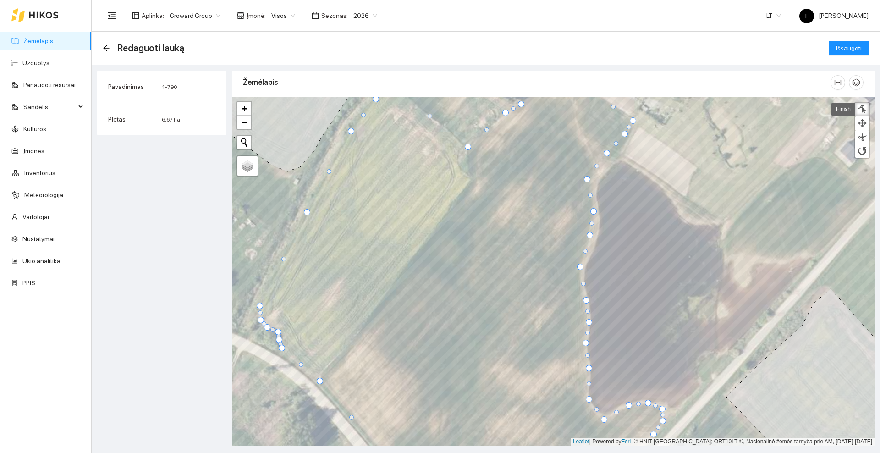
click at [584, 299] on div at bounding box center [586, 300] width 6 height 6
click at [594, 233] on div at bounding box center [593, 234] width 6 height 6
click at [594, 208] on div at bounding box center [594, 207] width 6 height 6
click at [589, 250] on div at bounding box center [589, 250] width 5 height 5
drag, startPoint x: 580, startPoint y: 267, endPoint x: 583, endPoint y: 271, distance: 5.1
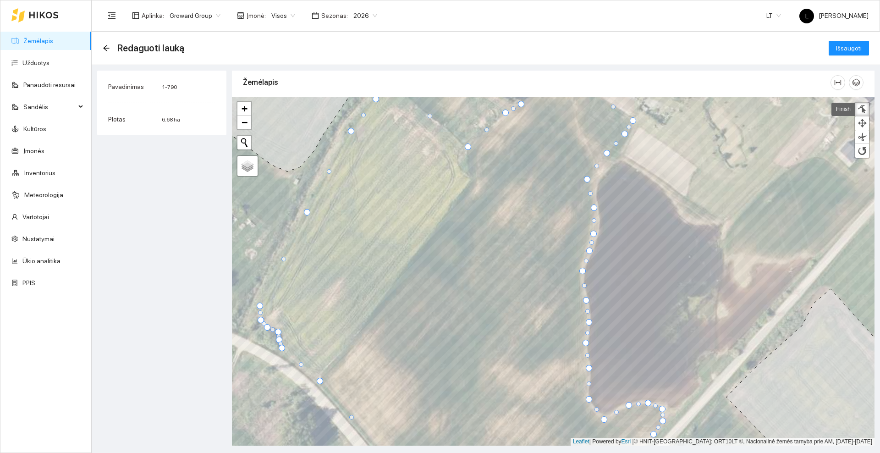
click at [583, 271] on div at bounding box center [582, 271] width 6 height 6
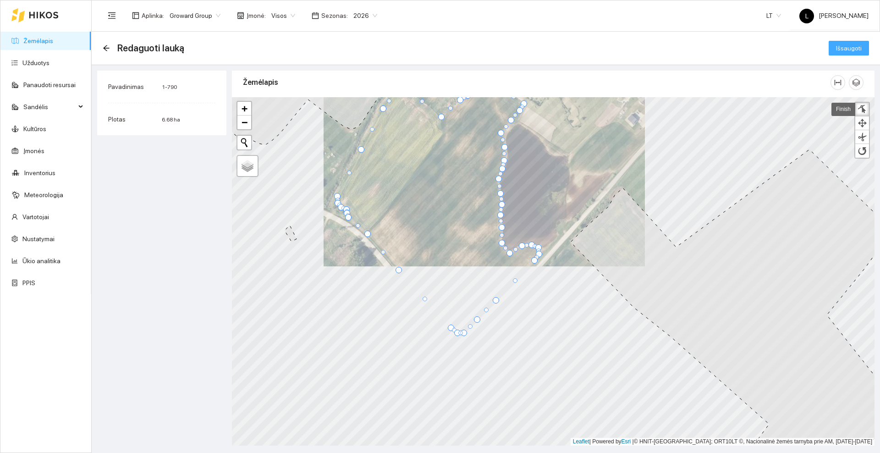
click at [843, 49] on span "Išsaugoti" at bounding box center [849, 48] width 26 height 10
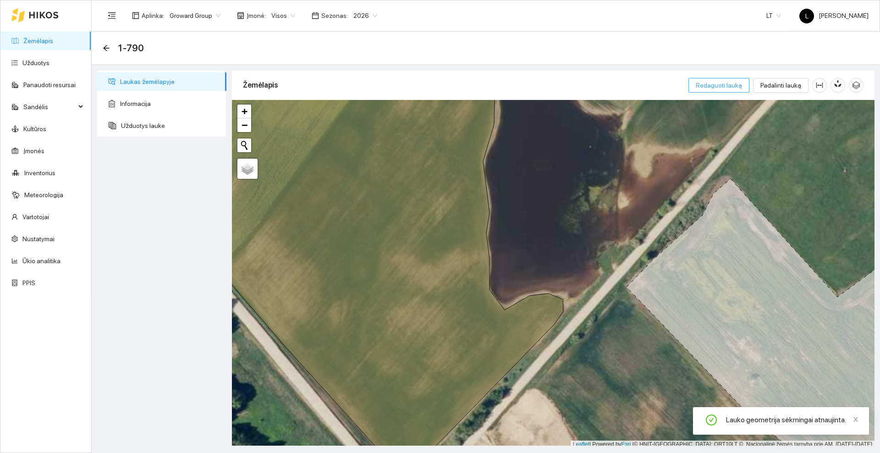
click at [706, 88] on span "Redaguoti lauką" at bounding box center [719, 85] width 46 height 10
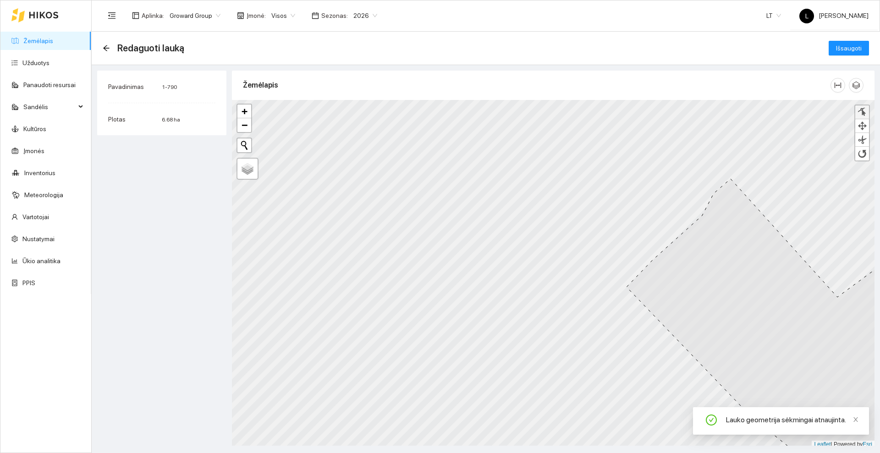
click at [861, 115] on div at bounding box center [862, 112] width 9 height 9
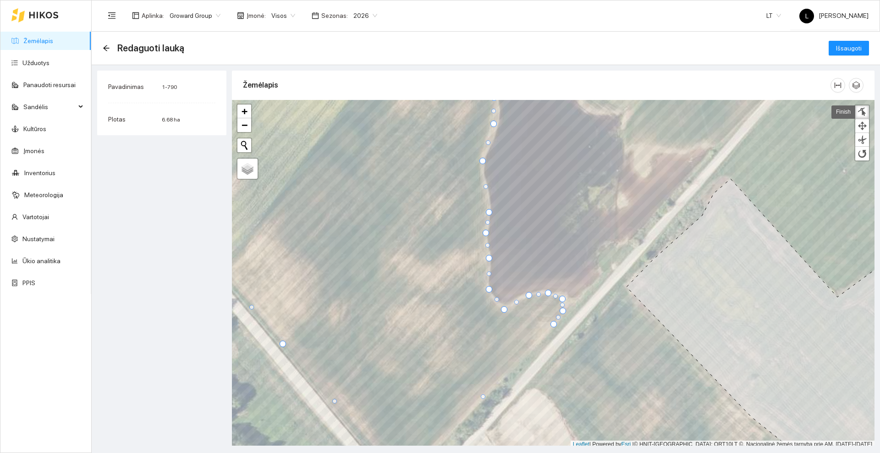
scroll to position [3, 0]
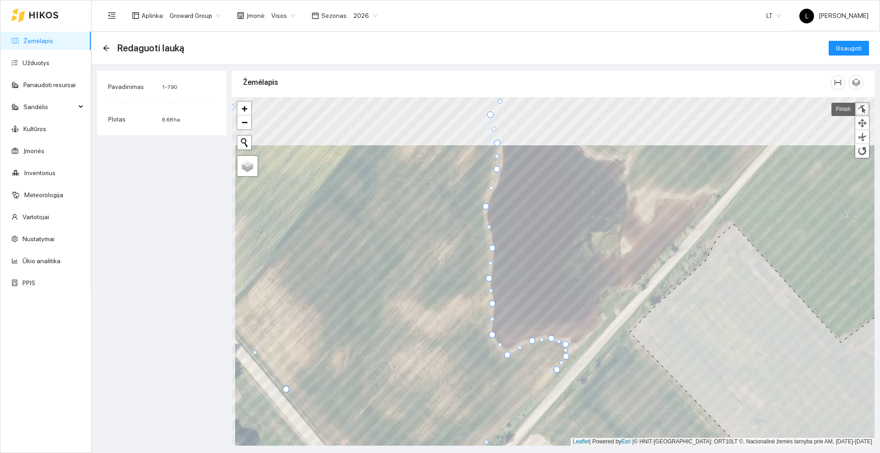
drag, startPoint x: 492, startPoint y: 258, endPoint x: 492, endPoint y: 248, distance: 10.1
click at [492, 248] on div at bounding box center [492, 248] width 6 height 6
click at [493, 264] on div at bounding box center [492, 263] width 5 height 5
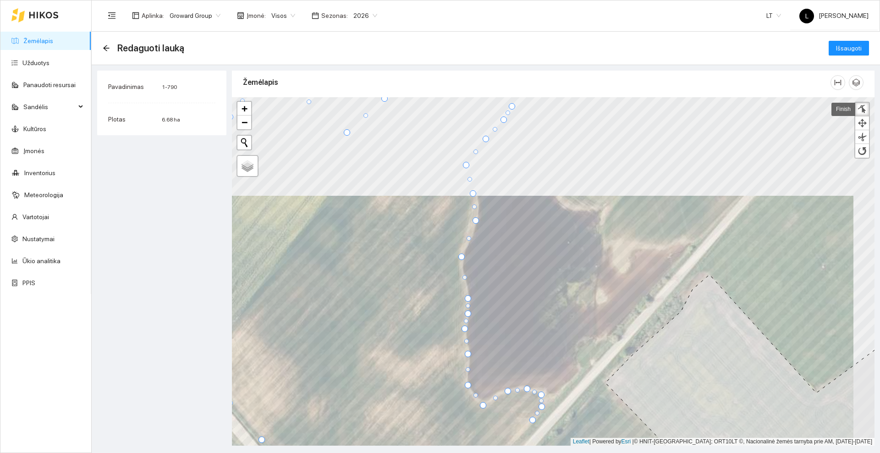
click at [476, 220] on div at bounding box center [476, 220] width 6 height 6
click at [461, 252] on div at bounding box center [462, 253] width 6 height 6
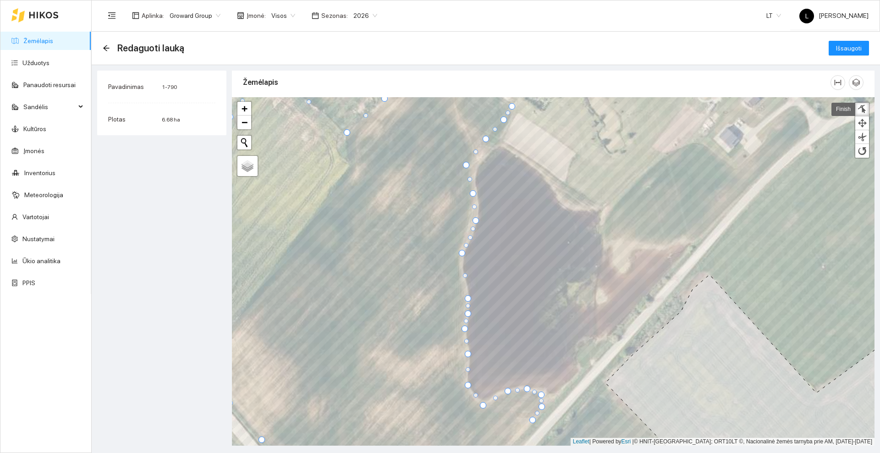
click at [471, 237] on div at bounding box center [470, 237] width 5 height 5
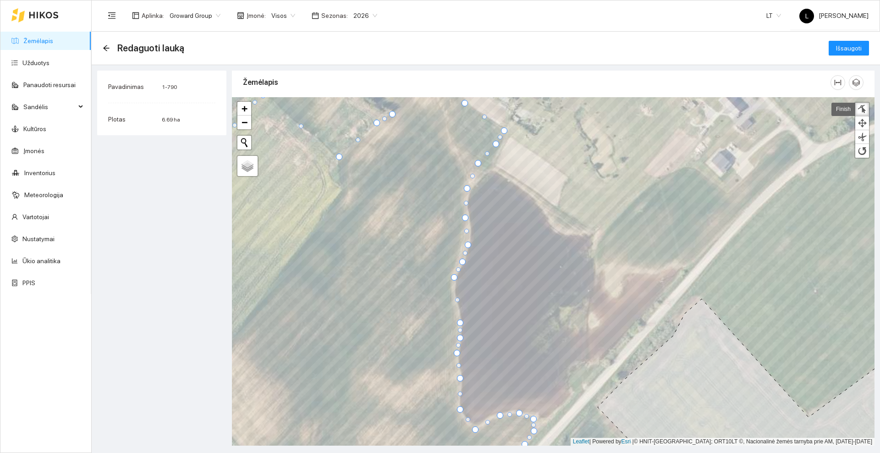
drag, startPoint x: 459, startPoint y: 191, endPoint x: 468, endPoint y: 190, distance: 8.8
click at [468, 190] on div at bounding box center [467, 188] width 6 height 6
click at [471, 231] on div at bounding box center [470, 231] width 5 height 5
drag, startPoint x: 464, startPoint y: 218, endPoint x: 466, endPoint y: 212, distance: 6.6
click at [466, 212] on div at bounding box center [466, 211] width 6 height 6
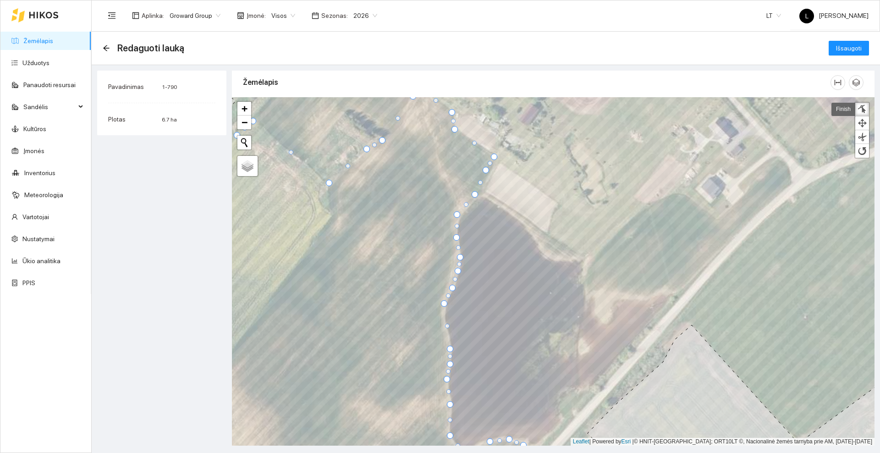
drag, startPoint x: 469, startPoint y: 187, endPoint x: 476, endPoint y: 192, distance: 8.5
click at [476, 192] on div at bounding box center [475, 194] width 6 height 6
click at [474, 197] on div at bounding box center [475, 196] width 6 height 6
drag, startPoint x: 486, startPoint y: 172, endPoint x: 487, endPoint y: 177, distance: 5.2
click at [487, 177] on div at bounding box center [487, 175] width 6 height 6
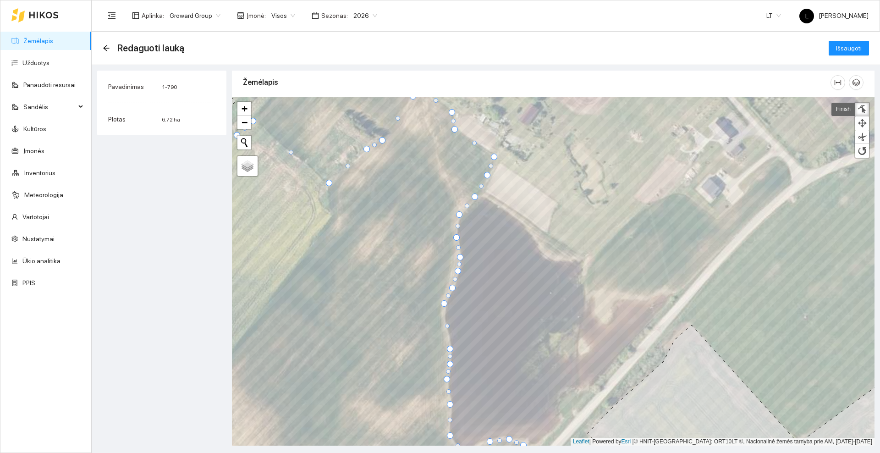
click at [460, 214] on div at bounding box center [459, 214] width 6 height 6
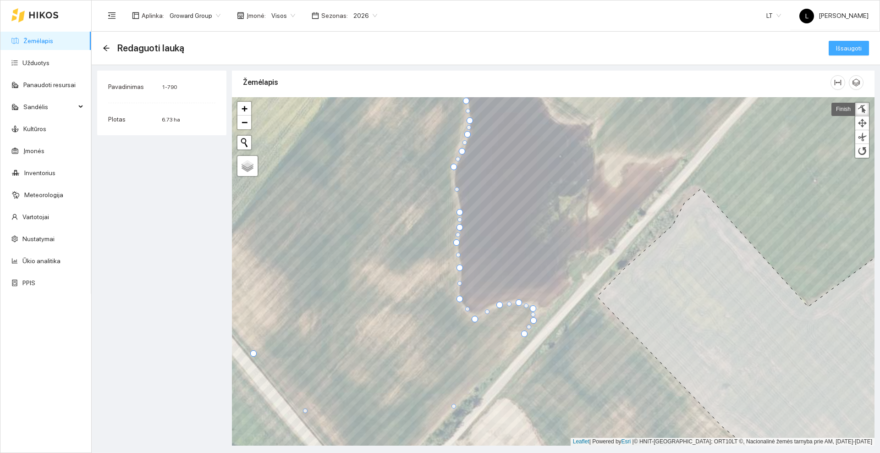
click at [839, 50] on span "Išsaugoti" at bounding box center [849, 48] width 26 height 10
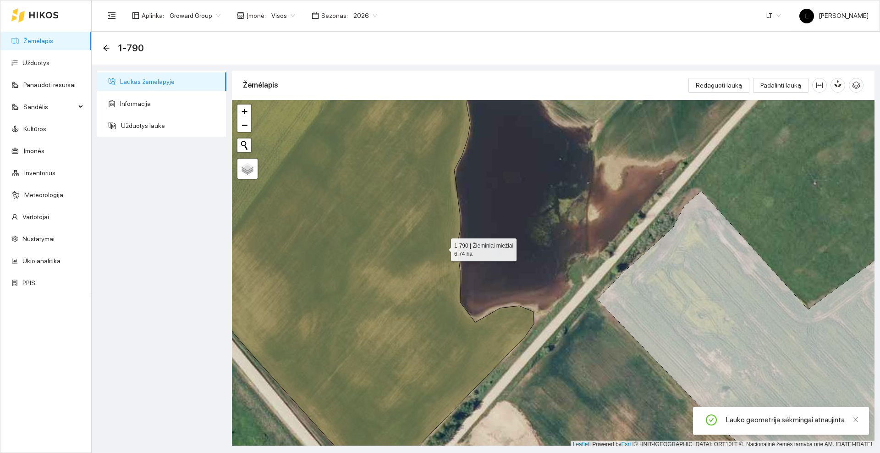
scroll to position [3, 0]
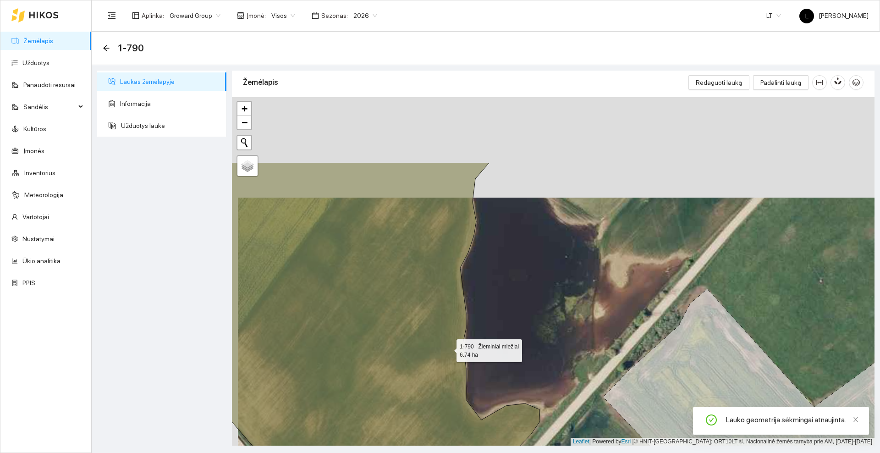
drag, startPoint x: 443, startPoint y: 247, endPoint x: 448, endPoint y: 348, distance: 100.5
click at [448, 348] on icon at bounding box center [356, 370] width 368 height 418
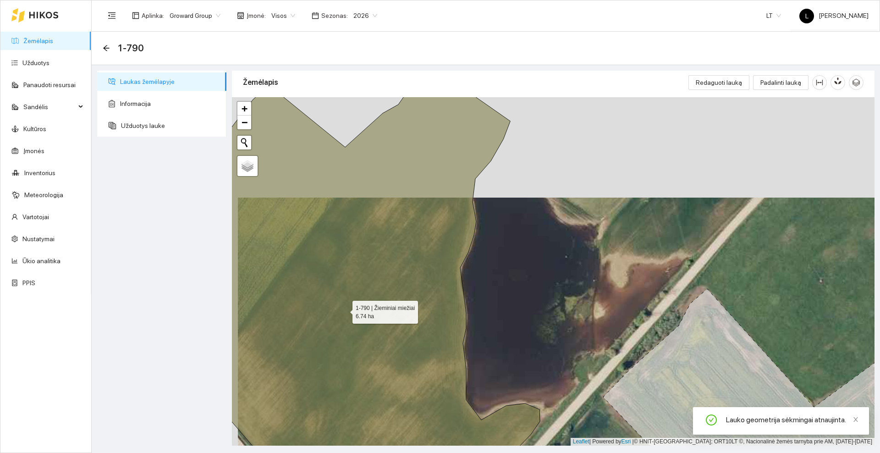
drag, startPoint x: 462, startPoint y: 176, endPoint x: 464, endPoint y: 225, distance: 48.6
click at [464, 225] on icon at bounding box center [353, 271] width 373 height 419
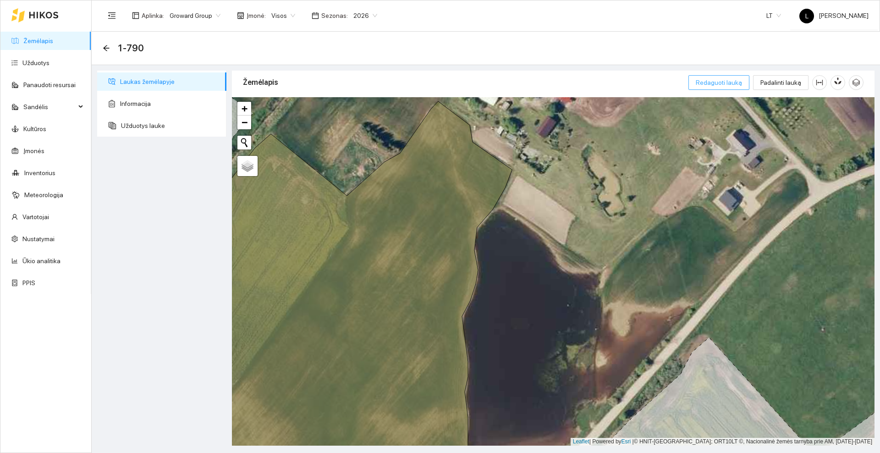
click at [714, 81] on span "Redaguoti lauką" at bounding box center [719, 82] width 46 height 10
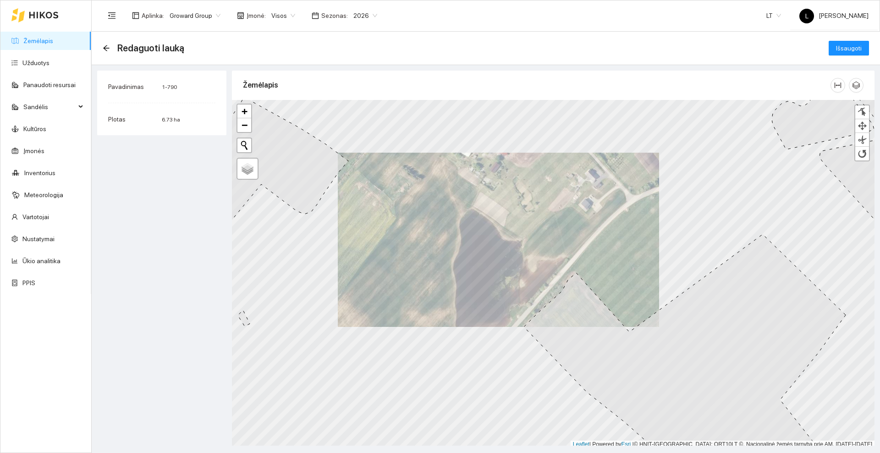
scroll to position [3, 0]
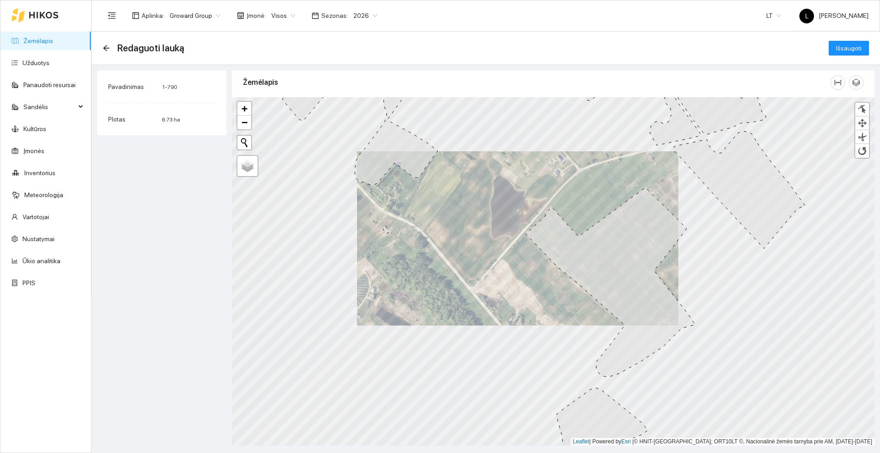
click at [47, 9] on div at bounding box center [34, 14] width 47 height 29
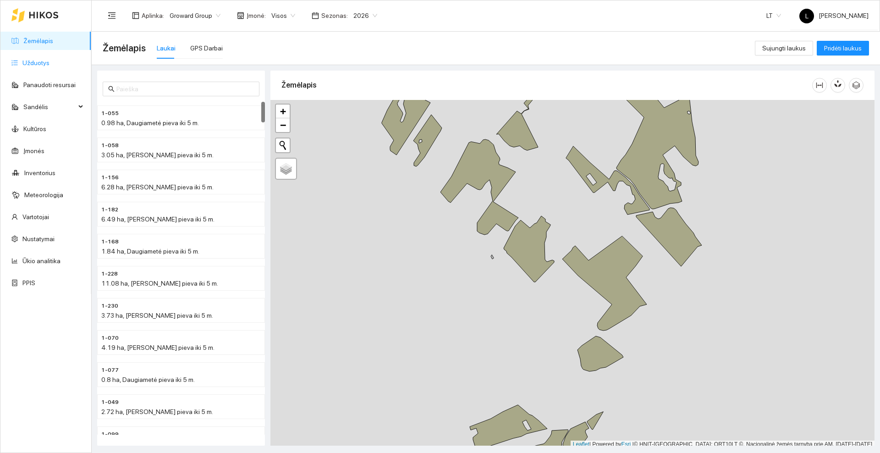
click at [49, 59] on link "Užduotys" at bounding box center [35, 62] width 27 height 7
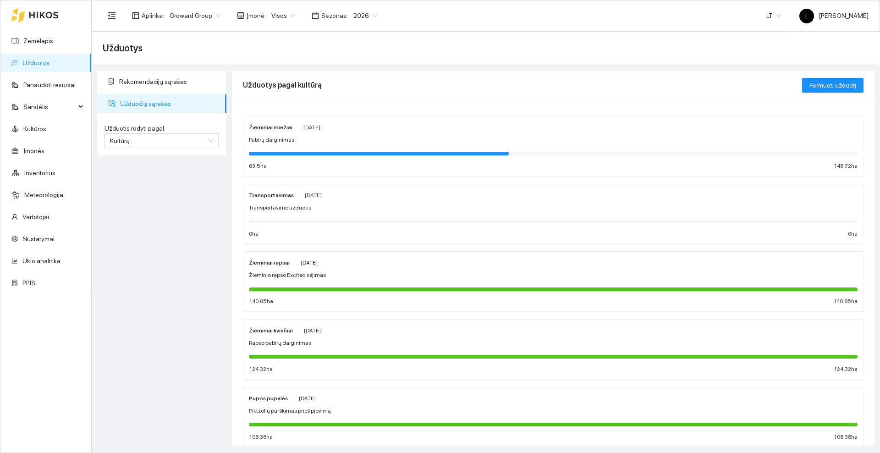
click at [320, 129] on span "[DATE]" at bounding box center [311, 127] width 17 height 6
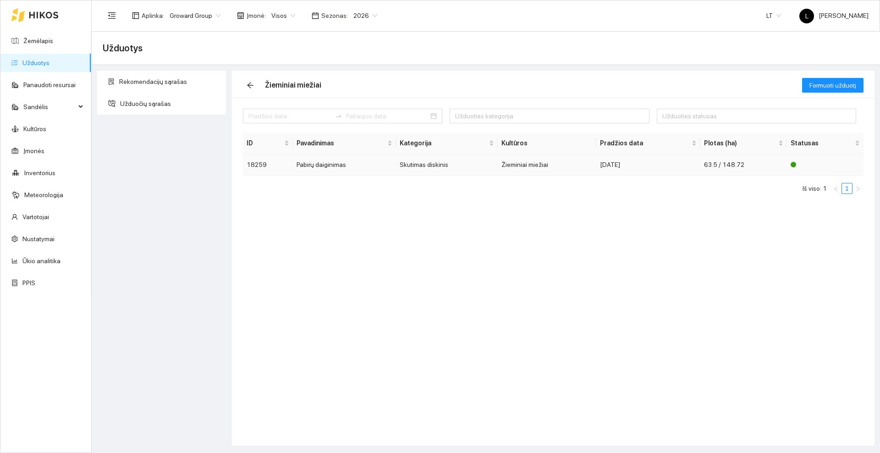
click at [335, 165] on td "Pabirų daiginimas" at bounding box center [344, 165] width 103 height 22
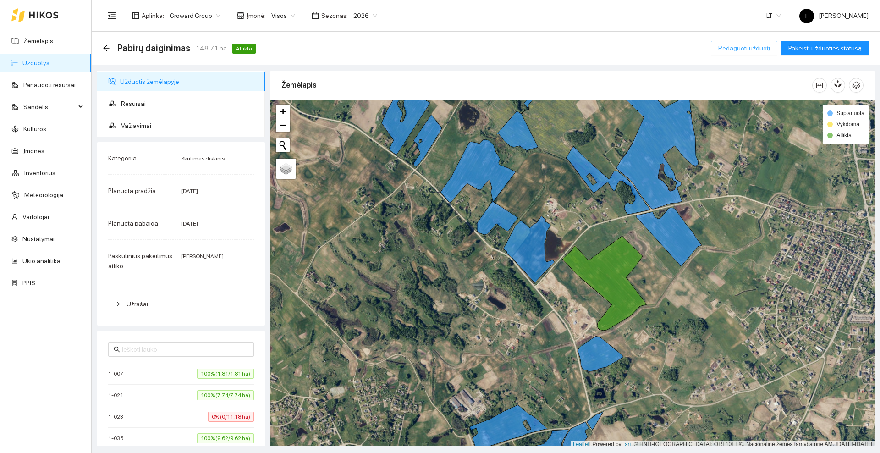
click at [758, 45] on span "Redaguoti užduotį" at bounding box center [744, 48] width 52 height 10
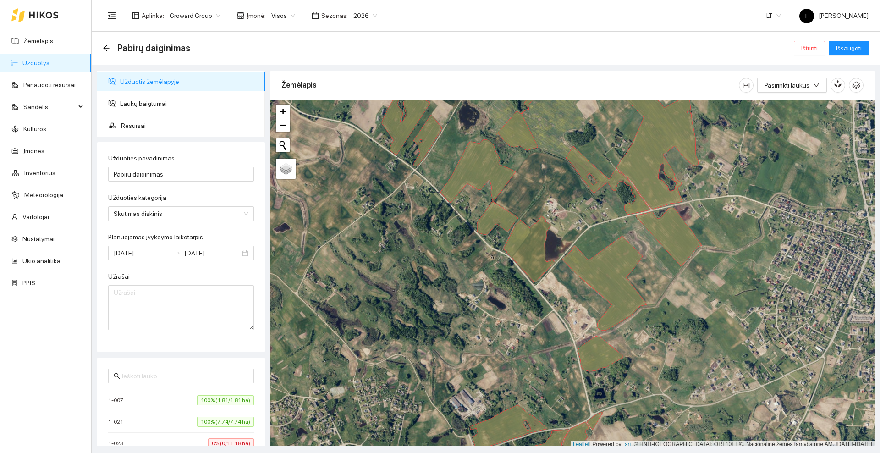
click at [45, 17] on icon at bounding box center [44, 14] width 30 height 7
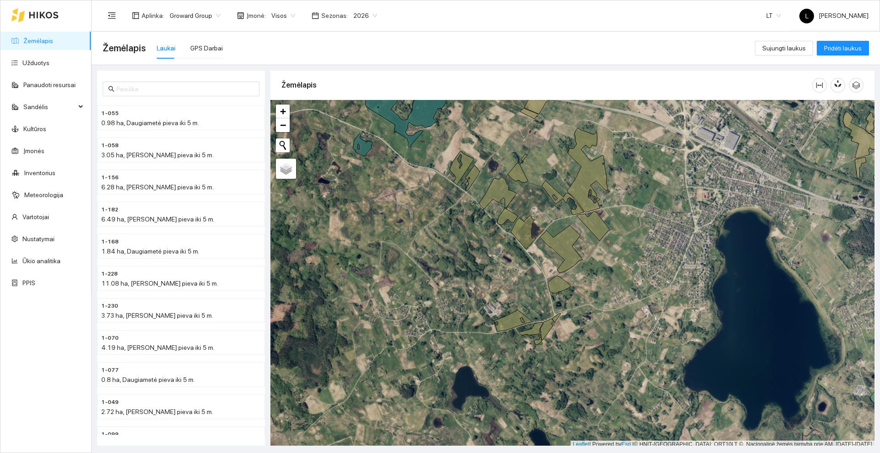
scroll to position [3, 0]
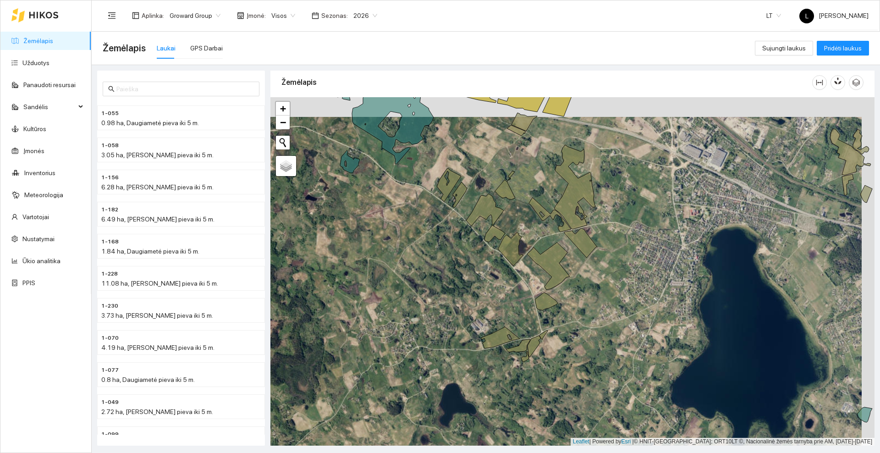
drag, startPoint x: 538, startPoint y: 203, endPoint x: 511, endPoint y: 241, distance: 46.0
click at [511, 241] on div at bounding box center [572, 271] width 604 height 348
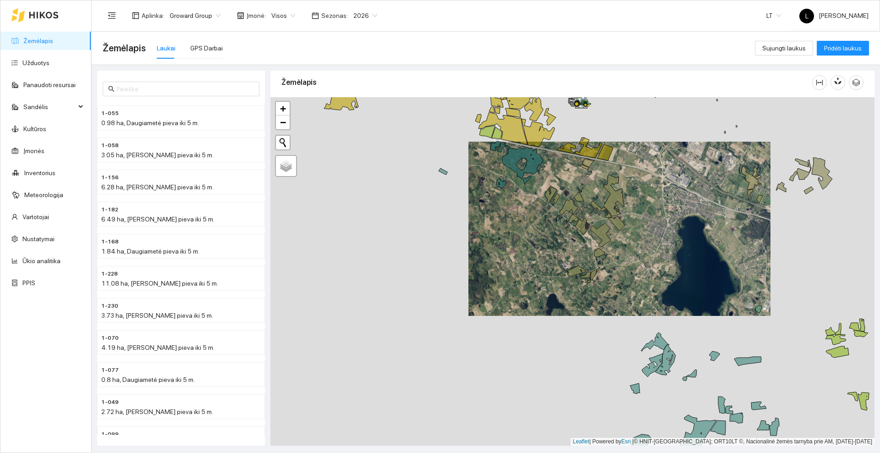
drag, startPoint x: 638, startPoint y: 232, endPoint x: 618, endPoint y: 285, distance: 56.1
click at [618, 285] on div at bounding box center [572, 271] width 604 height 348
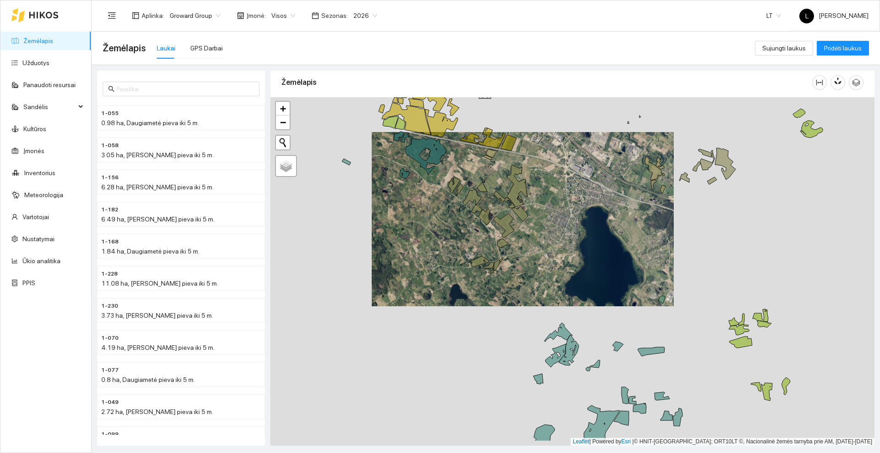
drag, startPoint x: 551, startPoint y: 293, endPoint x: 554, endPoint y: 253, distance: 40.0
click at [554, 253] on div at bounding box center [572, 271] width 604 height 348
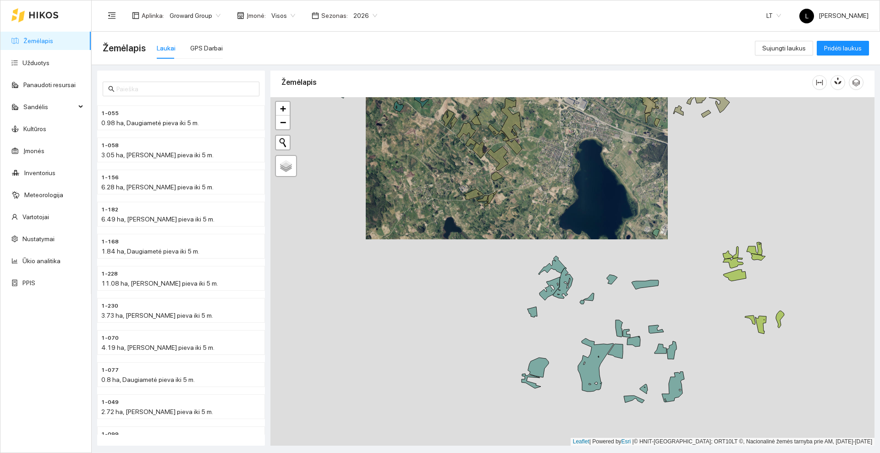
drag, startPoint x: 585, startPoint y: 297, endPoint x: 573, endPoint y: 235, distance: 63.8
click at [575, 203] on div at bounding box center [572, 271] width 604 height 348
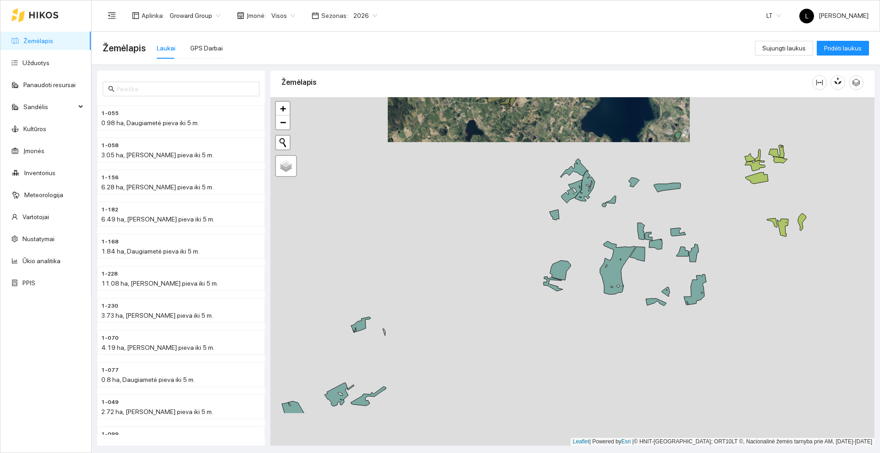
click at [419, 294] on div at bounding box center [572, 271] width 604 height 348
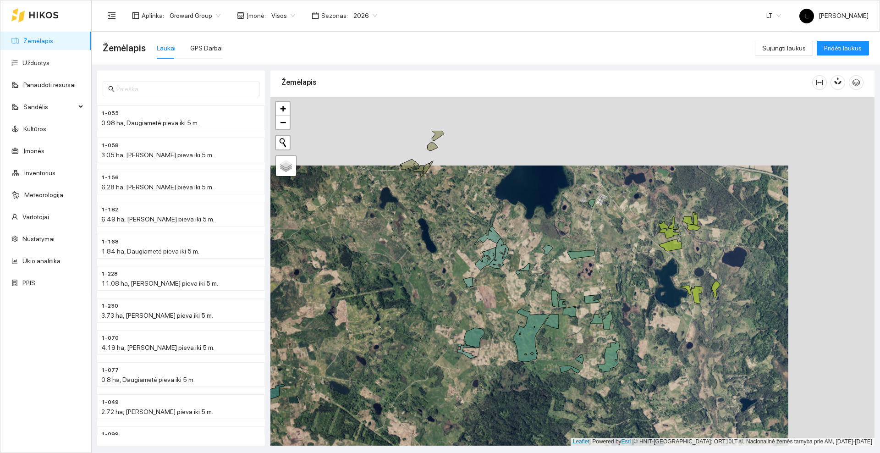
drag, startPoint x: 706, startPoint y: 203, endPoint x: 580, endPoint y: 307, distance: 163.1
click at [580, 307] on div at bounding box center [572, 271] width 604 height 348
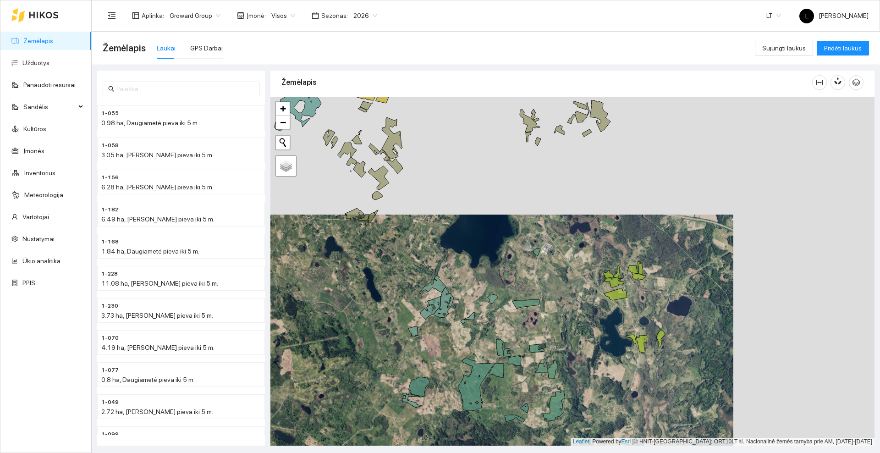
drag, startPoint x: 592, startPoint y: 226, endPoint x: 629, endPoint y: 324, distance: 104.3
click at [629, 324] on div at bounding box center [572, 271] width 604 height 348
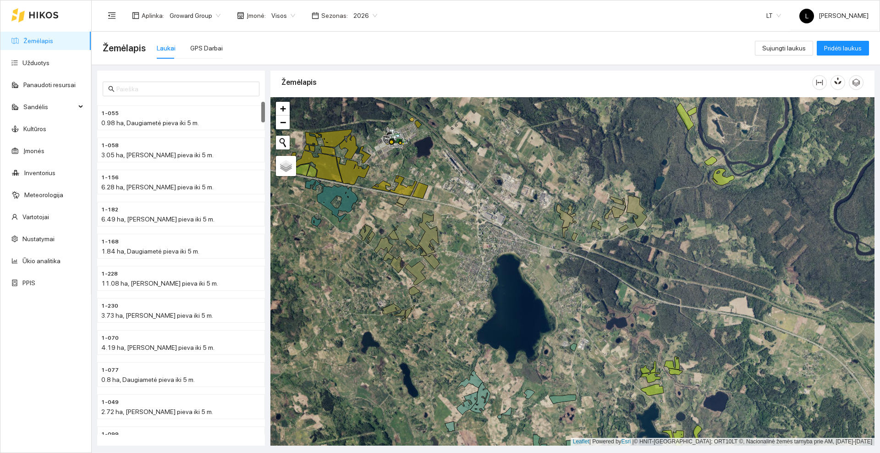
click at [39, 16] on icon at bounding box center [44, 14] width 30 height 7
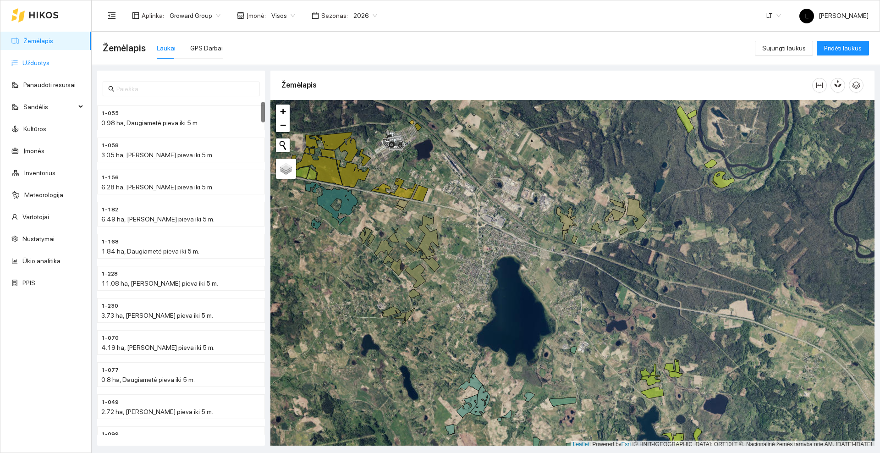
click at [49, 61] on link "Užduotys" at bounding box center [35, 62] width 27 height 7
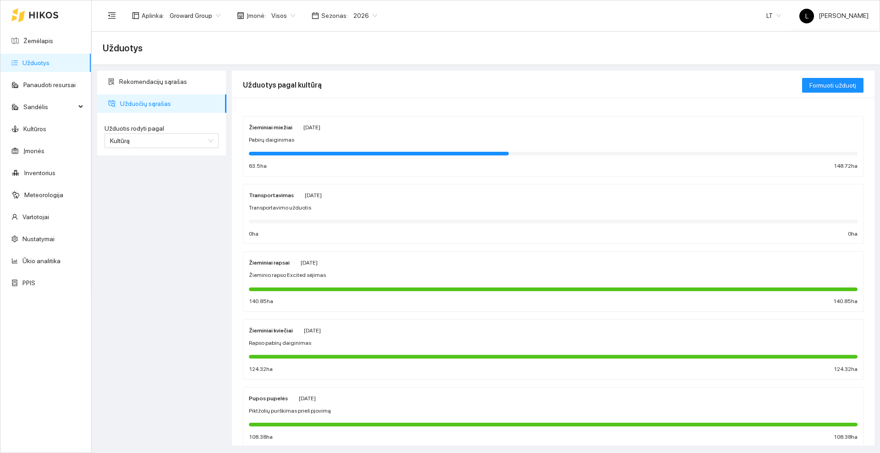
click at [368, 16] on span "2026" at bounding box center [365, 16] width 24 height 14
click at [432, 75] on div "Užduotys pagal kultūrą" at bounding box center [522, 85] width 559 height 26
click at [54, 14] on icon at bounding box center [43, 15] width 29 height 6
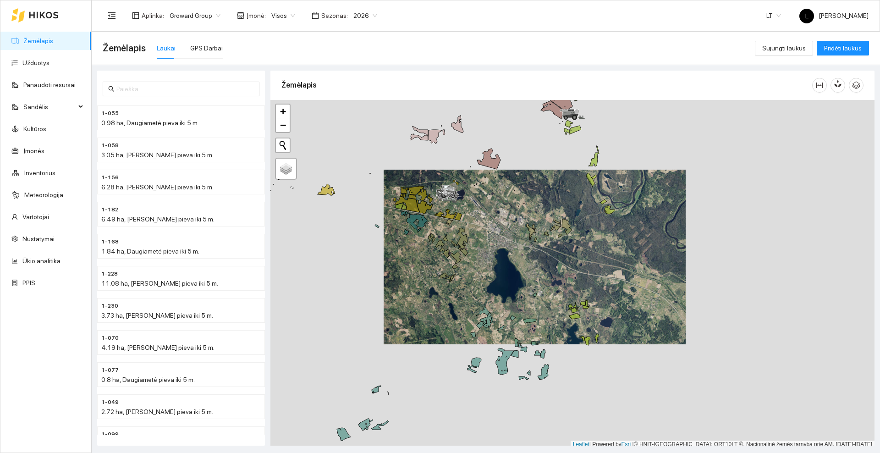
scroll to position [3, 0]
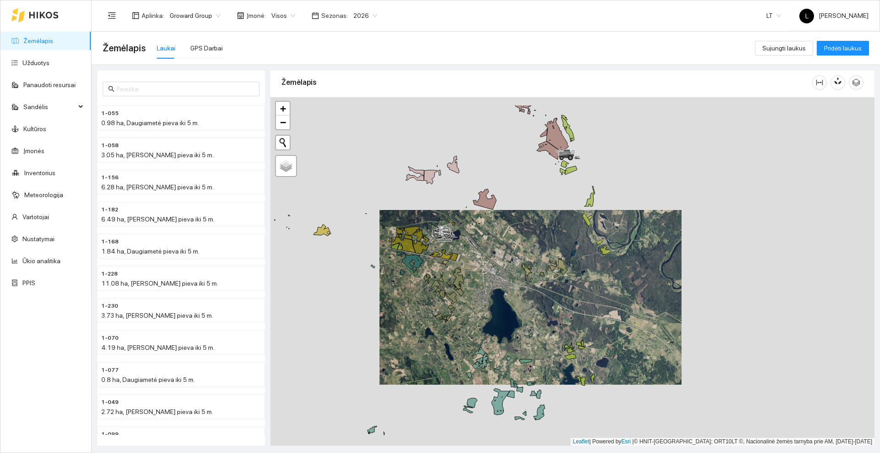
drag, startPoint x: 496, startPoint y: 246, endPoint x: 495, endPoint y: 268, distance: 21.6
click at [495, 268] on div at bounding box center [572, 271] width 604 height 348
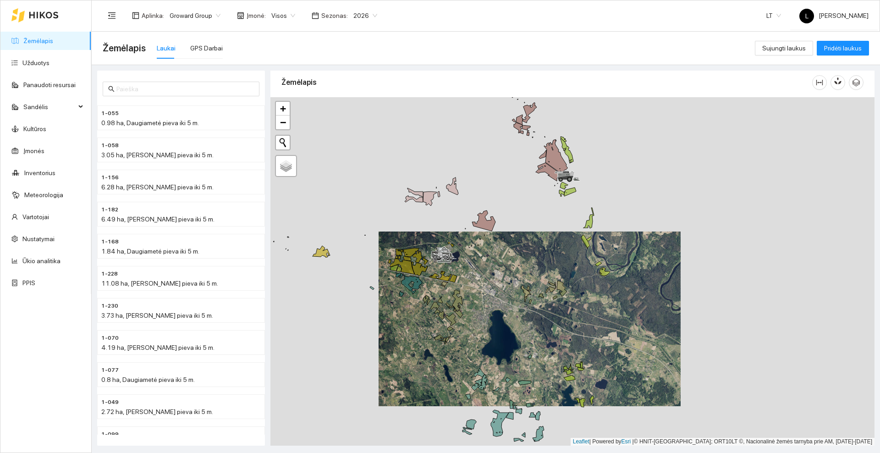
click at [359, 16] on span "2026" at bounding box center [365, 16] width 24 height 14
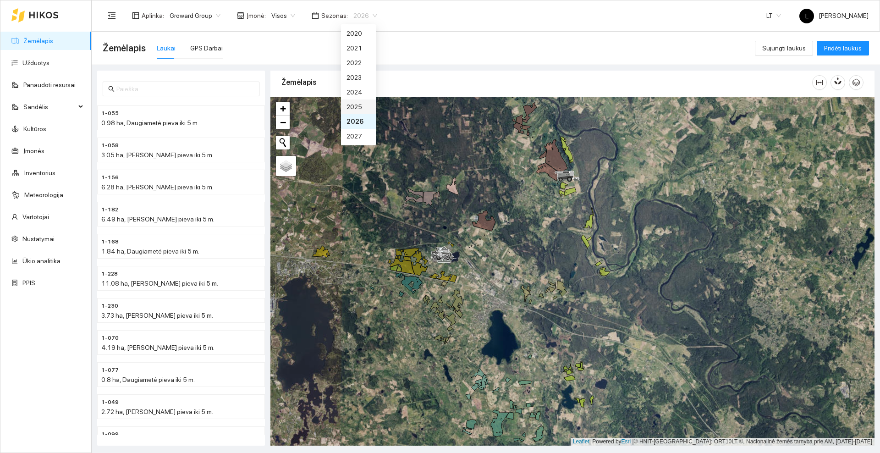
click at [357, 106] on div "2025" at bounding box center [358, 107] width 24 height 10
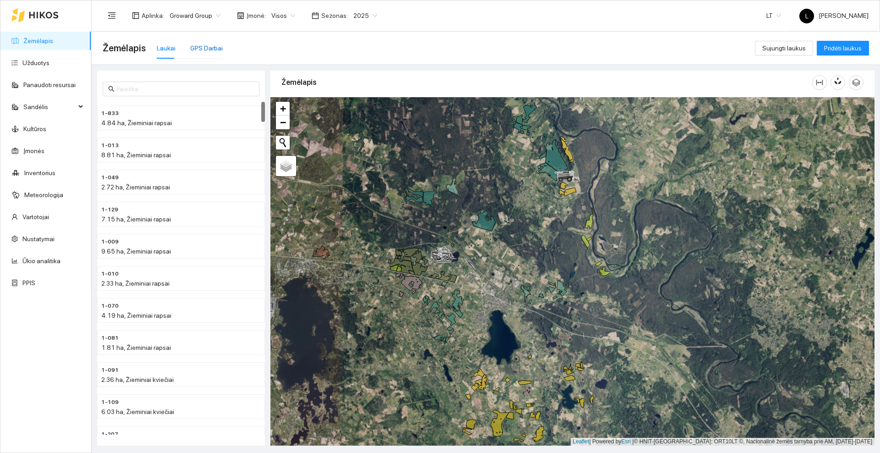
click at [209, 44] on div "GPS Darbai" at bounding box center [206, 48] width 33 height 10
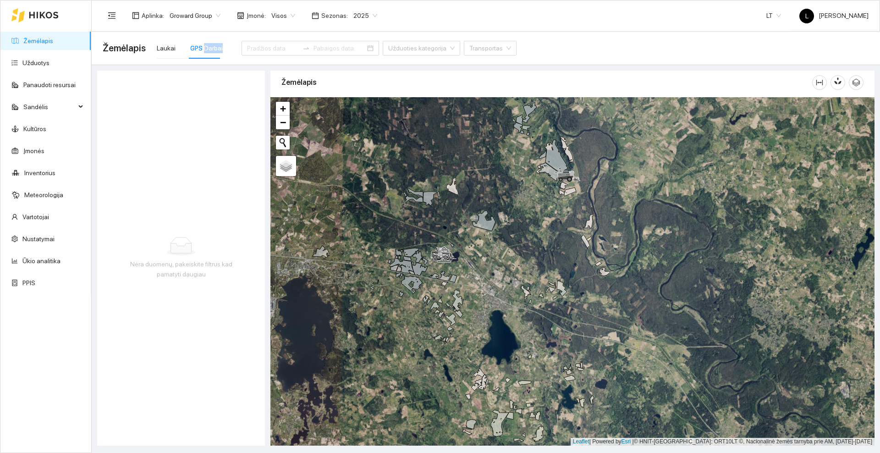
click at [209, 44] on div "GPS Darbai" at bounding box center [206, 48] width 33 height 10
click at [168, 46] on div "Laukai" at bounding box center [166, 48] width 19 height 10
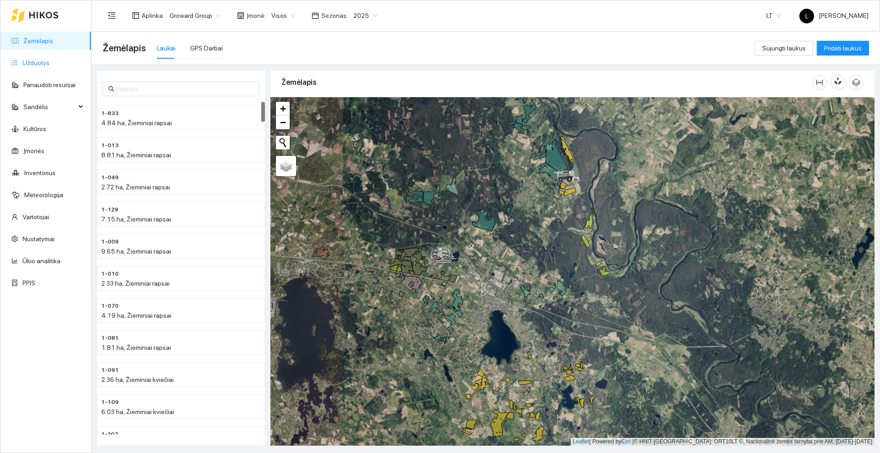
click at [39, 59] on link "Užduotys" at bounding box center [35, 62] width 27 height 7
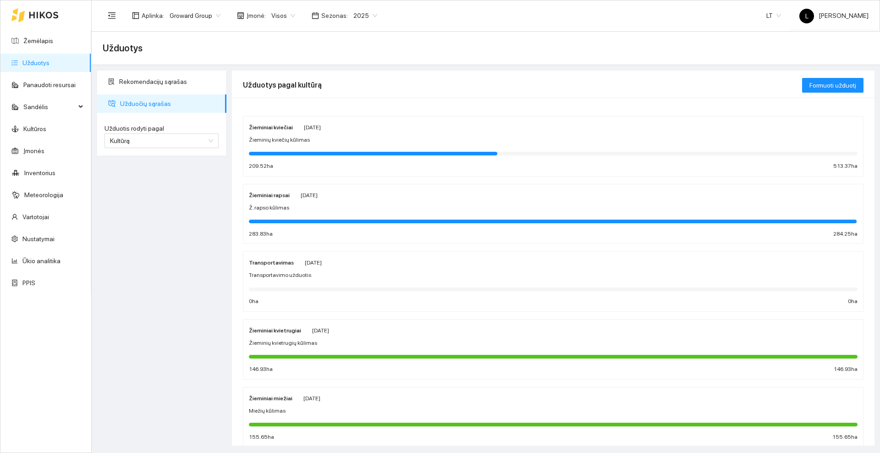
click at [311, 133] on div "Žieminiai kviečiai [DATE] Žieminių kviečių kūlimas 209.52 ha 513.37 ha" at bounding box center [553, 146] width 609 height 49
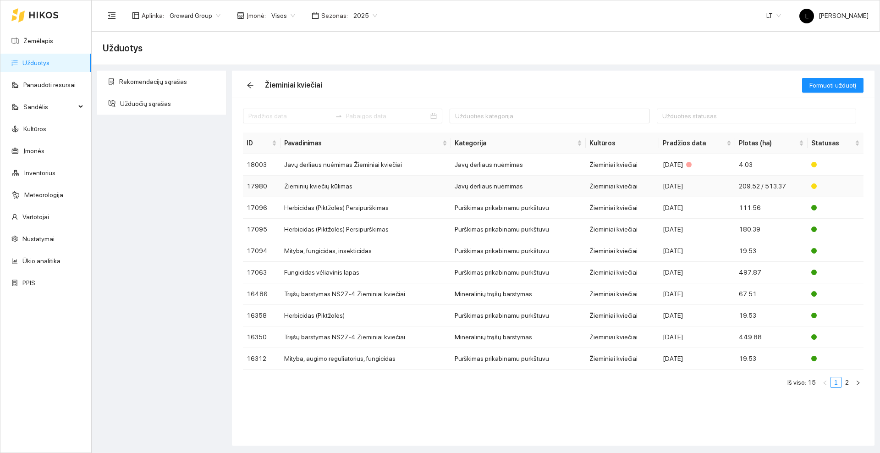
click at [330, 185] on td "Žieminių kviečių kūlimas" at bounding box center [365, 187] width 170 height 22
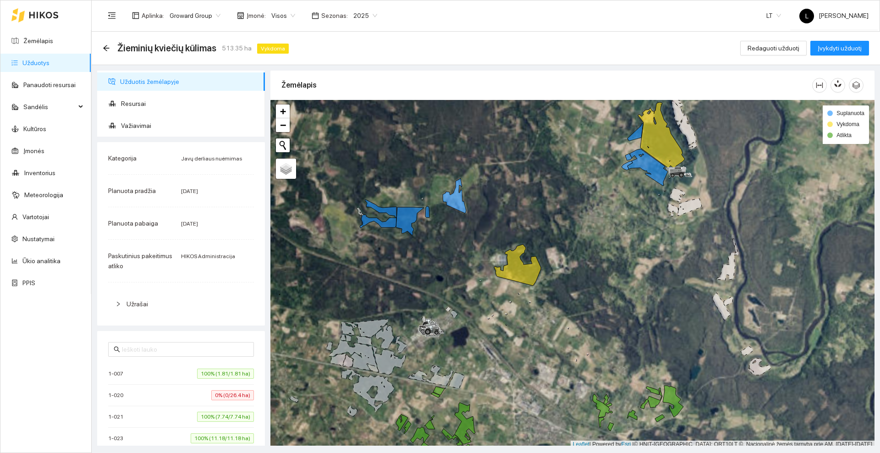
scroll to position [3, 0]
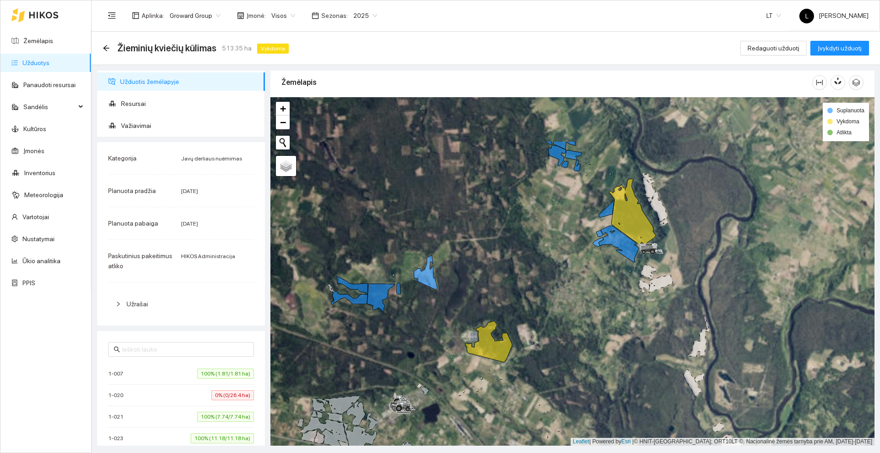
drag, startPoint x: 512, startPoint y: 225, endPoint x: 492, endPoint y: 262, distance: 42.2
click at [492, 262] on div at bounding box center [572, 271] width 604 height 348
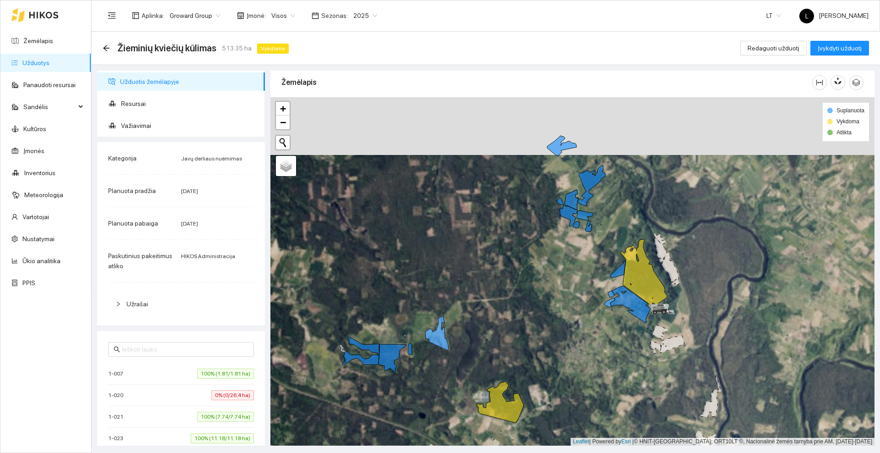
drag, startPoint x: 490, startPoint y: 204, endPoint x: 502, endPoint y: 266, distance: 62.5
click at [502, 266] on div at bounding box center [572, 271] width 604 height 348
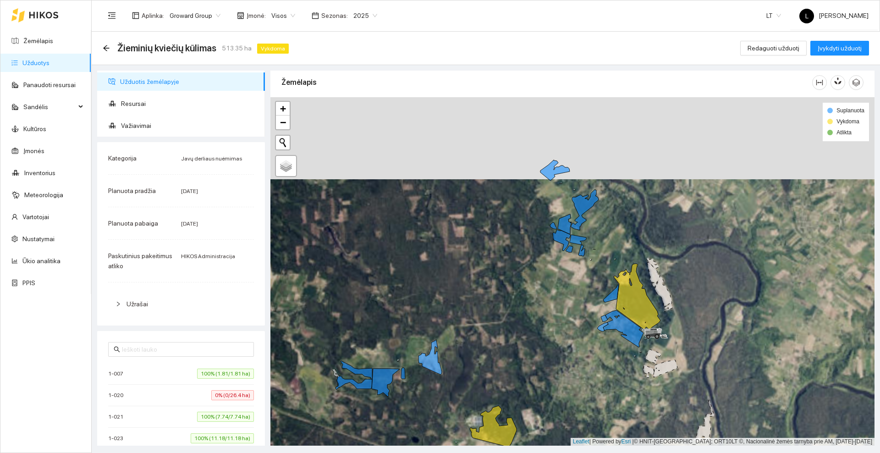
drag, startPoint x: 511, startPoint y: 189, endPoint x: 500, endPoint y: 225, distance: 38.0
click at [500, 225] on div at bounding box center [572, 271] width 604 height 348
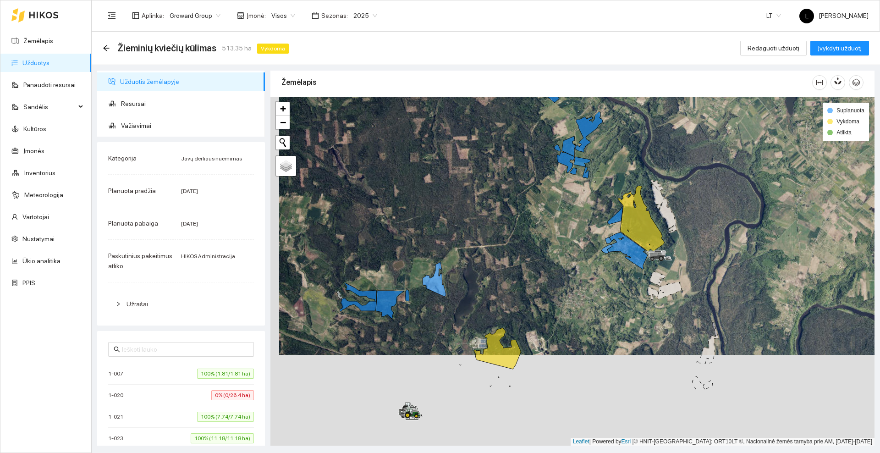
drag, startPoint x: 552, startPoint y: 251, endPoint x: 553, endPoint y: 234, distance: 17.4
click at [553, 234] on div at bounding box center [572, 271] width 604 height 348
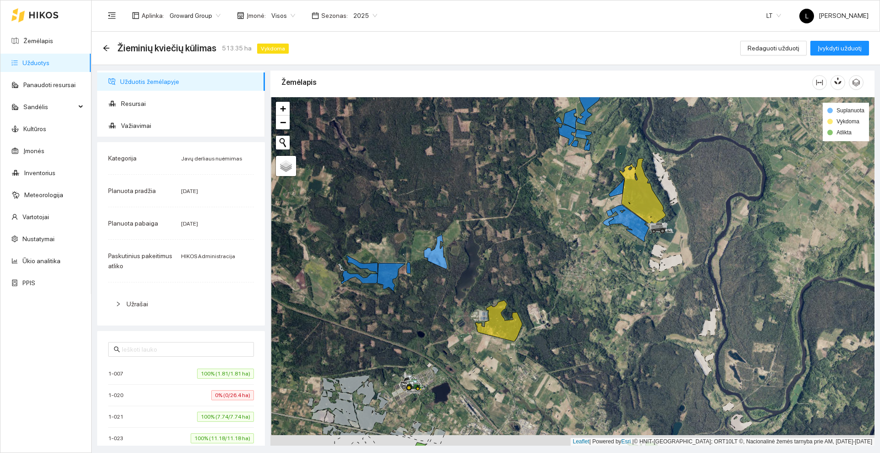
drag, startPoint x: 541, startPoint y: 253, endPoint x: 550, endPoint y: 154, distance: 99.8
click at [550, 154] on div at bounding box center [572, 271] width 604 height 348
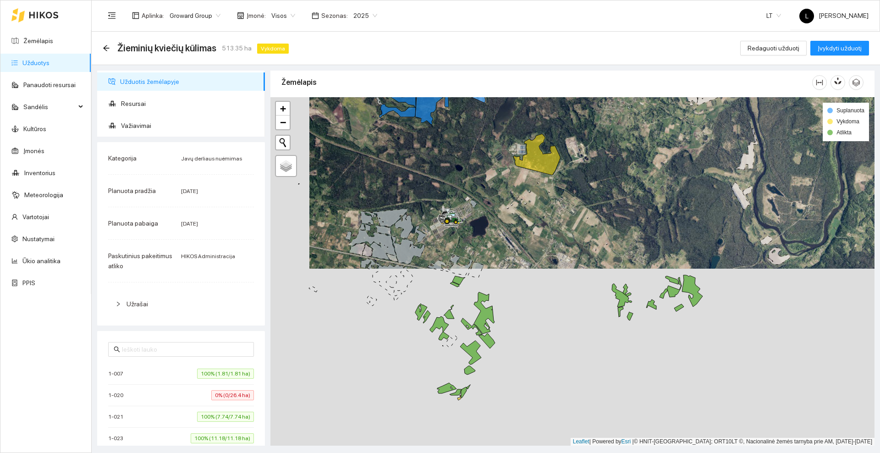
drag, startPoint x: 566, startPoint y: 182, endPoint x: 583, endPoint y: 135, distance: 50.0
click at [583, 135] on div at bounding box center [572, 271] width 604 height 348
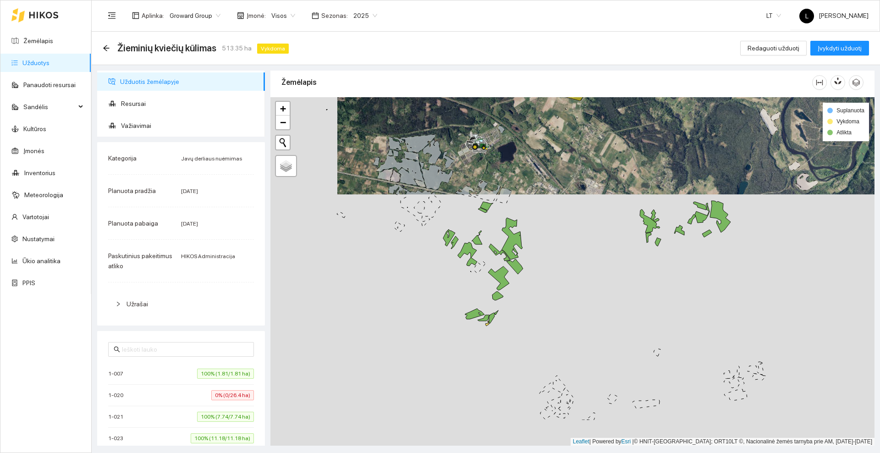
drag, startPoint x: 562, startPoint y: 275, endPoint x: 593, endPoint y: 211, distance: 70.9
click at [593, 214] on div at bounding box center [572, 271] width 604 height 348
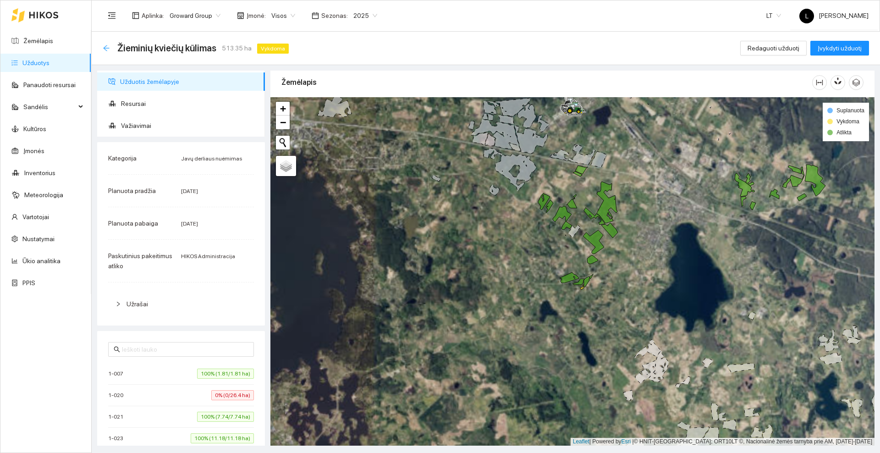
click at [104, 48] on icon "arrow-left" at bounding box center [106, 48] width 6 height 6
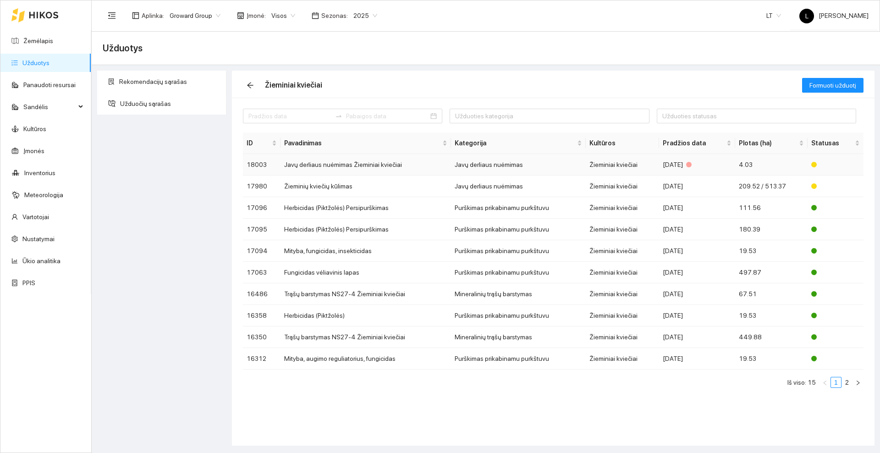
click at [343, 160] on td "Javų derliaus nuėmimas Žieminiai kviečiai" at bounding box center [365, 165] width 170 height 22
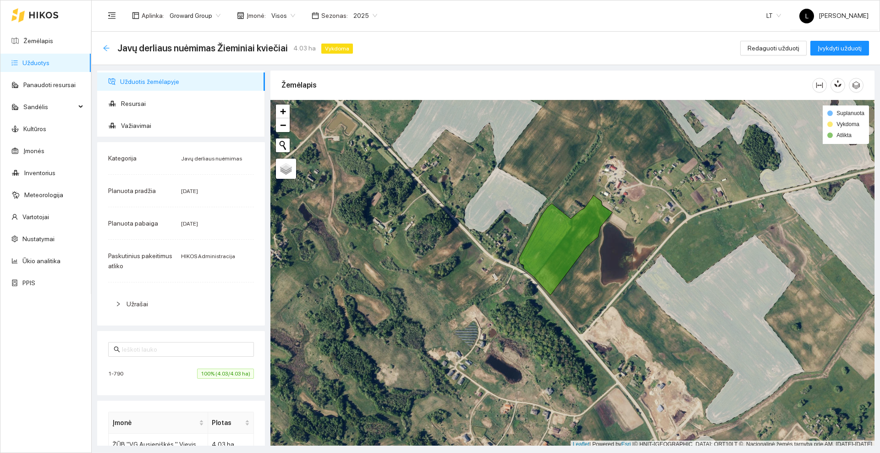
click at [107, 46] on icon "arrow-left" at bounding box center [106, 47] width 7 height 7
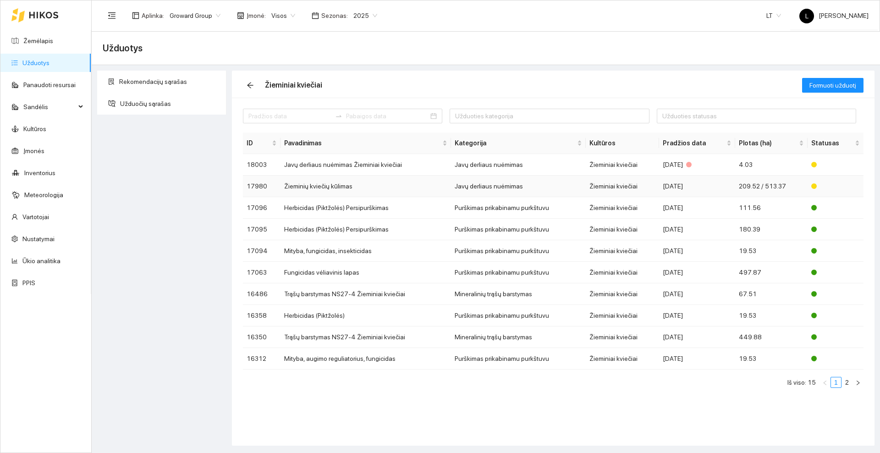
click at [465, 186] on td "Javų derliaus nuėmimas" at bounding box center [518, 187] width 135 height 22
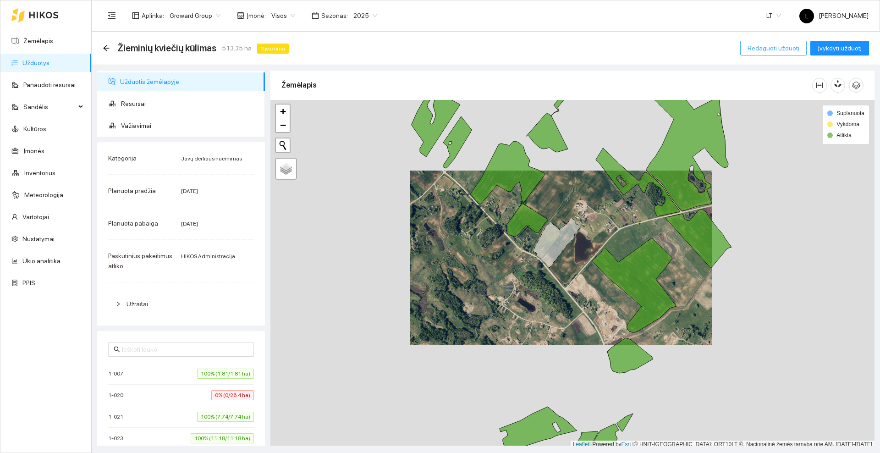
click at [773, 45] on span "Redaguoti užduotį" at bounding box center [774, 48] width 52 height 10
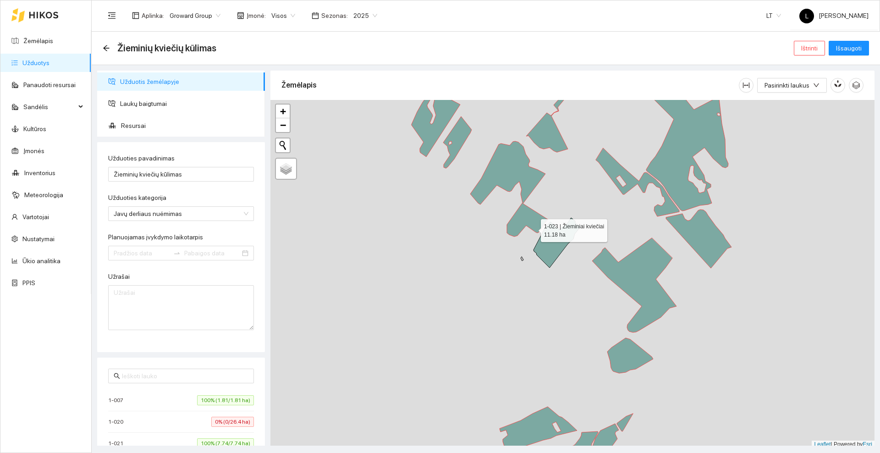
type input "[DATE]"
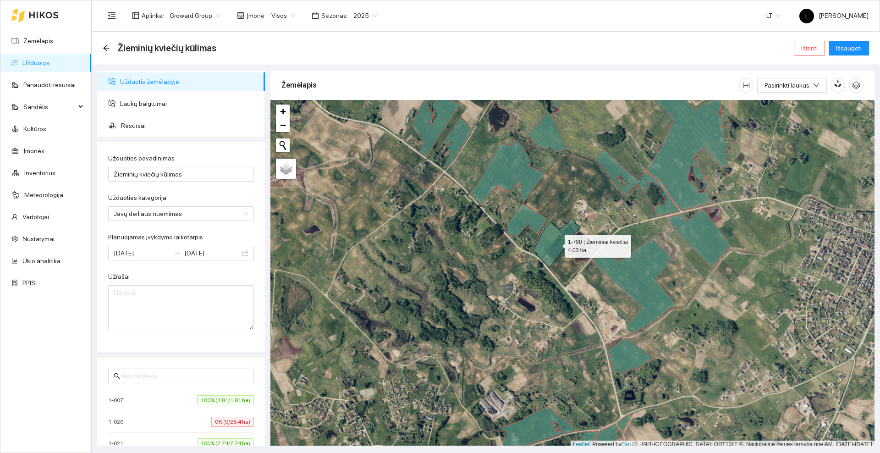
click at [556, 244] on icon at bounding box center [556, 243] width 47 height 50
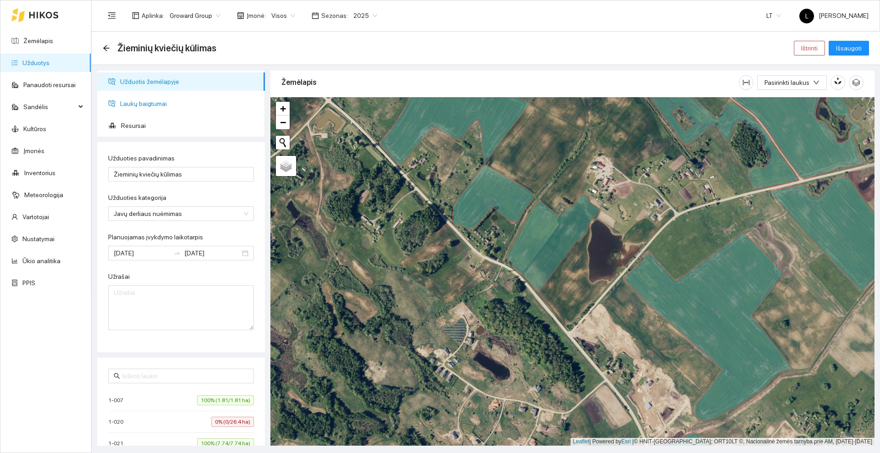
click at [146, 104] on span "Laukų baigtumai" at bounding box center [188, 103] width 137 height 18
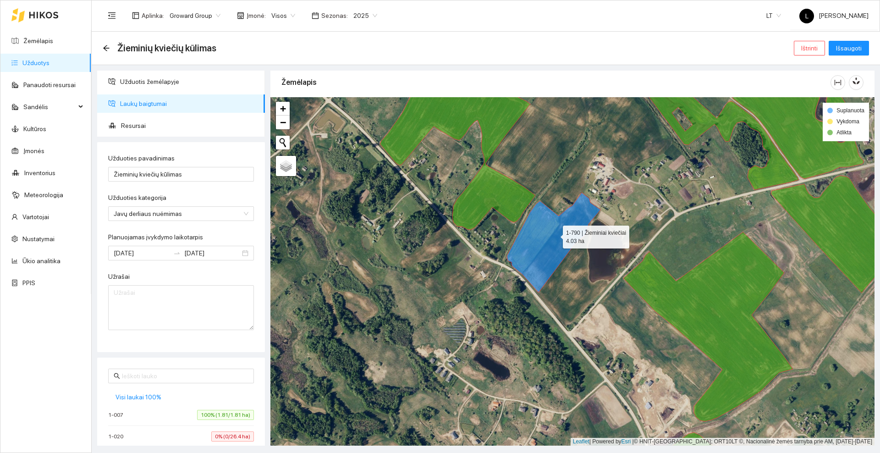
click at [555, 234] on icon at bounding box center [553, 242] width 93 height 100
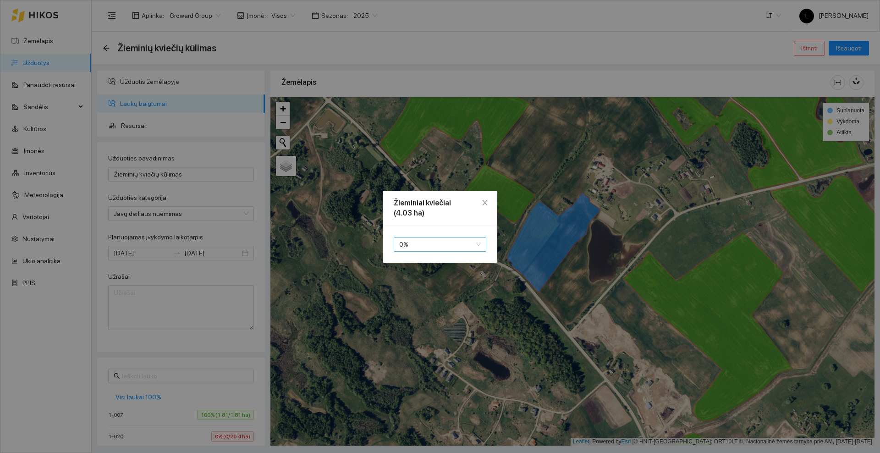
click at [441, 242] on span "0 %" at bounding box center [440, 244] width 82 height 14
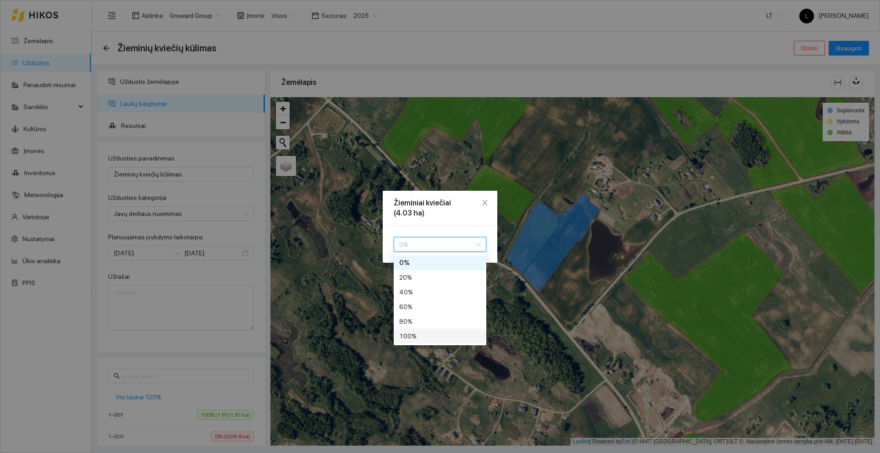
click at [418, 335] on div "100 %" at bounding box center [440, 336] width 82 height 10
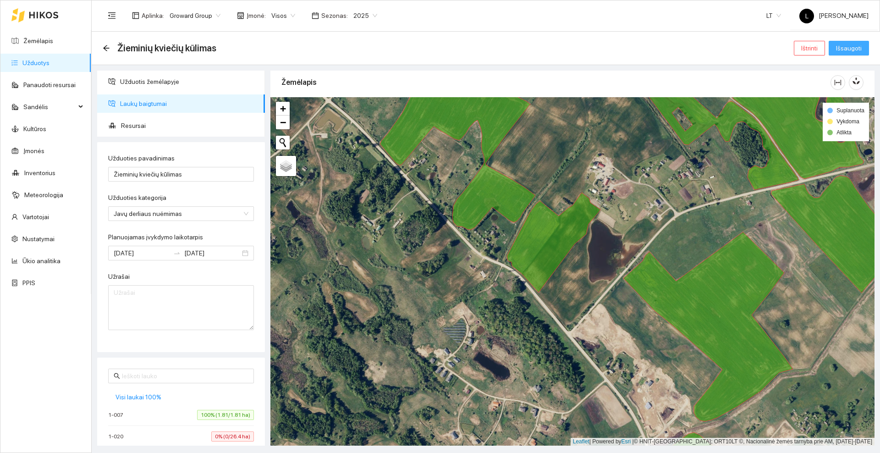
click at [850, 47] on span "Išsaugoti" at bounding box center [849, 48] width 26 height 10
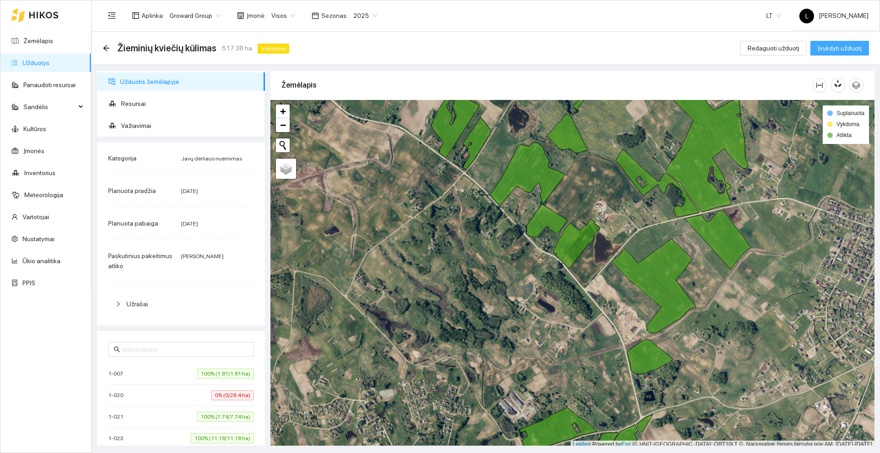
click at [830, 47] on span "Įvykdyti užduotį" at bounding box center [840, 48] width 44 height 10
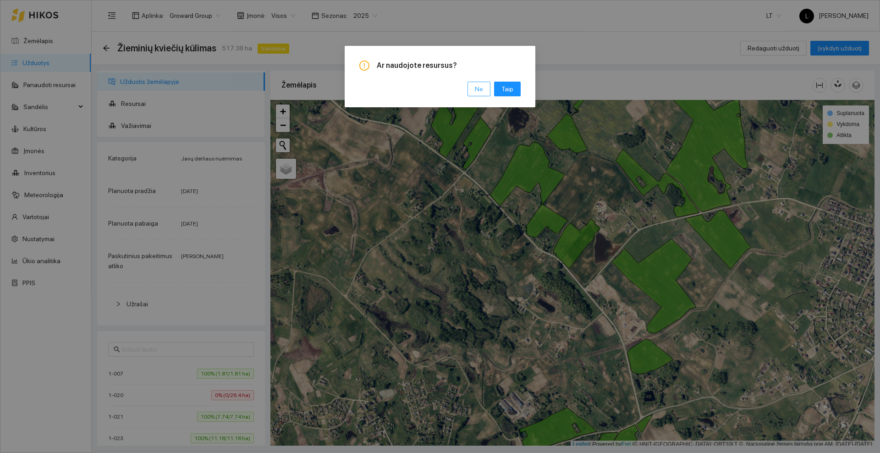
click at [473, 87] on button "Ne" at bounding box center [478, 89] width 23 height 15
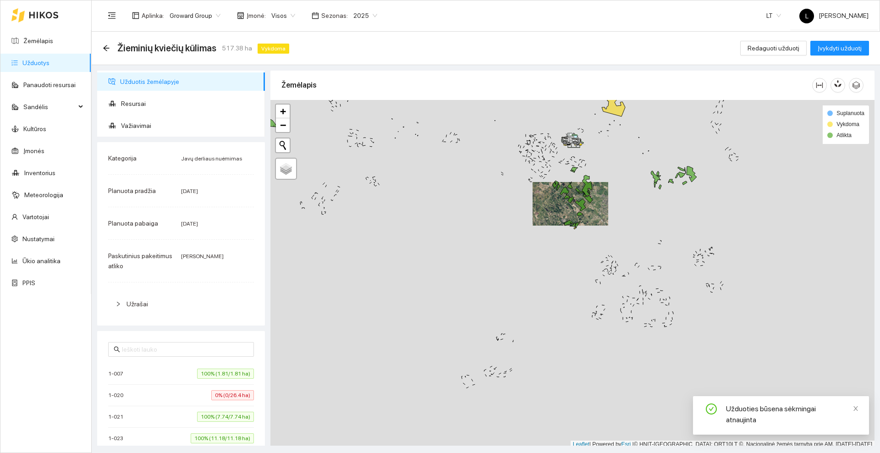
scroll to position [3, 0]
click at [583, 264] on div at bounding box center [572, 271] width 604 height 348
click at [579, 262] on div at bounding box center [572, 271] width 604 height 348
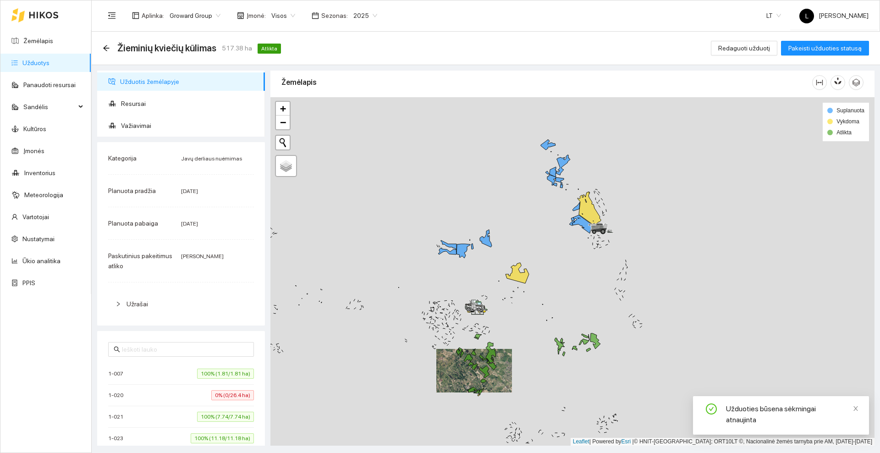
drag, startPoint x: 609, startPoint y: 218, endPoint x: 616, endPoint y: 195, distance: 23.4
click at [599, 222] on div at bounding box center [595, 233] width 5 height 23
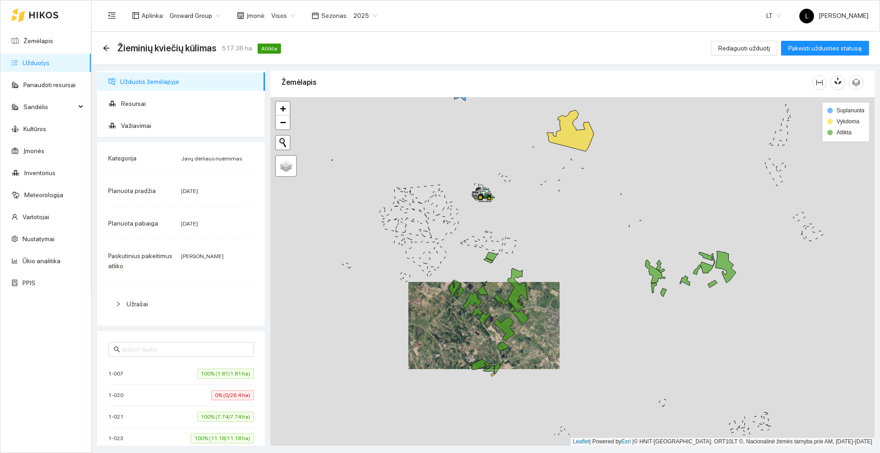
drag, startPoint x: 557, startPoint y: 247, endPoint x: 594, endPoint y: 202, distance: 58.9
click at [594, 202] on div at bounding box center [572, 271] width 604 height 348
click at [109, 47] on icon "arrow-left" at bounding box center [106, 47] width 7 height 7
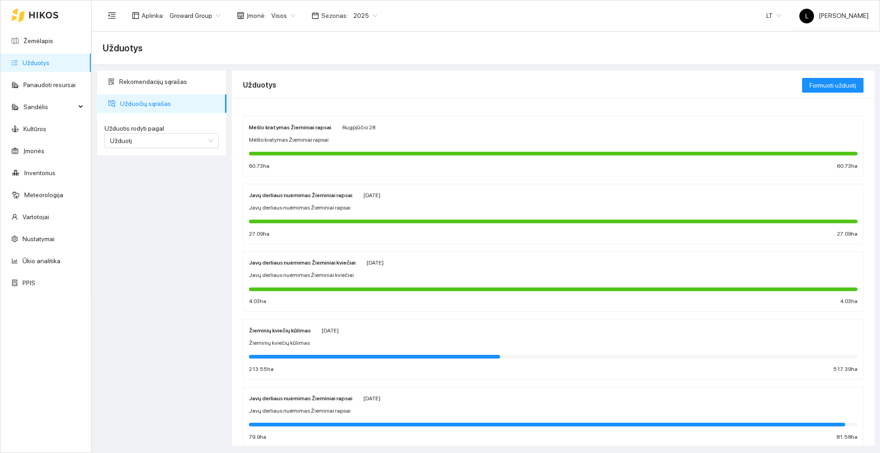
click at [46, 18] on icon at bounding box center [44, 14] width 30 height 7
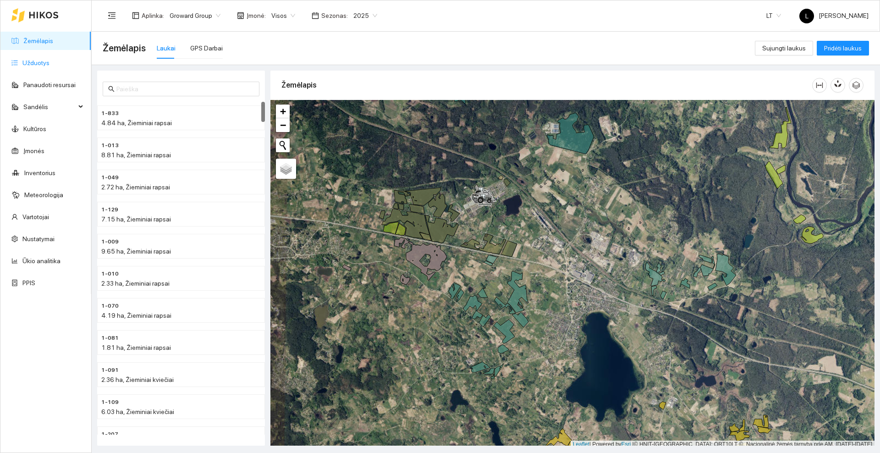
click at [43, 62] on link "Užduotys" at bounding box center [35, 62] width 27 height 7
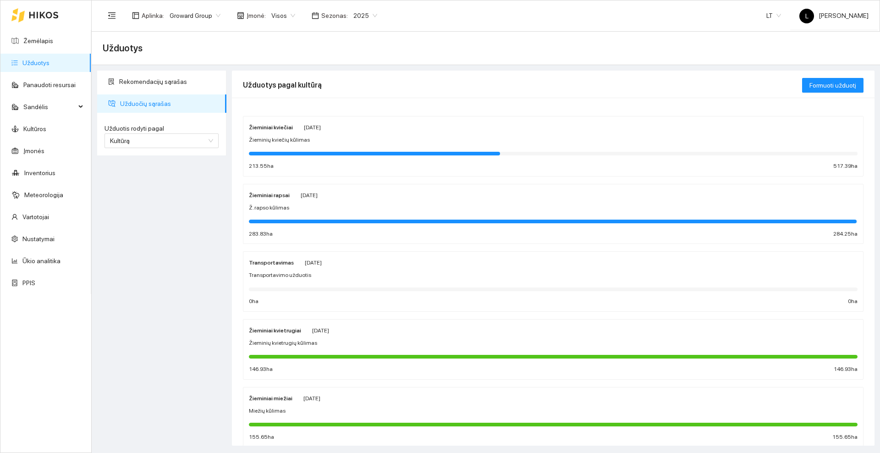
click at [339, 204] on div "Ž. rapso kūlimas" at bounding box center [553, 207] width 609 height 9
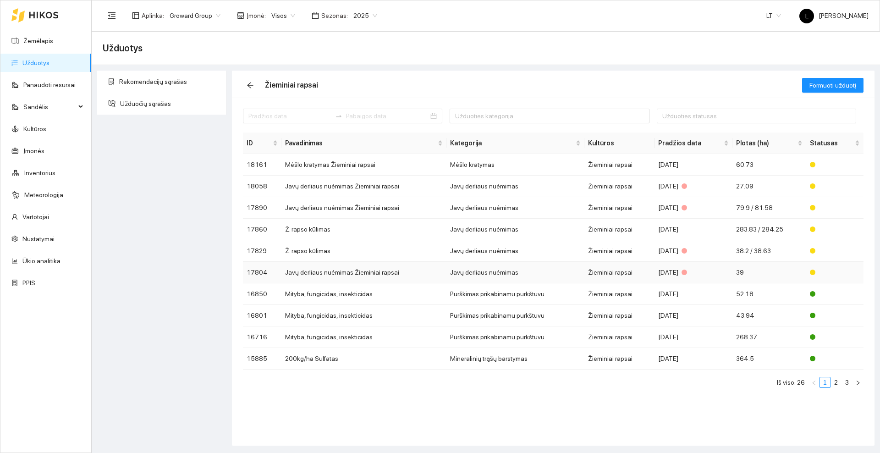
click at [344, 271] on td "Javų derliaus nuėmimas Žieminiai rapsai" at bounding box center [363, 273] width 165 height 22
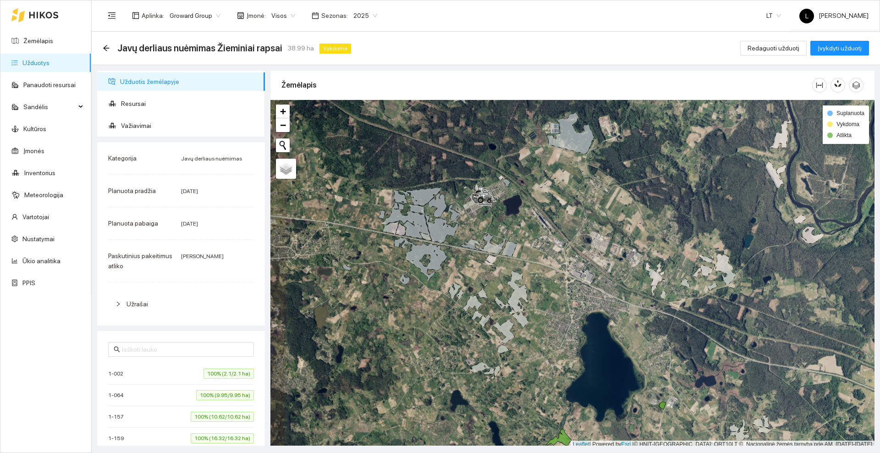
scroll to position [3, 0]
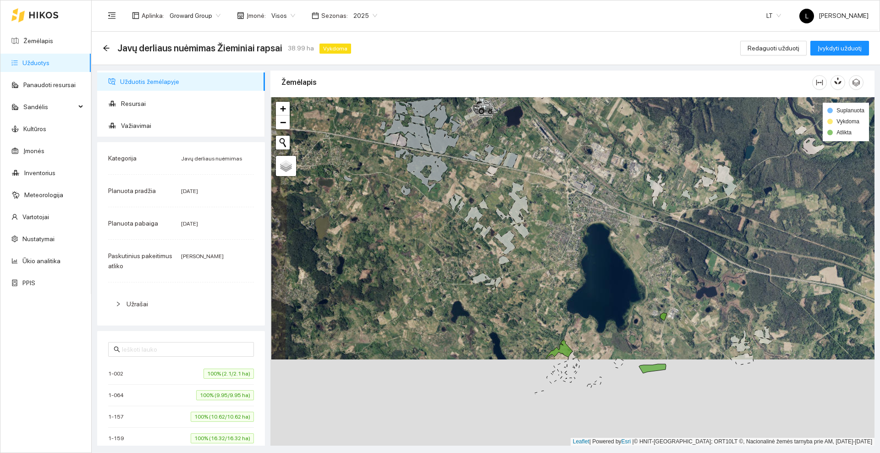
drag, startPoint x: 594, startPoint y: 303, endPoint x: 601, endPoint y: 170, distance: 133.6
click at [601, 170] on div at bounding box center [572, 271] width 604 height 348
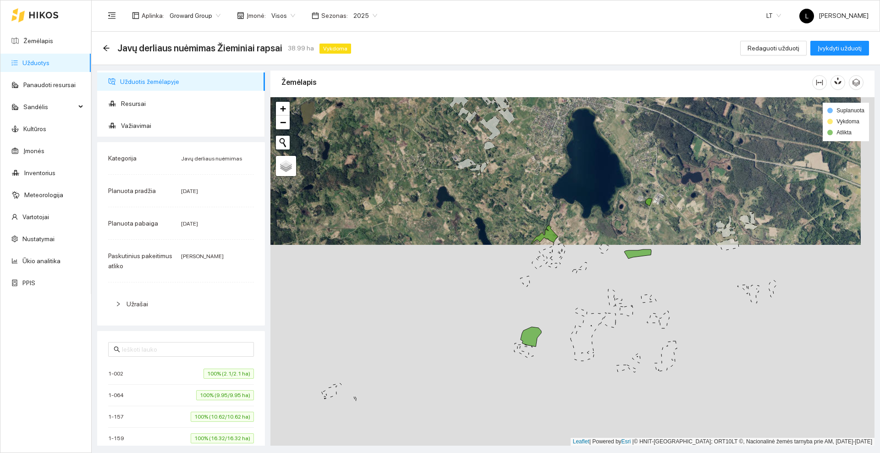
drag, startPoint x: 605, startPoint y: 271, endPoint x: 581, endPoint y: 204, distance: 71.0
click at [580, 205] on div at bounding box center [572, 271] width 604 height 348
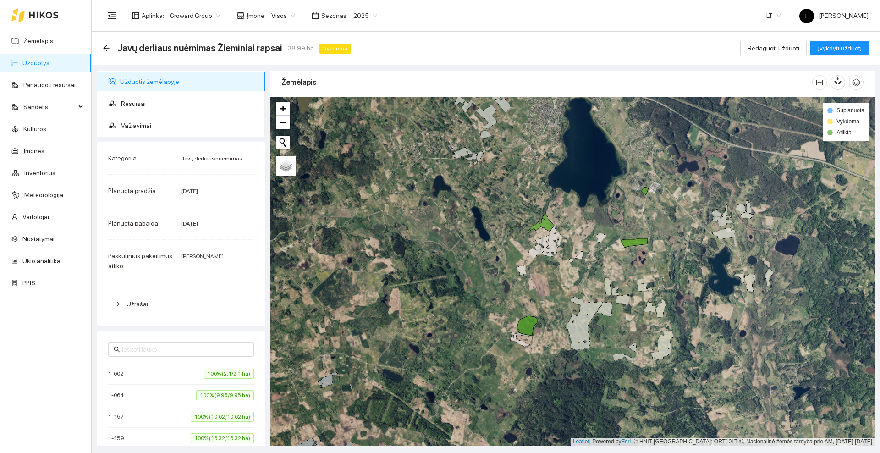
click at [108, 43] on div "Javų derliaus nuėmimas Žieminiai rapsai 38.99 ha Vykdoma" at bounding box center [229, 48] width 252 height 15
click at [107, 44] on div "Javų derliaus nuėmimas Žieminiai rapsai 38.99 ha Vykdoma" at bounding box center [229, 48] width 252 height 15
click at [110, 45] on icon "arrow-left" at bounding box center [106, 47] width 7 height 7
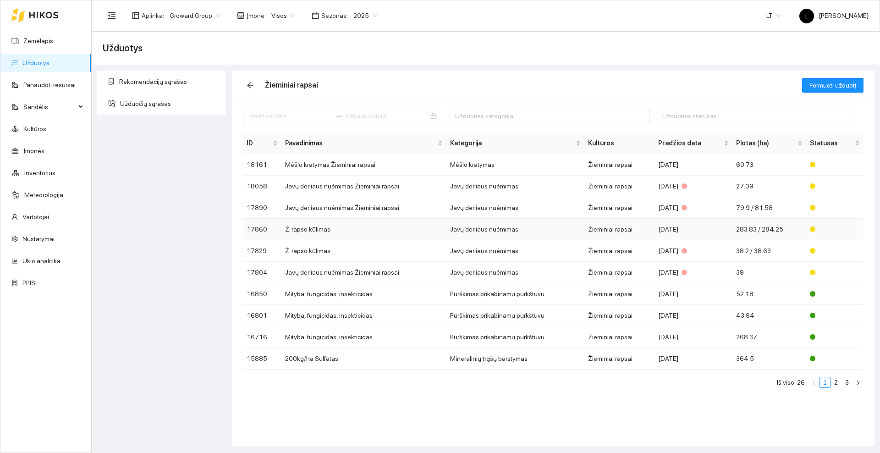
click at [323, 225] on td "Ž. rapso kūlimas" at bounding box center [363, 230] width 165 height 22
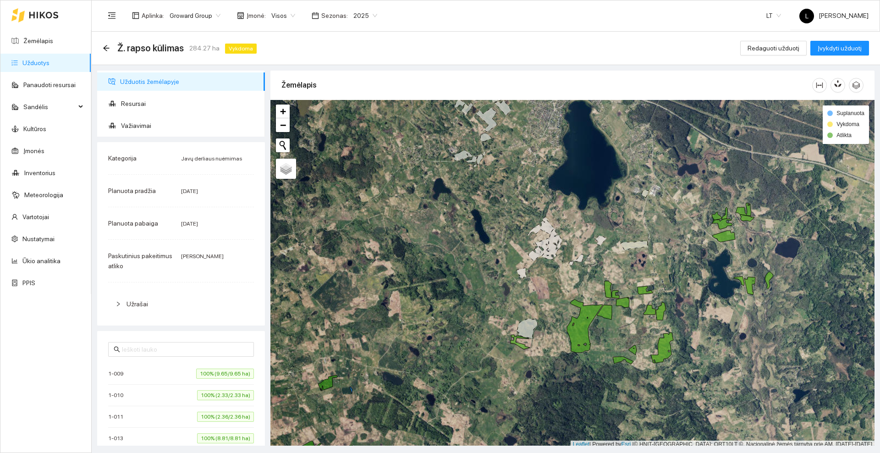
scroll to position [3, 0]
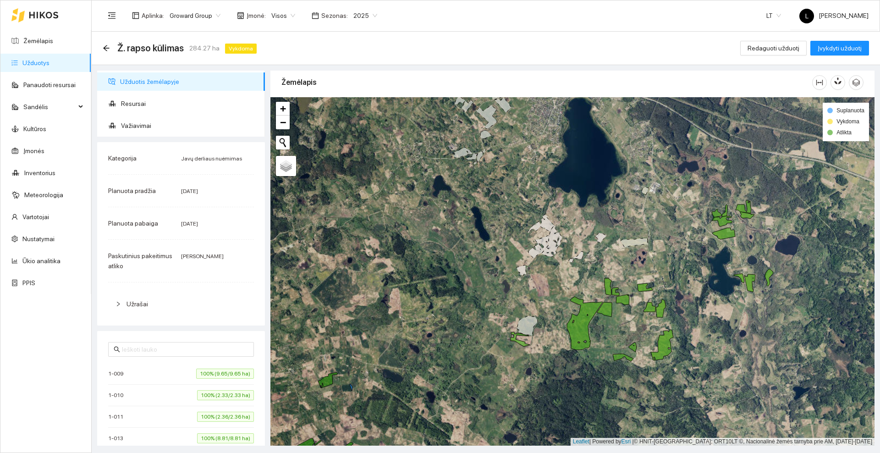
drag, startPoint x: 505, startPoint y: 309, endPoint x: 511, endPoint y: 220, distance: 89.6
click at [511, 220] on div at bounding box center [572, 271] width 604 height 348
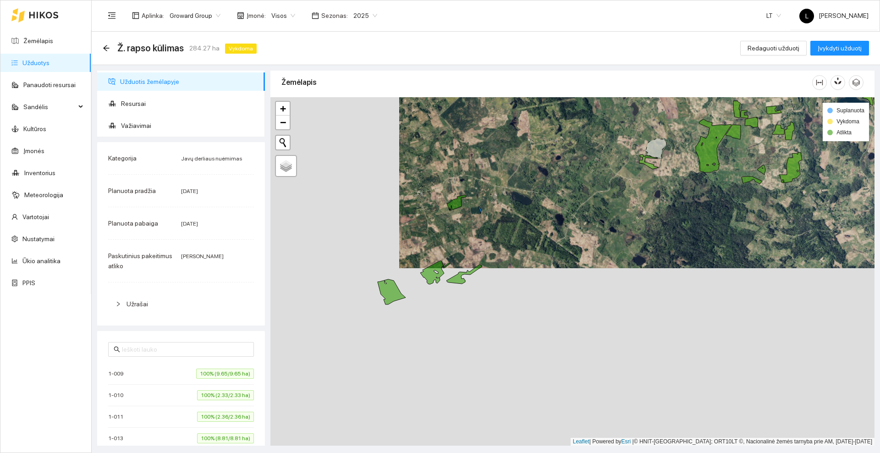
drag, startPoint x: 389, startPoint y: 310, endPoint x: 511, endPoint y: 230, distance: 146.2
click at [512, 229] on div at bounding box center [572, 271] width 604 height 348
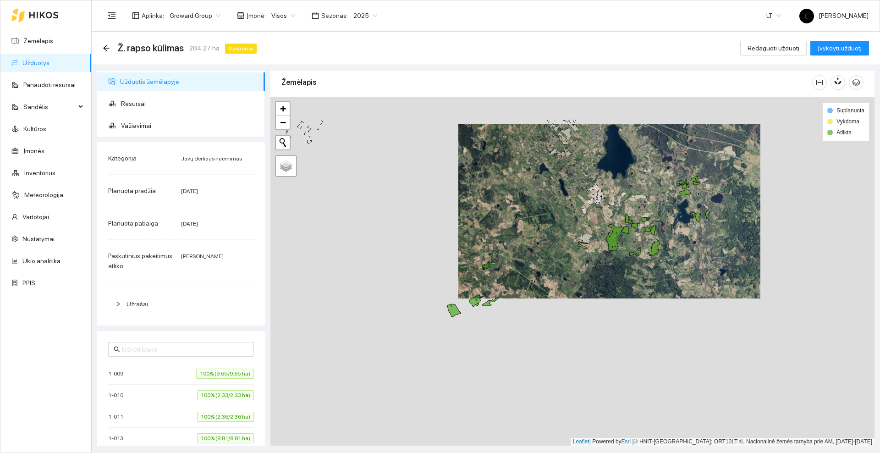
drag, startPoint x: 663, startPoint y: 209, endPoint x: 599, endPoint y: 262, distance: 82.7
click at [594, 267] on div at bounding box center [572, 271] width 604 height 348
drag, startPoint x: 657, startPoint y: 177, endPoint x: 613, endPoint y: 291, distance: 122.0
click at [613, 291] on div at bounding box center [572, 271] width 604 height 348
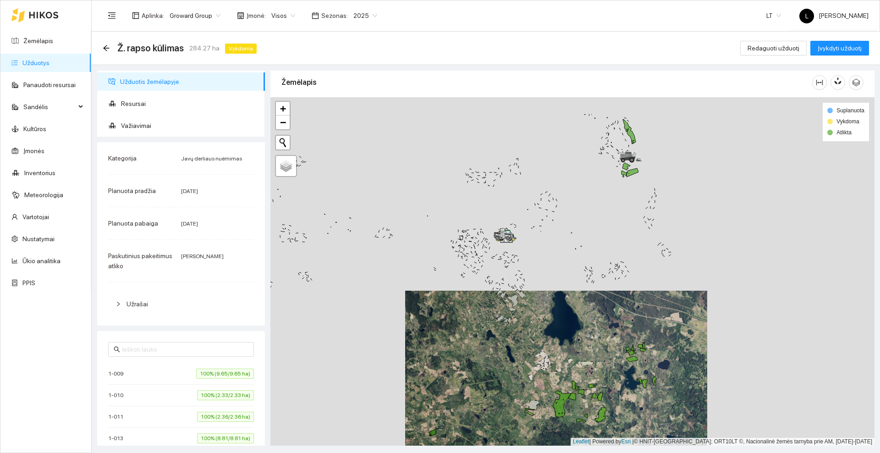
drag, startPoint x: 616, startPoint y: 188, endPoint x: 611, endPoint y: 228, distance: 39.7
click at [611, 228] on div at bounding box center [572, 271] width 604 height 348
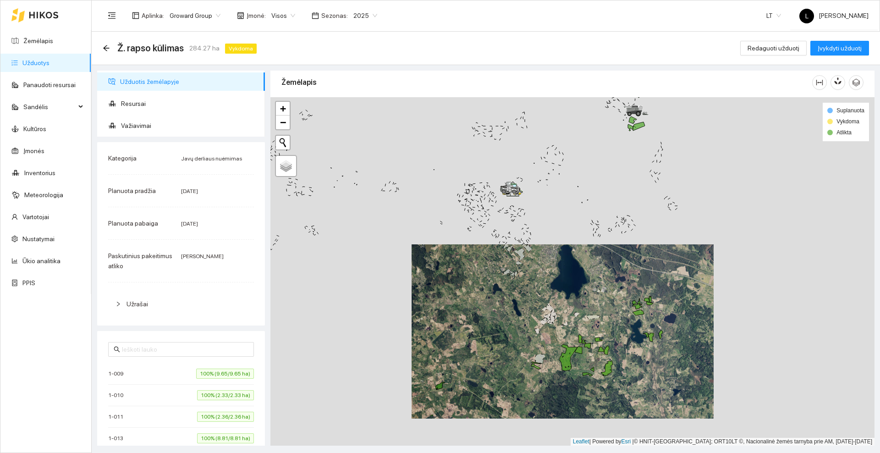
drag, startPoint x: 624, startPoint y: 246, endPoint x: 627, endPoint y: 202, distance: 44.1
click at [633, 171] on div at bounding box center [572, 271] width 604 height 348
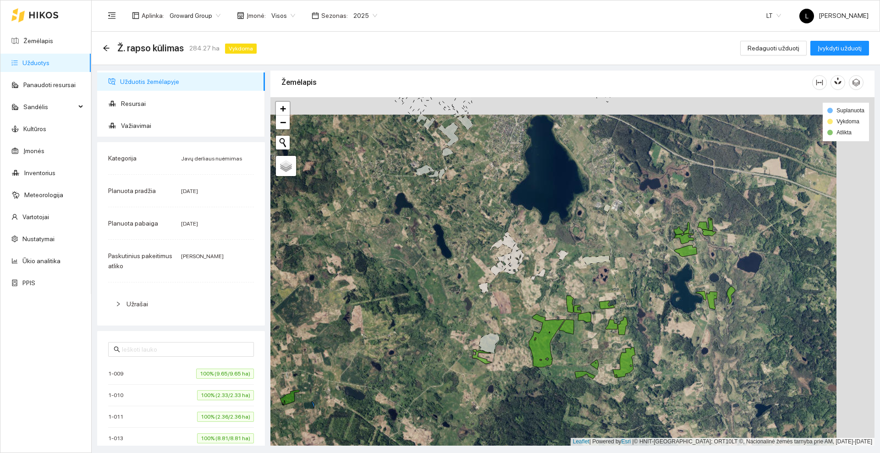
drag, startPoint x: 611, startPoint y: 287, endPoint x: 628, endPoint y: 268, distance: 25.7
click at [628, 268] on div at bounding box center [572, 271] width 604 height 348
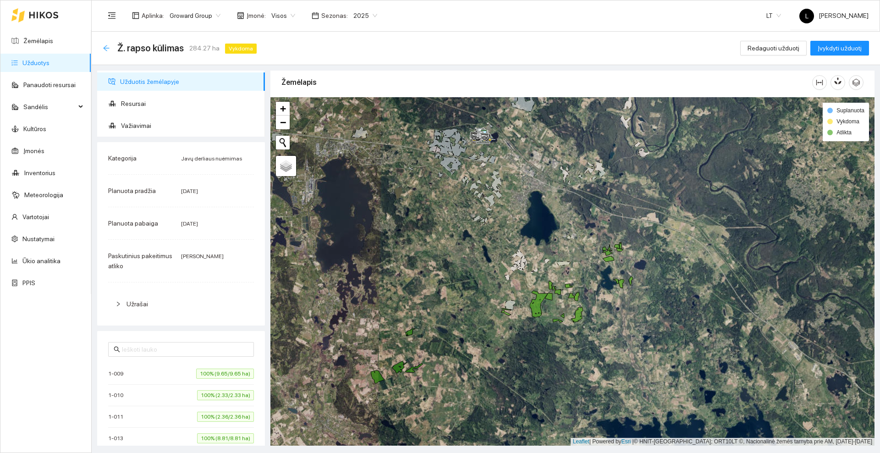
click at [106, 48] on icon "arrow-left" at bounding box center [106, 47] width 7 height 7
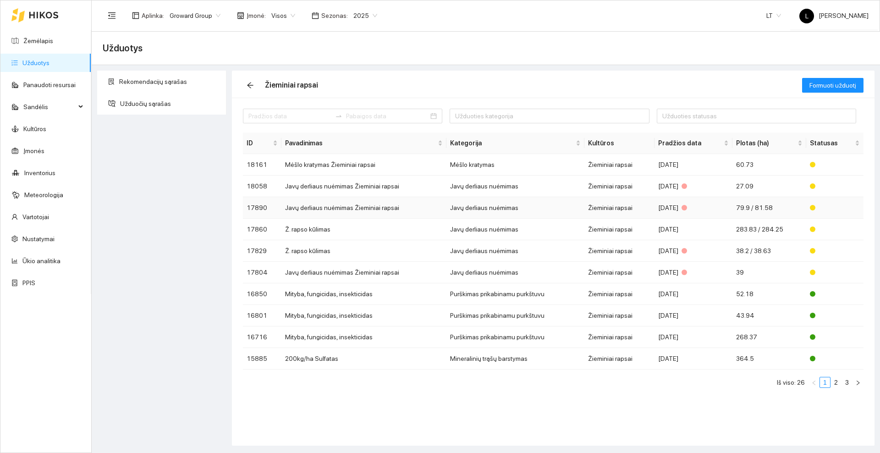
click at [375, 207] on td "Javų derliaus nuėmimas Žieminiai rapsai" at bounding box center [363, 208] width 165 height 22
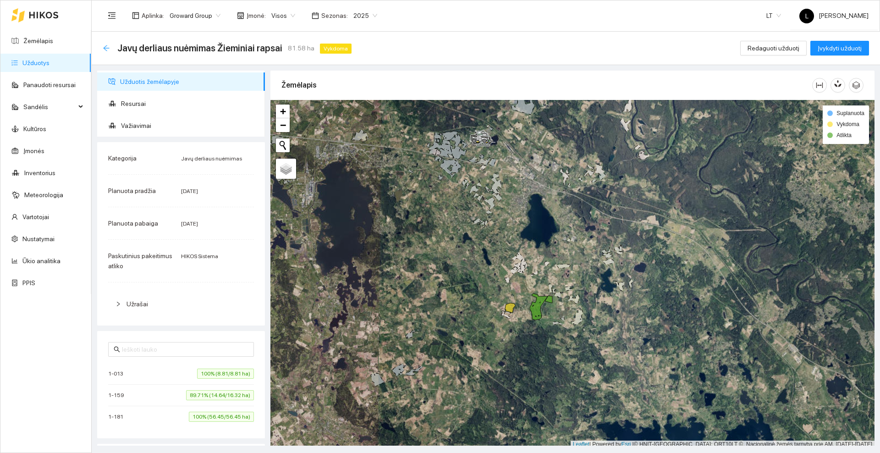
click at [106, 47] on icon "arrow-left" at bounding box center [106, 47] width 7 height 7
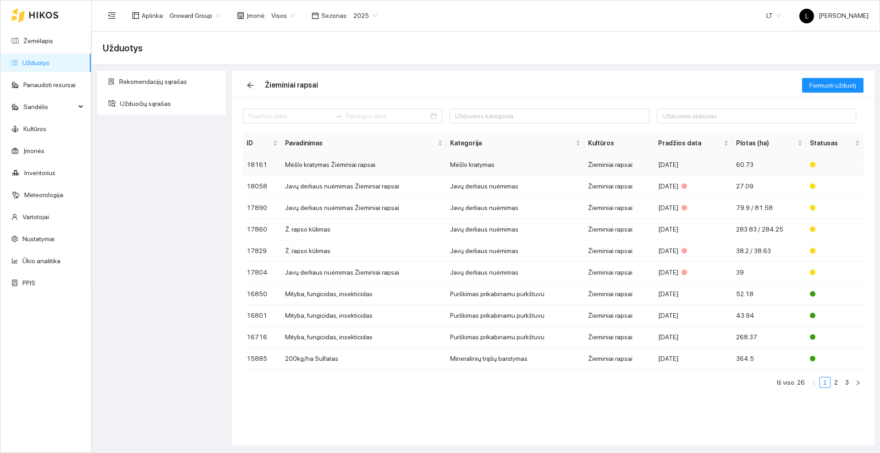
click at [375, 161] on td "Mėšlo kratymas Žieminiai rapsai" at bounding box center [363, 165] width 165 height 22
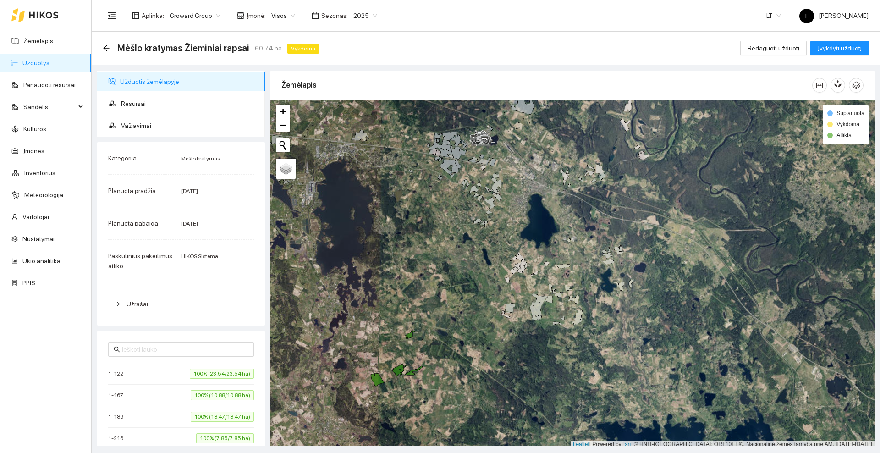
scroll to position [3, 0]
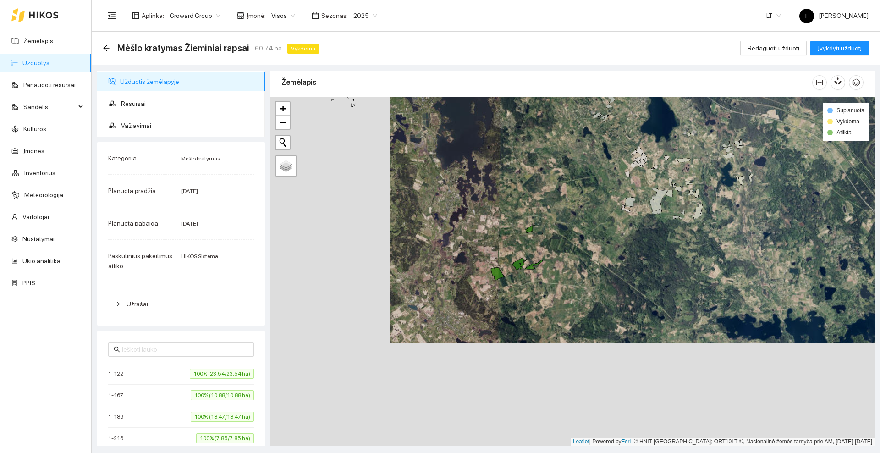
drag, startPoint x: 412, startPoint y: 299, endPoint x: 522, endPoint y: 223, distance: 133.5
click at [532, 195] on div at bounding box center [572, 271] width 604 height 348
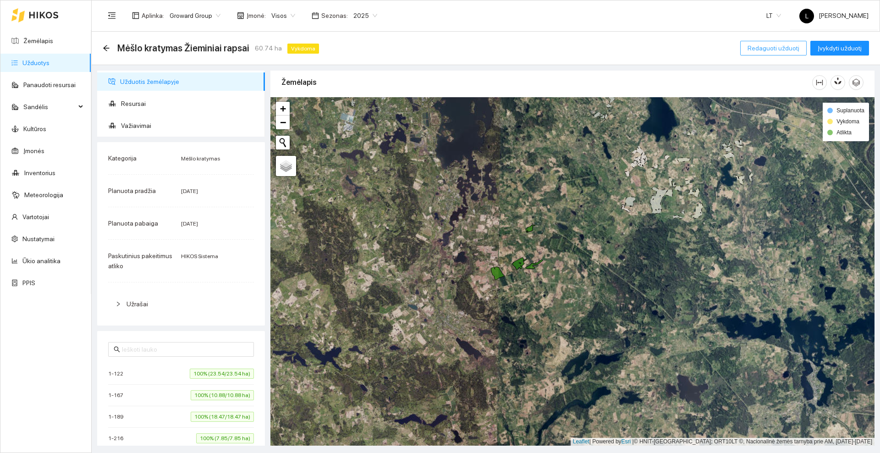
click at [779, 49] on span "Redaguoti užduotį" at bounding box center [774, 48] width 52 height 10
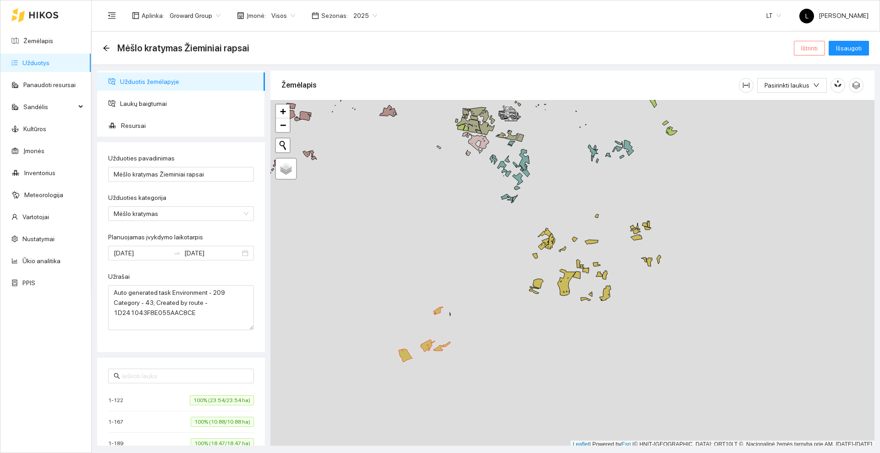
click at [815, 51] on span "Ištrinti" at bounding box center [809, 48] width 16 height 10
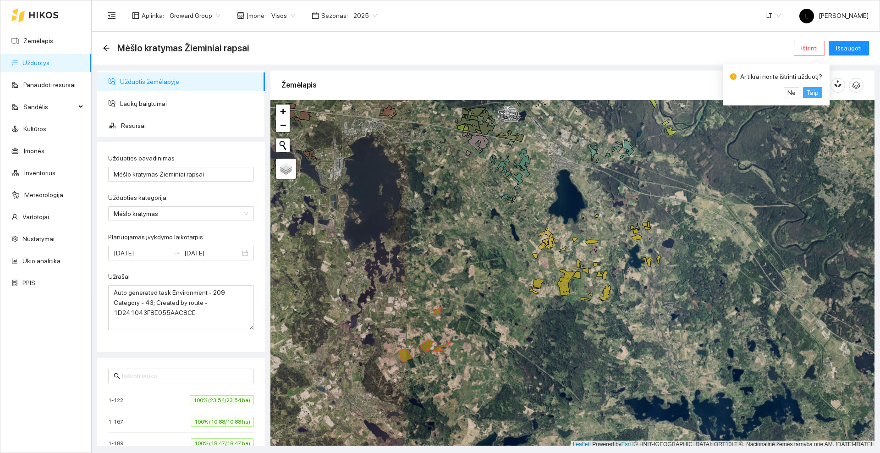
click at [809, 92] on span "Taip" at bounding box center [813, 93] width 12 height 10
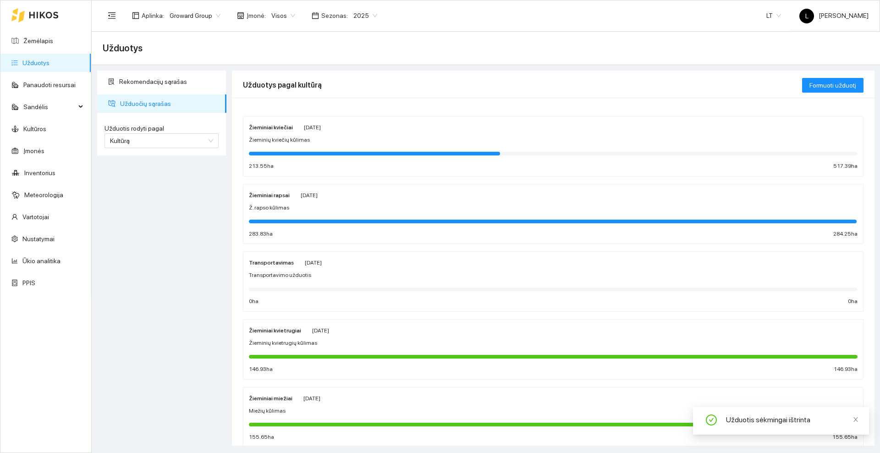
click at [297, 203] on div "Žieminiai rapsai Rugpjūčio 31 Ž. rapso kūlimas 283.83 ha 284.25 ha" at bounding box center [553, 214] width 609 height 49
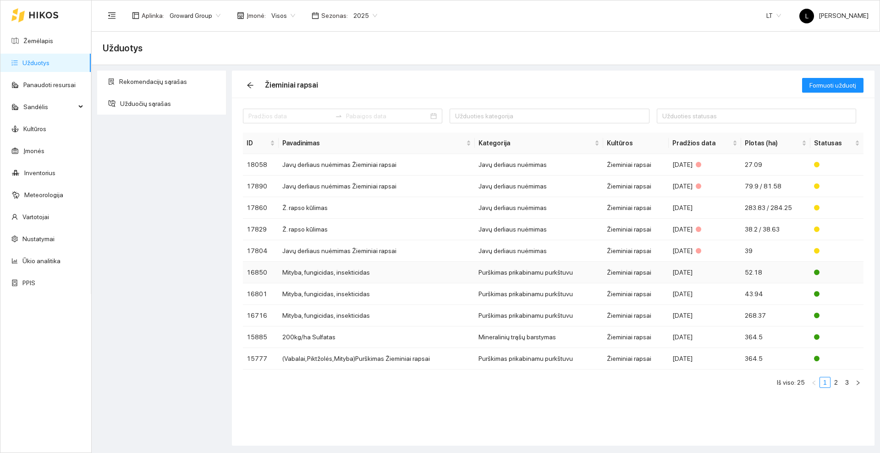
click at [334, 271] on td "Mityba, fungicidas, insekticidas" at bounding box center [377, 273] width 196 height 22
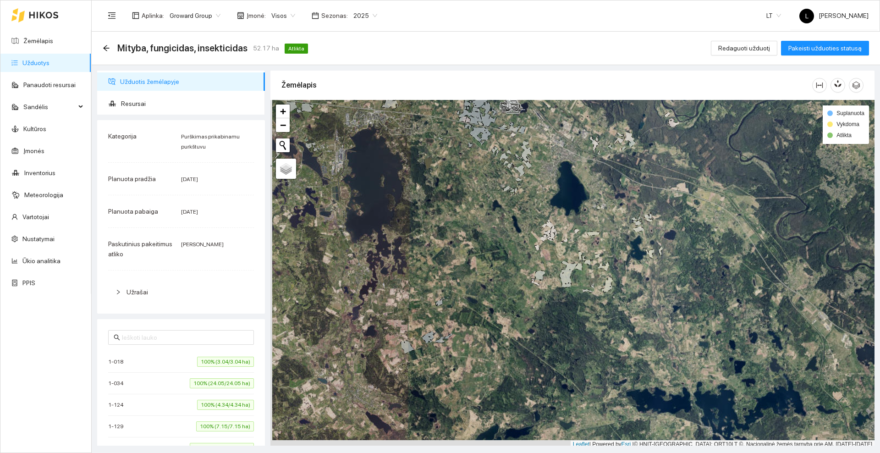
scroll to position [3, 0]
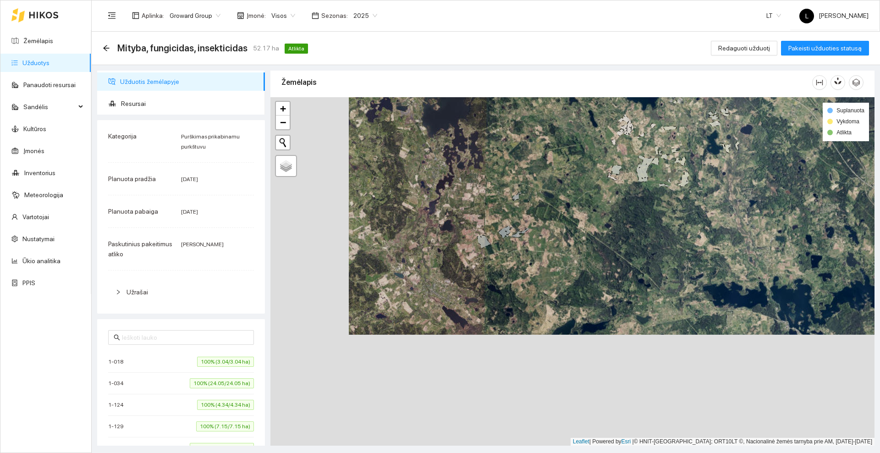
drag, startPoint x: 445, startPoint y: 262, endPoint x: 522, endPoint y: 157, distance: 130.8
click at [522, 157] on div at bounding box center [572, 271] width 604 height 348
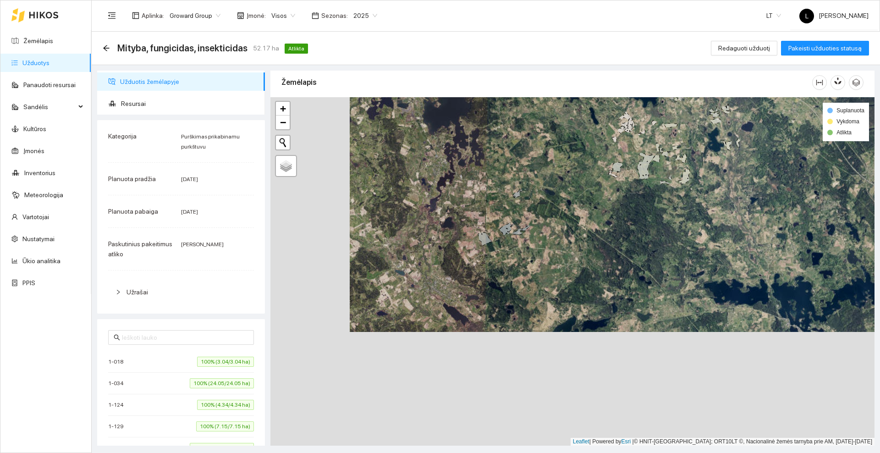
drag, startPoint x: 544, startPoint y: 315, endPoint x: 544, endPoint y: 321, distance: 6.0
click at [544, 321] on div at bounding box center [572, 271] width 604 height 348
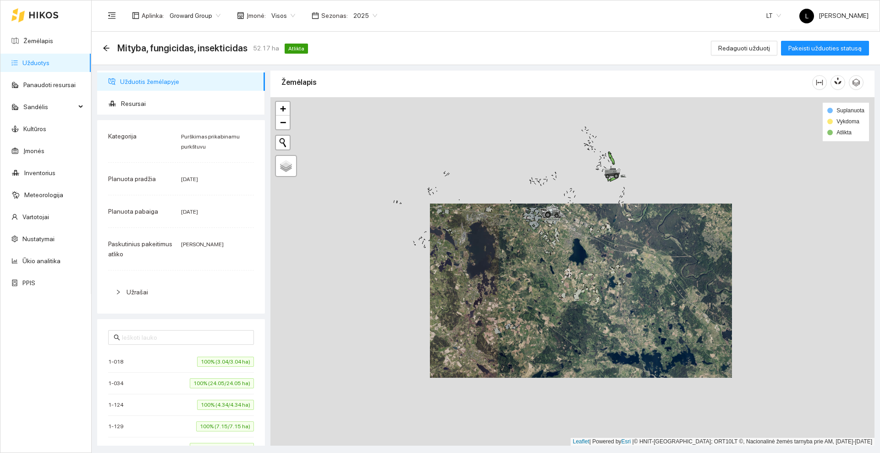
drag, startPoint x: 581, startPoint y: 197, endPoint x: 529, endPoint y: 254, distance: 77.2
click at [528, 263] on div at bounding box center [572, 271] width 604 height 348
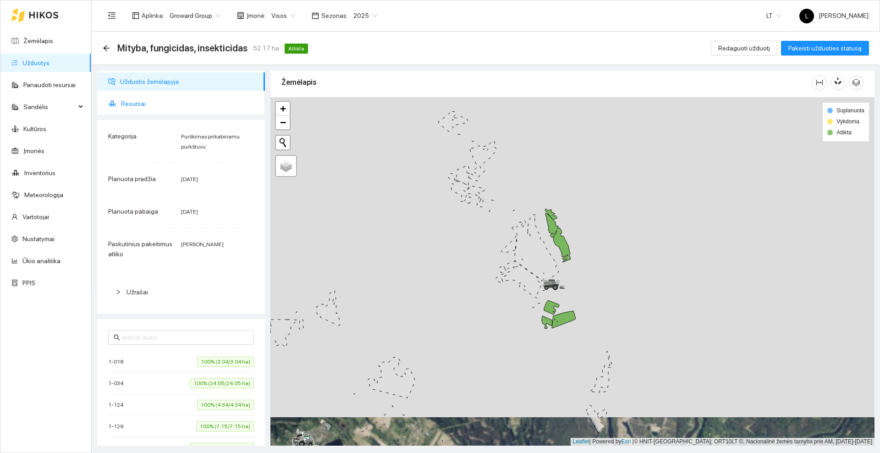
click at [138, 103] on span "Resursai" at bounding box center [189, 103] width 137 height 18
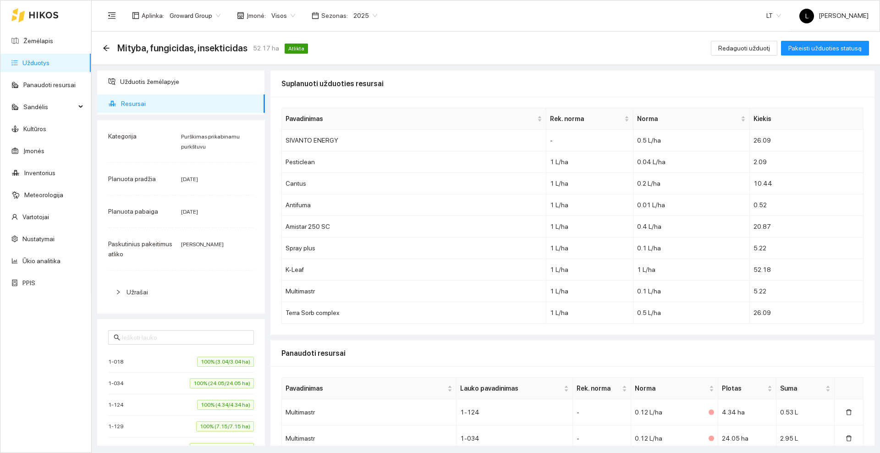
click at [111, 48] on div "Mityba, fungicidas, insekticidas 52.17 ha Atlikta" at bounding box center [207, 48] width 209 height 15
click at [109, 47] on icon "arrow-left" at bounding box center [106, 47] width 7 height 7
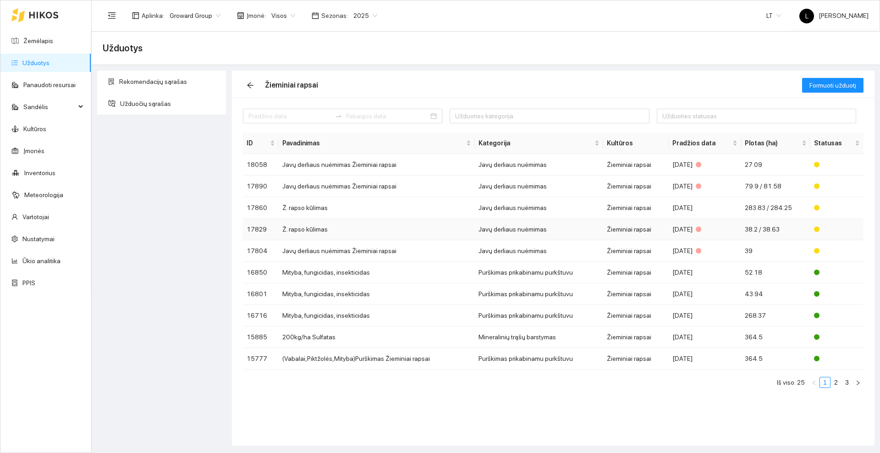
click at [358, 219] on td "Ž. rapso kūlimas" at bounding box center [377, 230] width 196 height 22
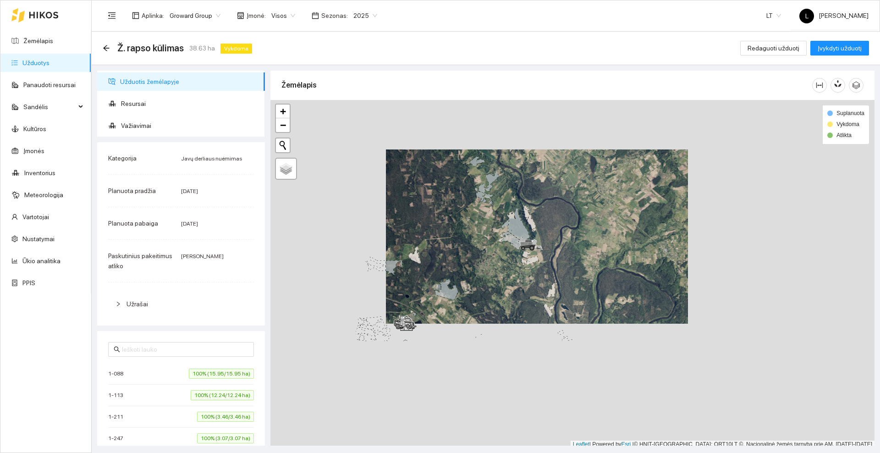
scroll to position [3, 0]
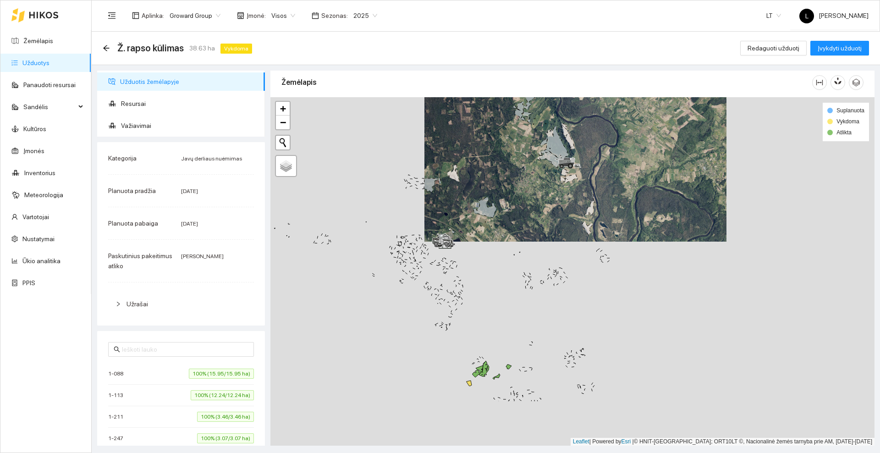
drag, startPoint x: 466, startPoint y: 306, endPoint x: 540, endPoint y: 170, distance: 155.3
click at [540, 168] on div at bounding box center [572, 271] width 604 height 348
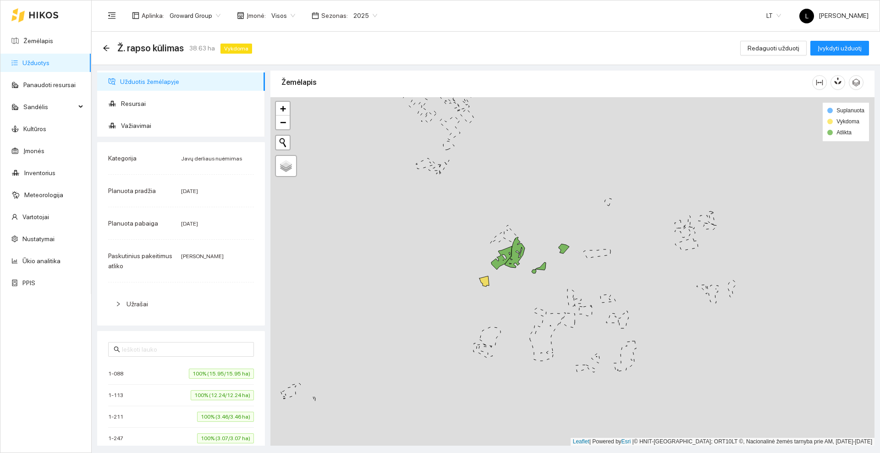
drag, startPoint x: 550, startPoint y: 226, endPoint x: 550, endPoint y: 220, distance: 5.5
click at [550, 220] on div at bounding box center [572, 271] width 604 height 348
